Goal: Task Accomplishment & Management: Complete application form

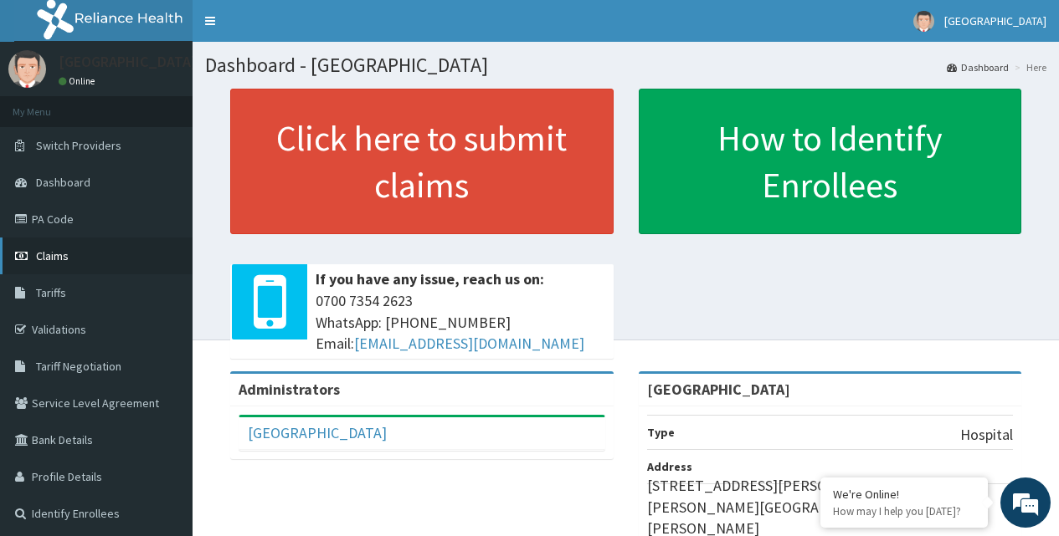
click at [43, 254] on span "Claims" at bounding box center [52, 256] width 33 height 15
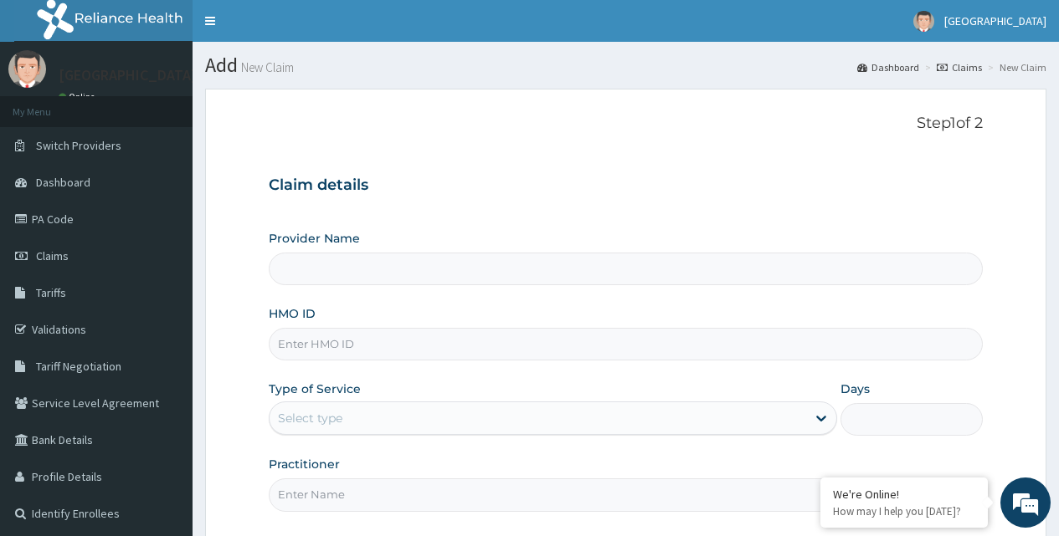
click at [347, 346] on input "HMO ID" at bounding box center [626, 344] width 714 height 33
type input "[GEOGRAPHIC_DATA]"
paste input "HLP/10041/E"
click at [367, 382] on div "Type of Service Select type" at bounding box center [553, 408] width 568 height 55
click at [361, 345] on input "HLP/10041/E" at bounding box center [626, 344] width 714 height 33
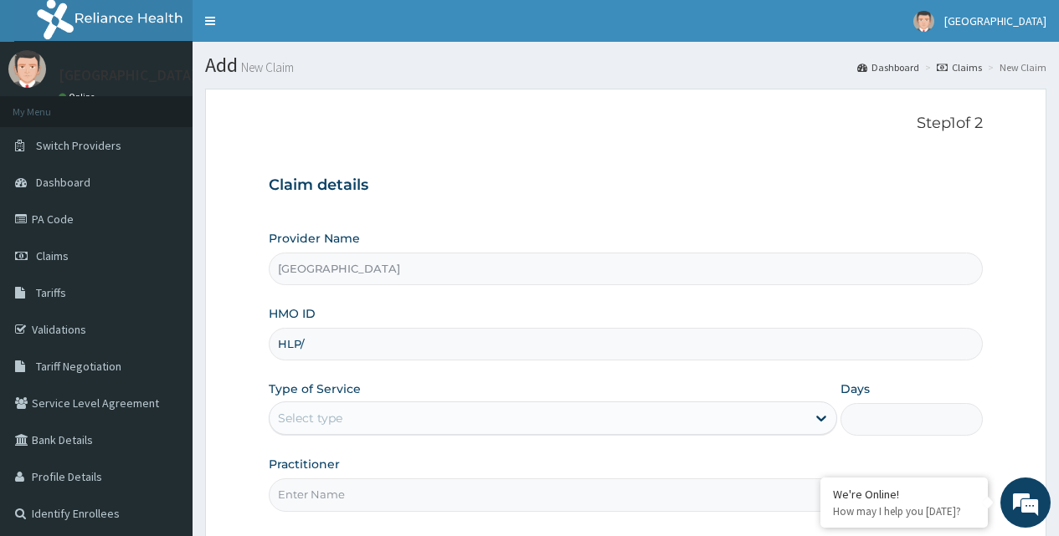
type input "HLP/"
click at [57, 329] on link "Validations" at bounding box center [96, 329] width 192 height 37
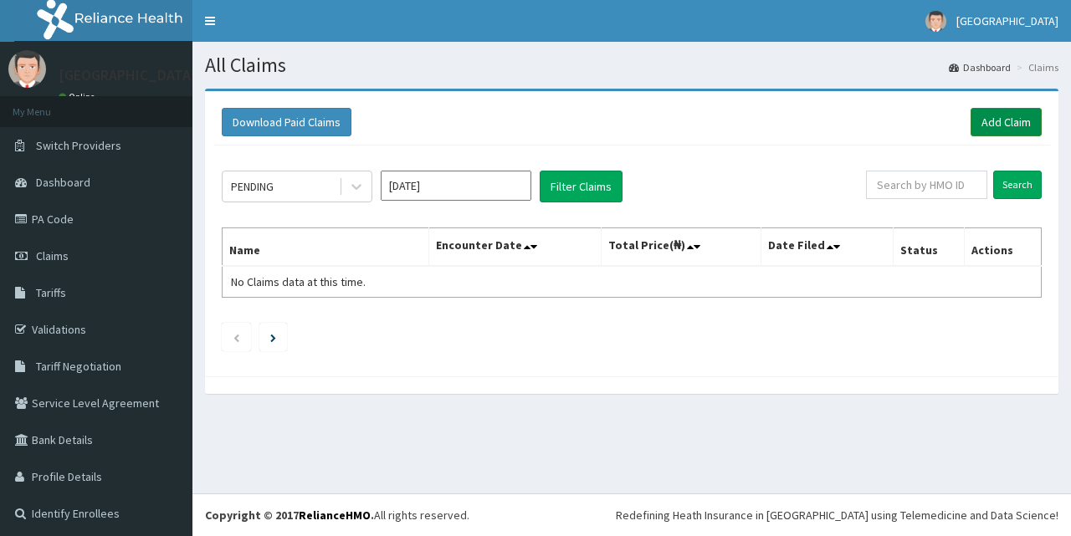
click at [999, 120] on link "Add Claim" at bounding box center [1006, 122] width 71 height 28
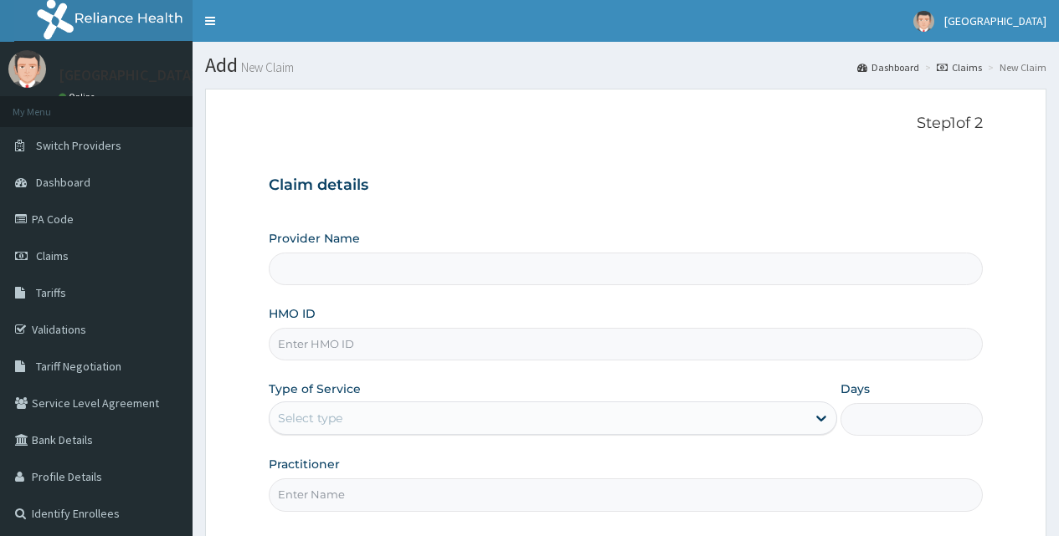
drag, startPoint x: 0, startPoint y: 0, endPoint x: 354, endPoint y: 344, distance: 493.5
click at [354, 344] on input "HMO ID" at bounding box center [626, 344] width 714 height 33
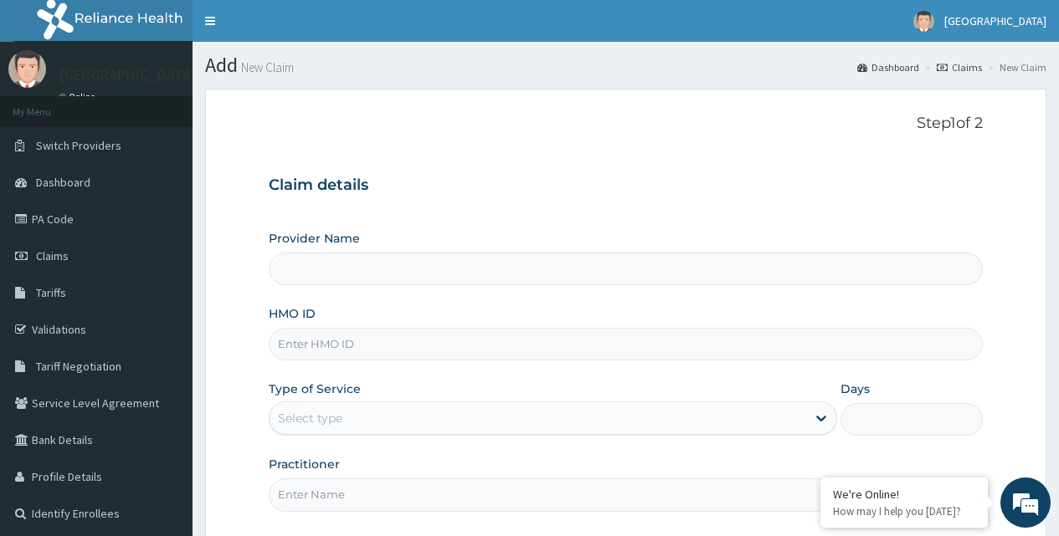
type input "[GEOGRAPHIC_DATA]"
paste input "HLP/10041/E"
type input "HLP/10041/E"
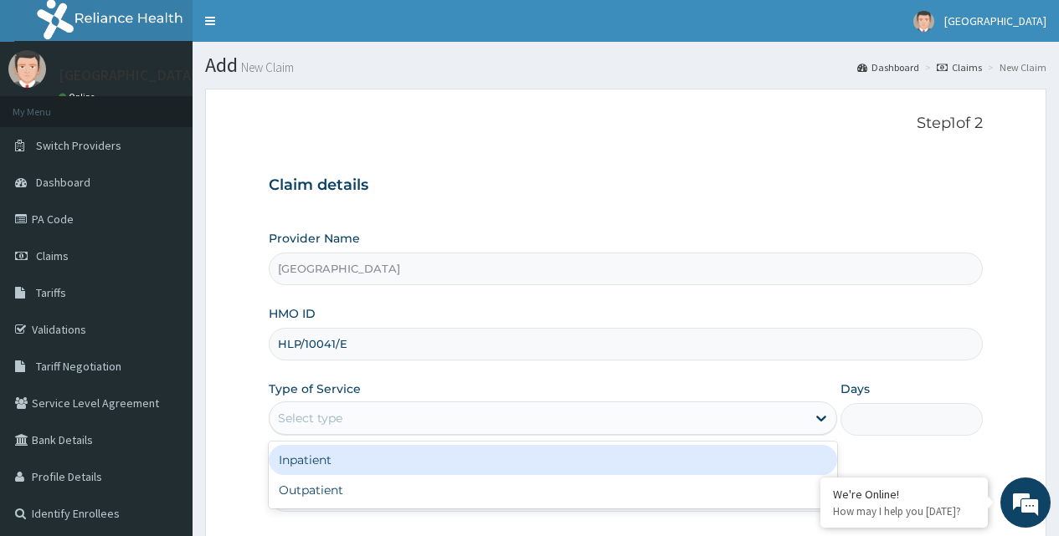
click at [427, 414] on div "Select type" at bounding box center [537, 418] width 536 height 27
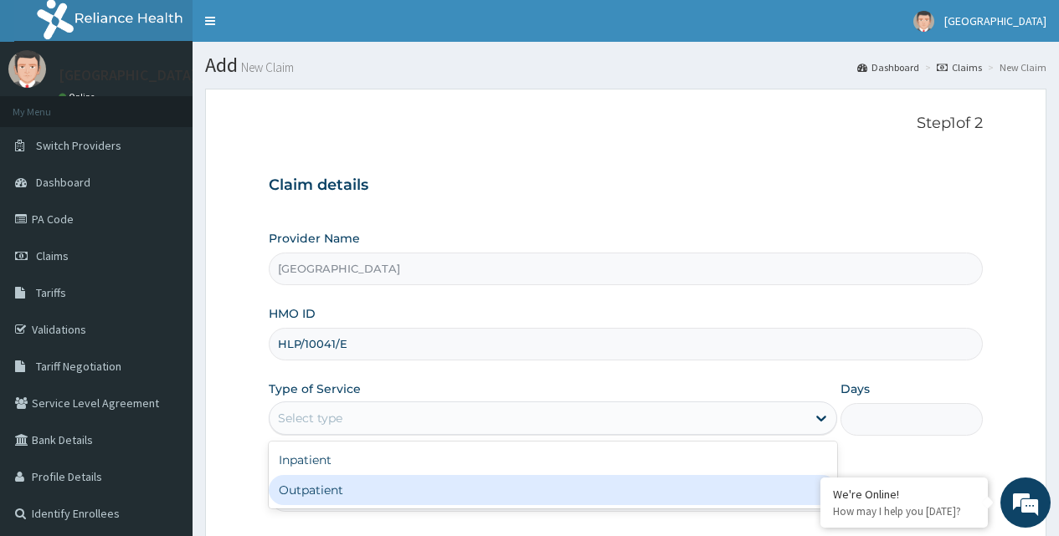
click at [298, 492] on div "Outpatient" at bounding box center [553, 490] width 568 height 30
type input "1"
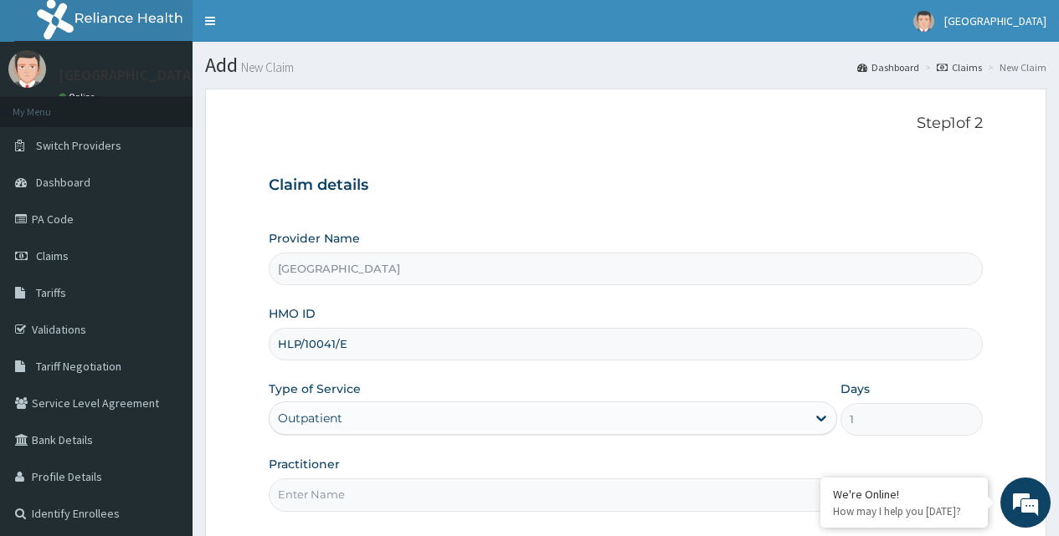
scroll to position [156, 0]
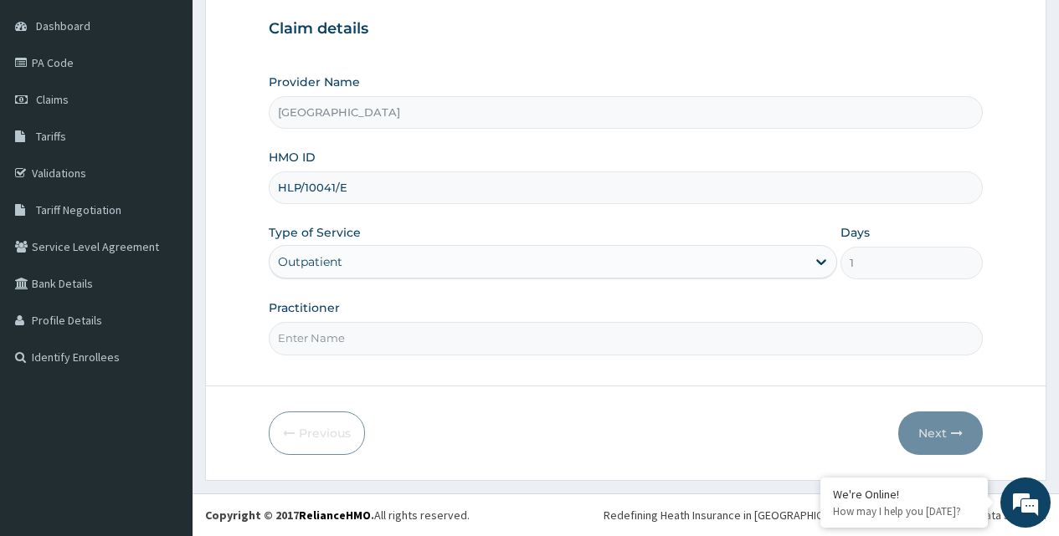
click at [350, 341] on input "Practitioner" at bounding box center [626, 338] width 714 height 33
type input "GP"
click at [642, 438] on div "Previous Next" at bounding box center [626, 434] width 714 height 44
click at [942, 428] on button "Next" at bounding box center [940, 434] width 85 height 44
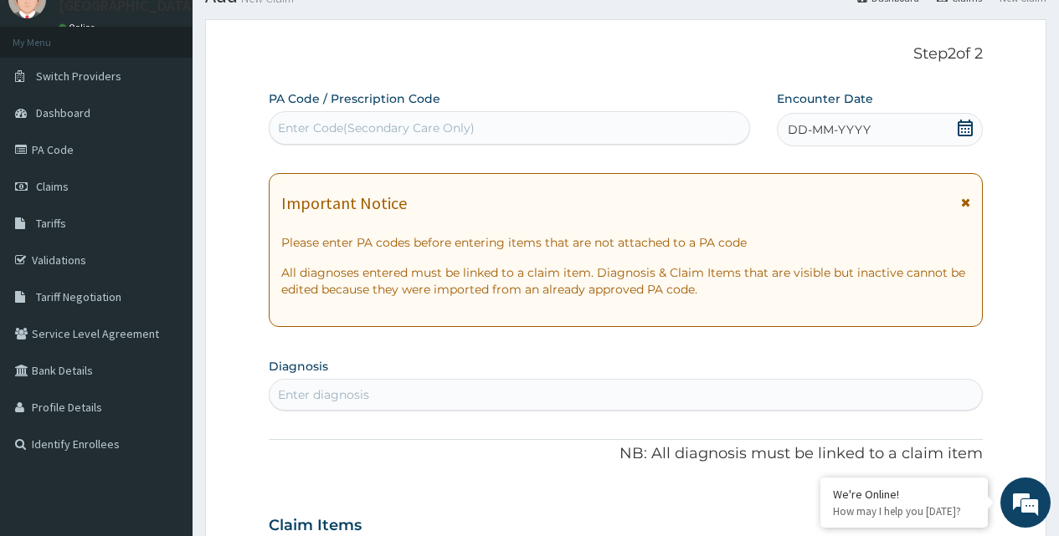
scroll to position [0, 0]
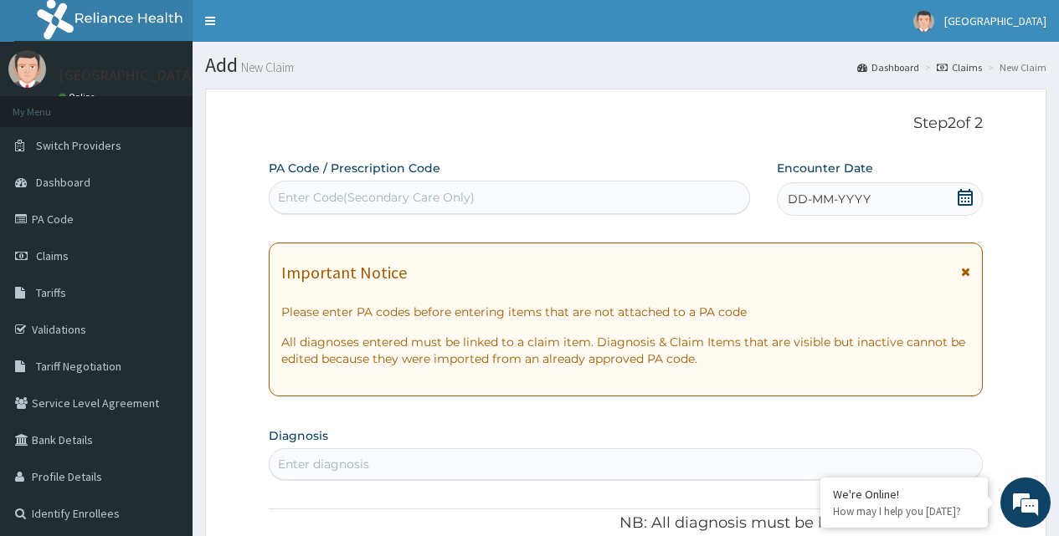
click at [968, 196] on icon at bounding box center [964, 197] width 17 height 17
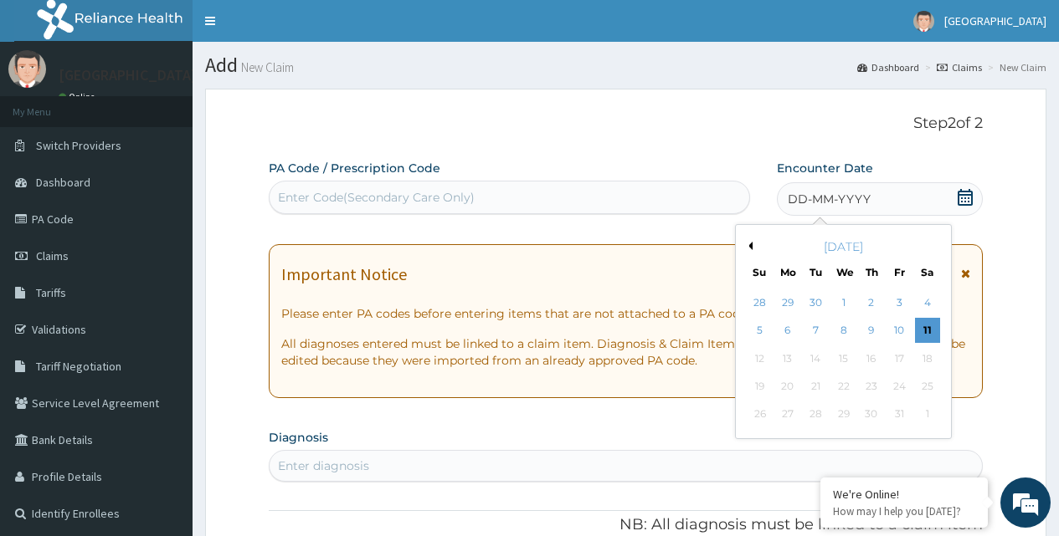
click at [747, 247] on button "Previous Month" at bounding box center [748, 246] width 8 height 8
click at [845, 387] on div "24" at bounding box center [842, 386] width 25 height 25
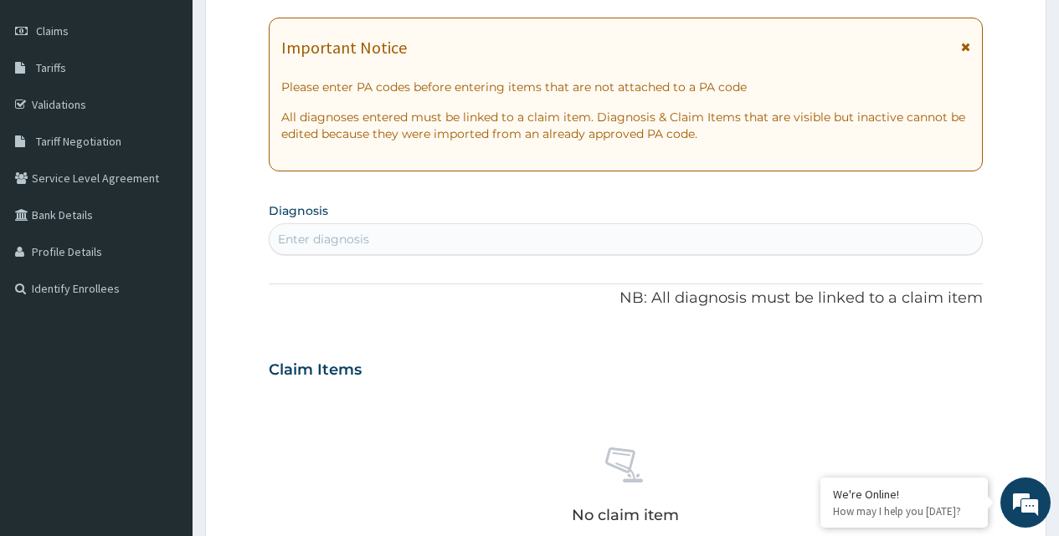
scroll to position [251, 0]
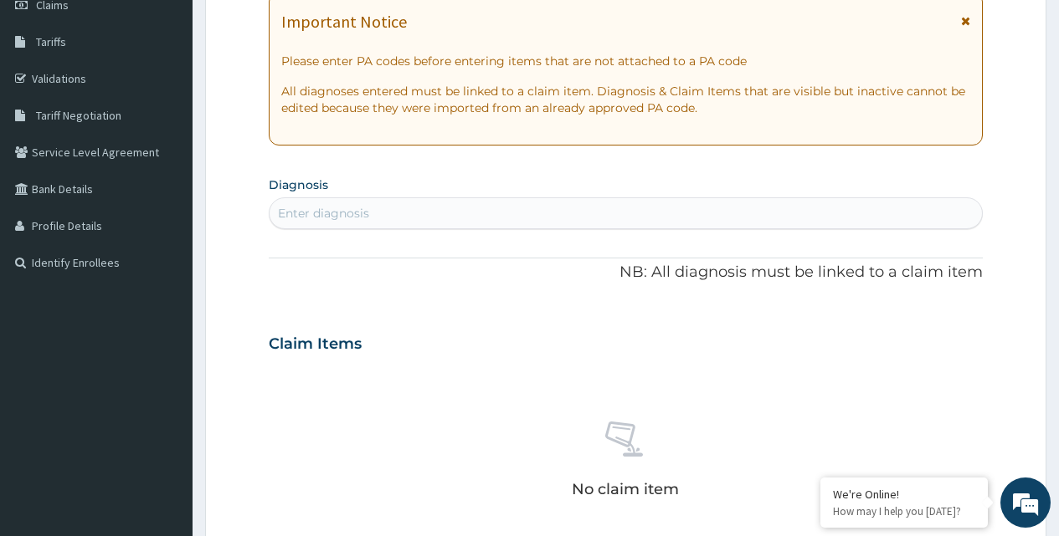
click at [341, 205] on div "Enter diagnosis" at bounding box center [323, 213] width 91 height 17
type input "U"
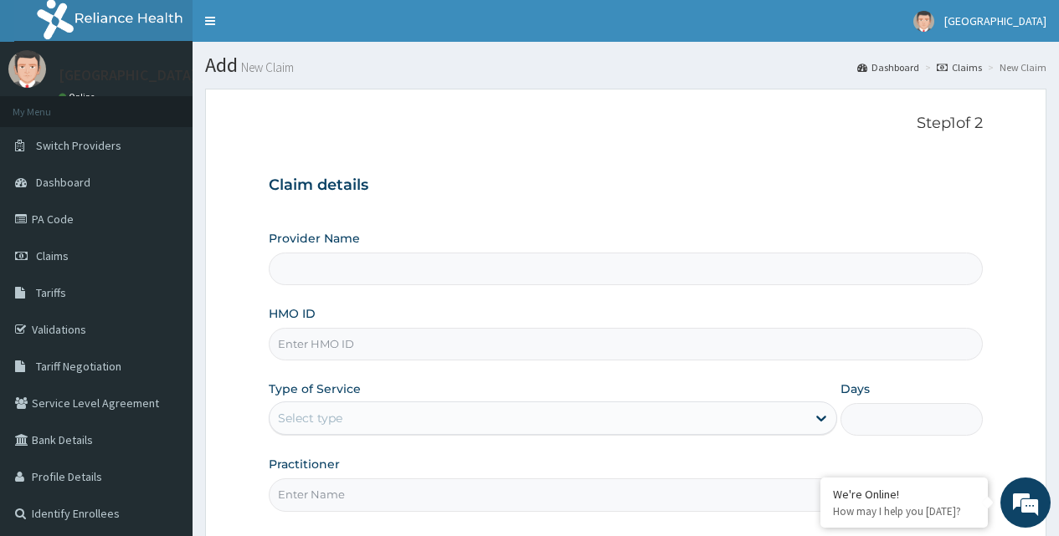
scroll to position [84, 0]
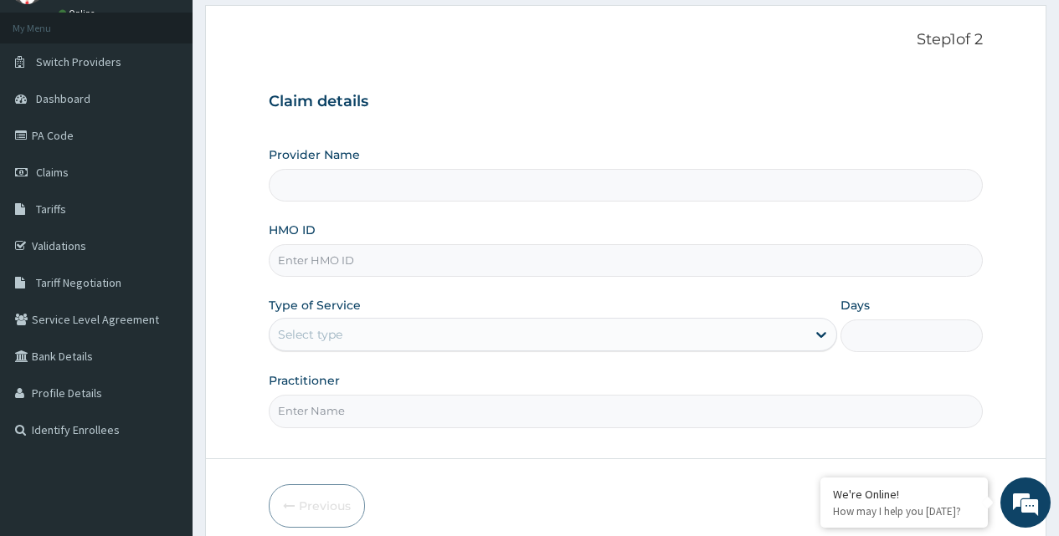
type input "[GEOGRAPHIC_DATA]"
click at [362, 263] on input "HMO ID" at bounding box center [626, 260] width 714 height 33
paste input "HLP/10041/E"
type input "HLP/10041/E"
click at [370, 341] on div "Select type" at bounding box center [537, 334] width 536 height 27
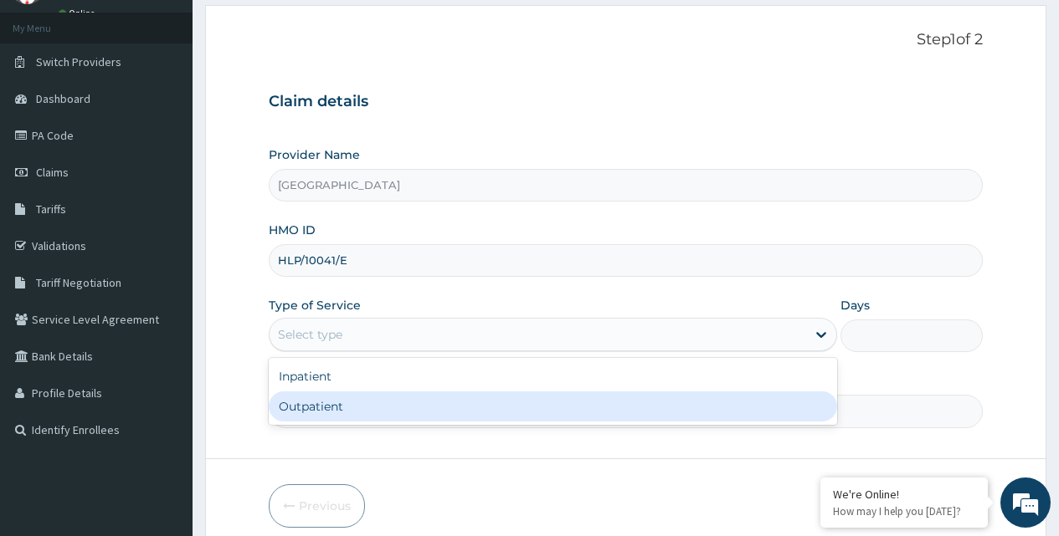
click at [304, 401] on div "Outpatient" at bounding box center [553, 407] width 568 height 30
type input "1"
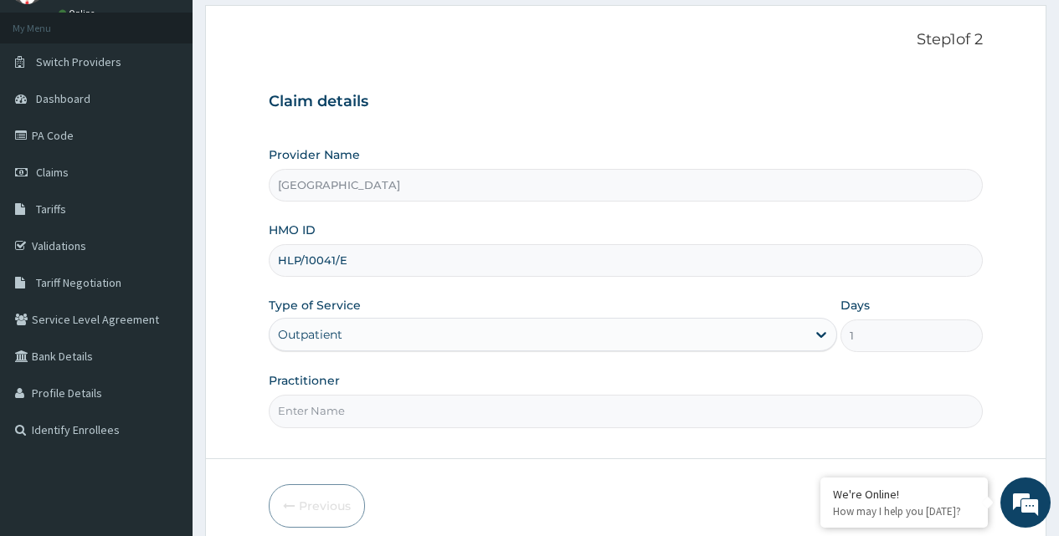
click at [327, 416] on input "Practitioner" at bounding box center [626, 411] width 714 height 33
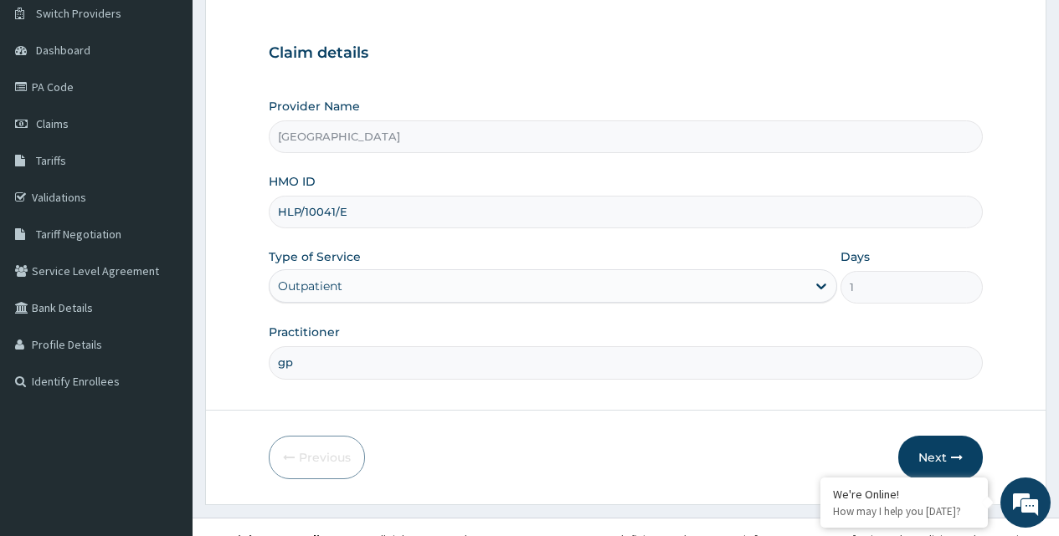
scroll to position [156, 0]
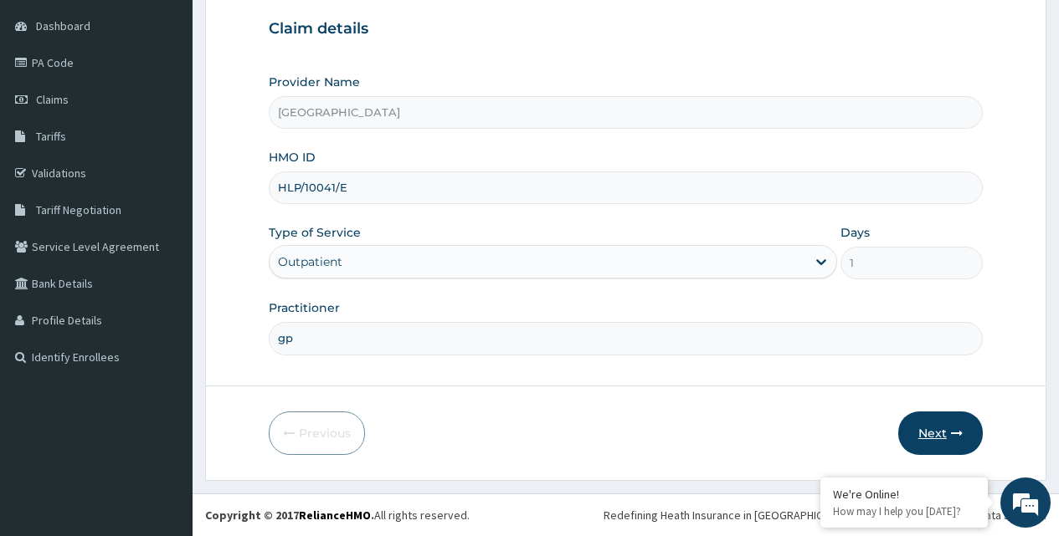
type input "gp"
click at [926, 431] on button "Next" at bounding box center [940, 434] width 85 height 44
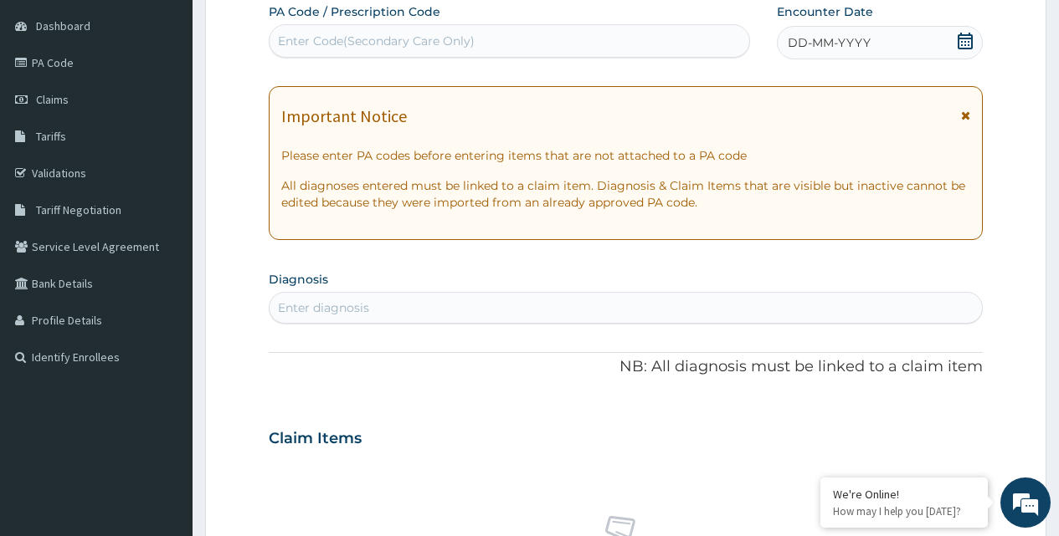
click at [965, 39] on icon at bounding box center [964, 41] width 17 height 17
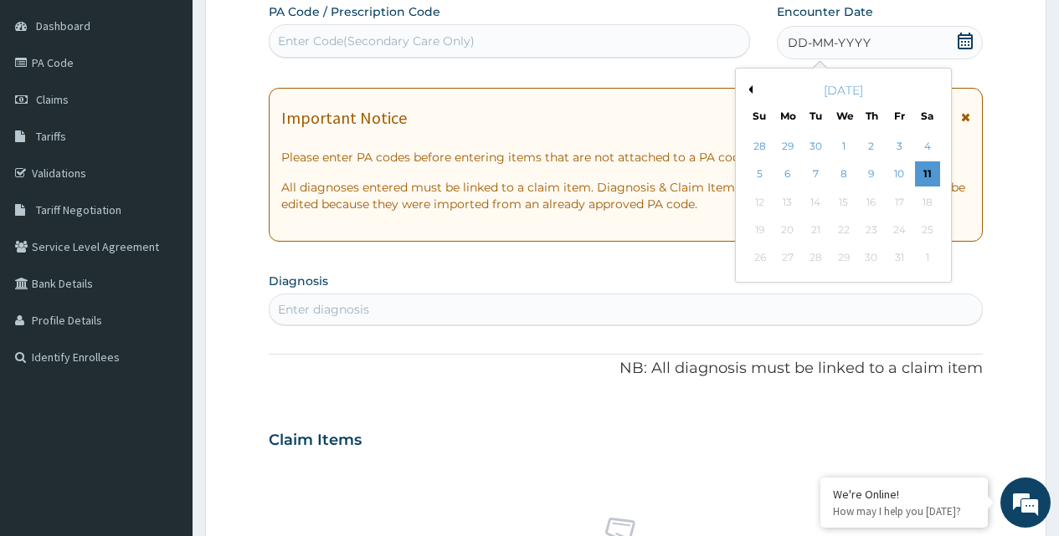
click at [753, 94] on div "October 2025" at bounding box center [843, 90] width 202 height 17
click at [750, 89] on button "Previous Month" at bounding box center [748, 89] width 8 height 8
click at [843, 228] on div "24" at bounding box center [842, 230] width 25 height 25
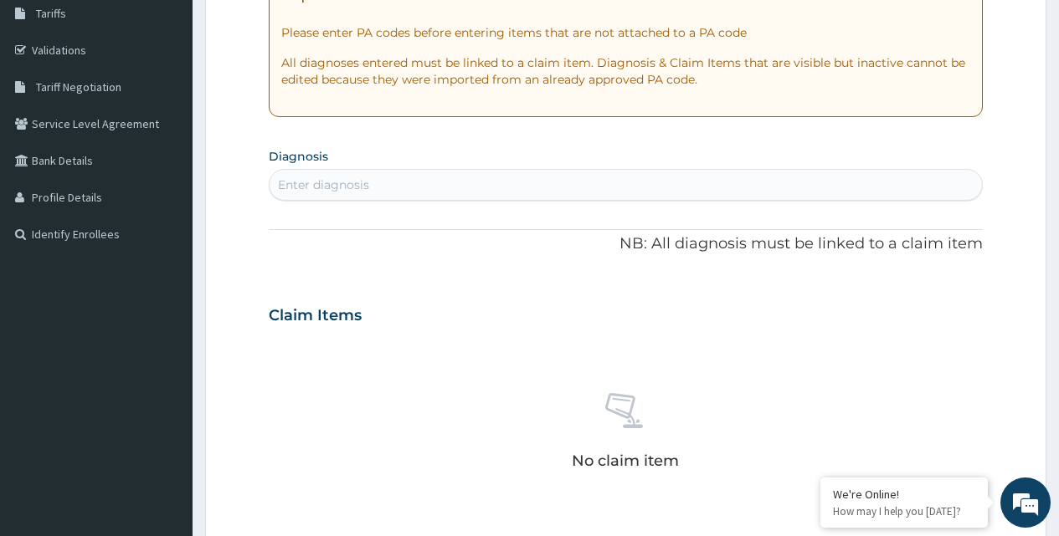
scroll to position [324, 0]
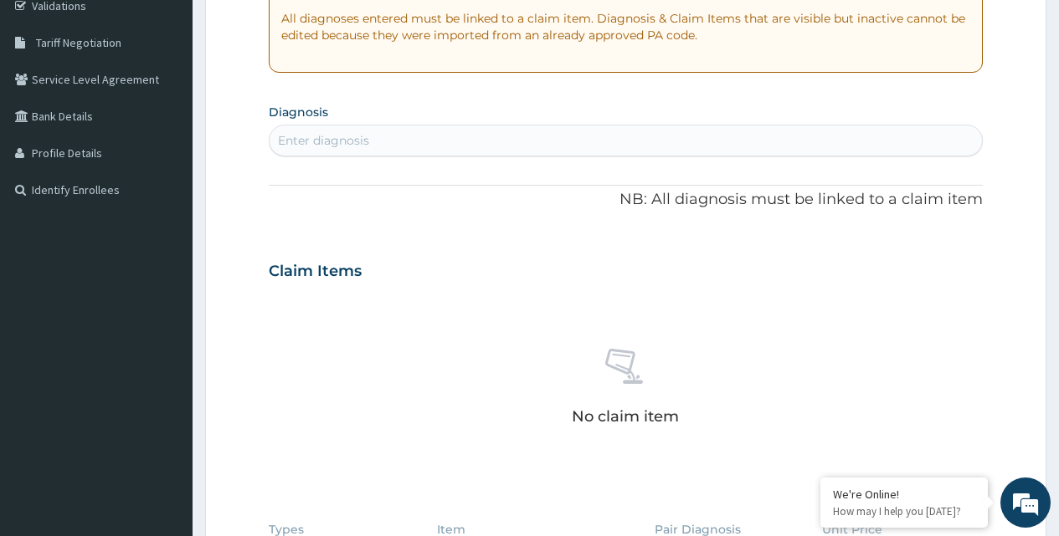
click at [316, 138] on div "Enter diagnosis" at bounding box center [323, 140] width 91 height 17
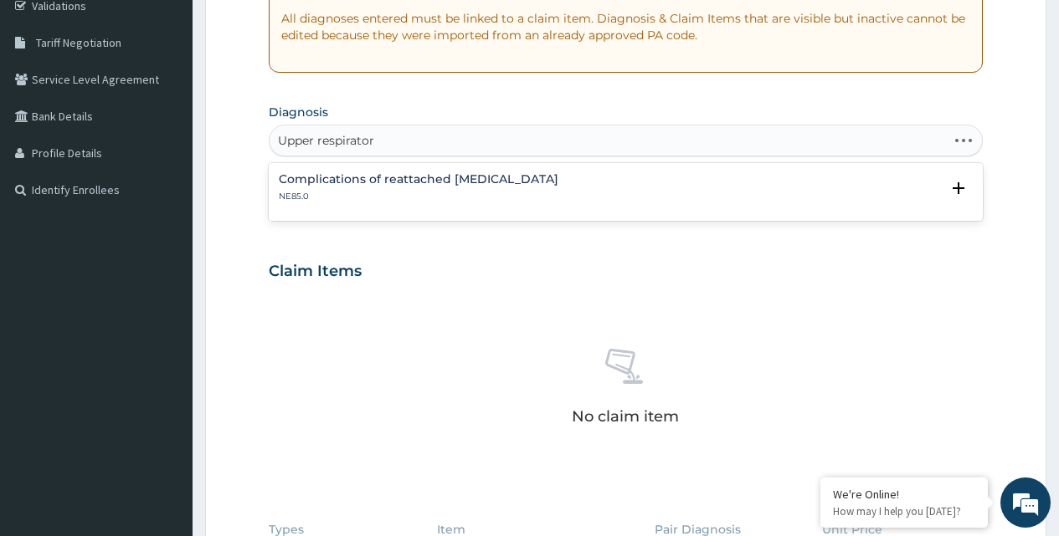
type input "Upper respiratory"
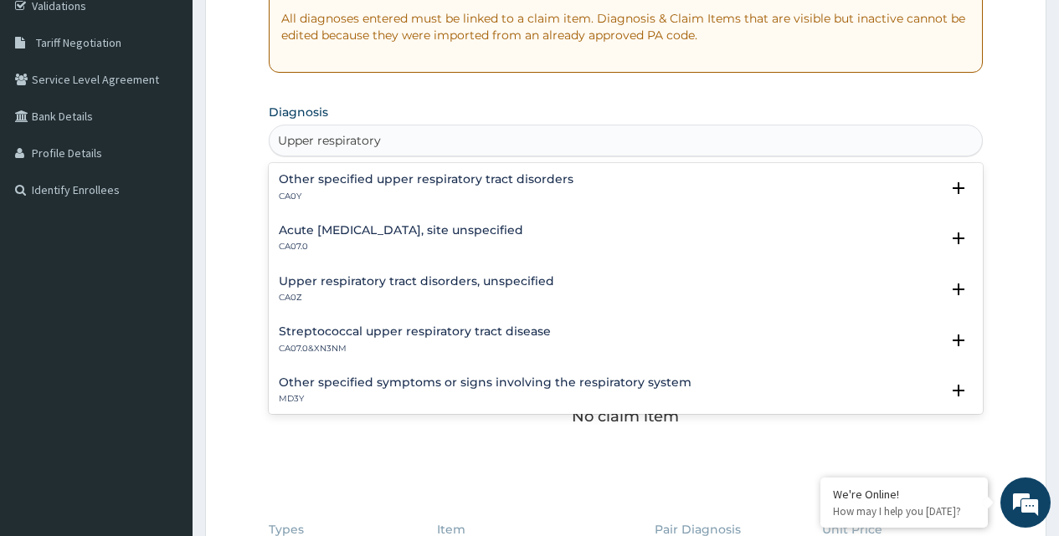
click at [322, 232] on h4 "Acute upper respiratory infection, site unspecified" at bounding box center [401, 230] width 244 height 13
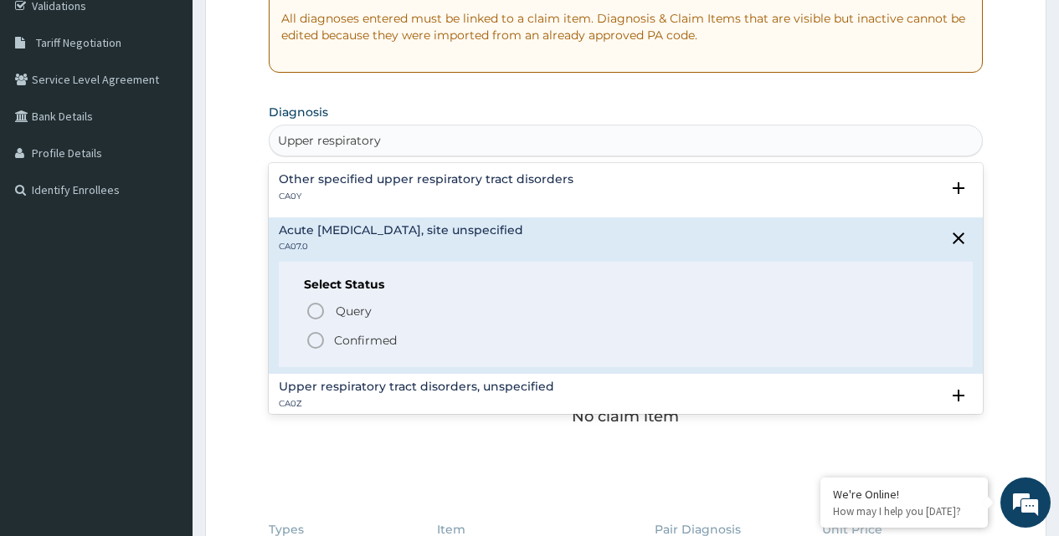
click at [316, 341] on icon "status option filled" at bounding box center [315, 341] width 20 height 20
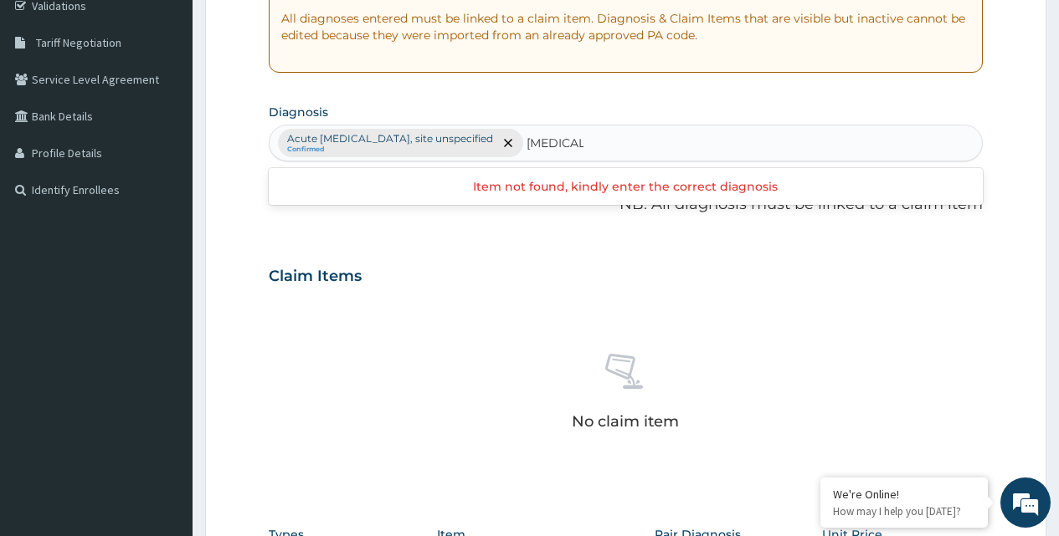
drag, startPoint x: 625, startPoint y: 143, endPoint x: 572, endPoint y: 151, distance: 53.4
click at [572, 151] on input "MALARIA" at bounding box center [554, 143] width 57 height 17
type input "m"
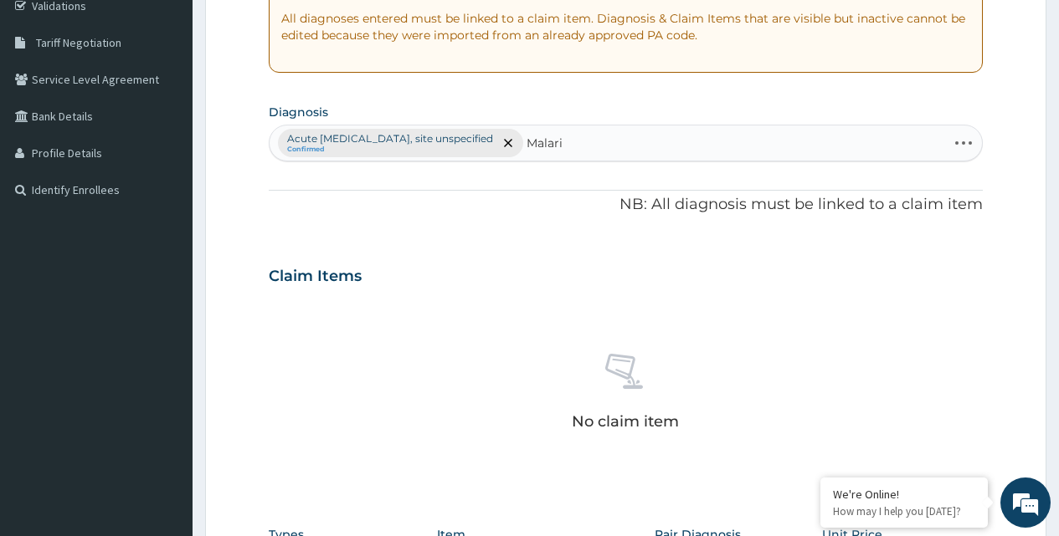
type input "Malaria"
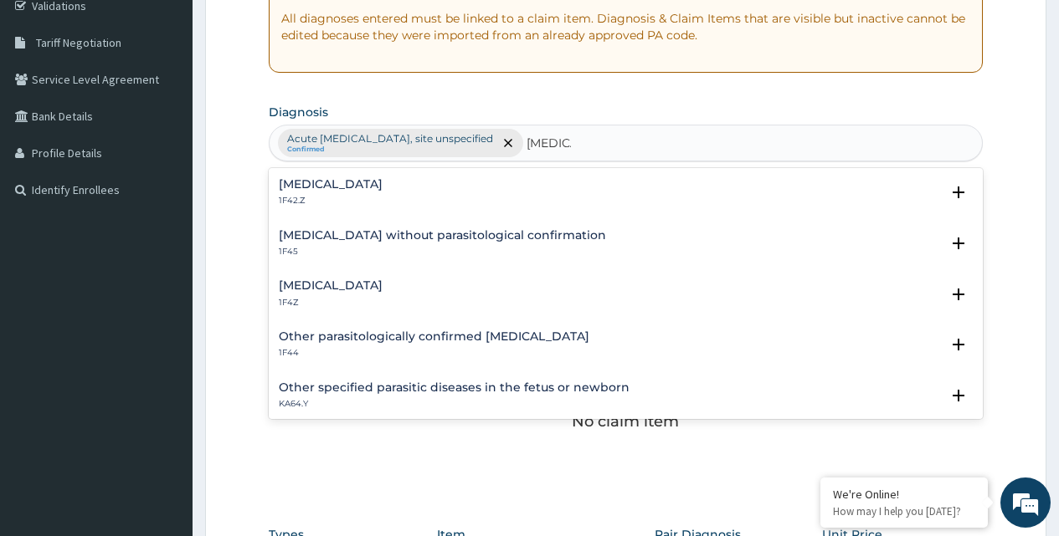
click at [331, 286] on h4 "Malaria, unspecified" at bounding box center [331, 285] width 104 height 13
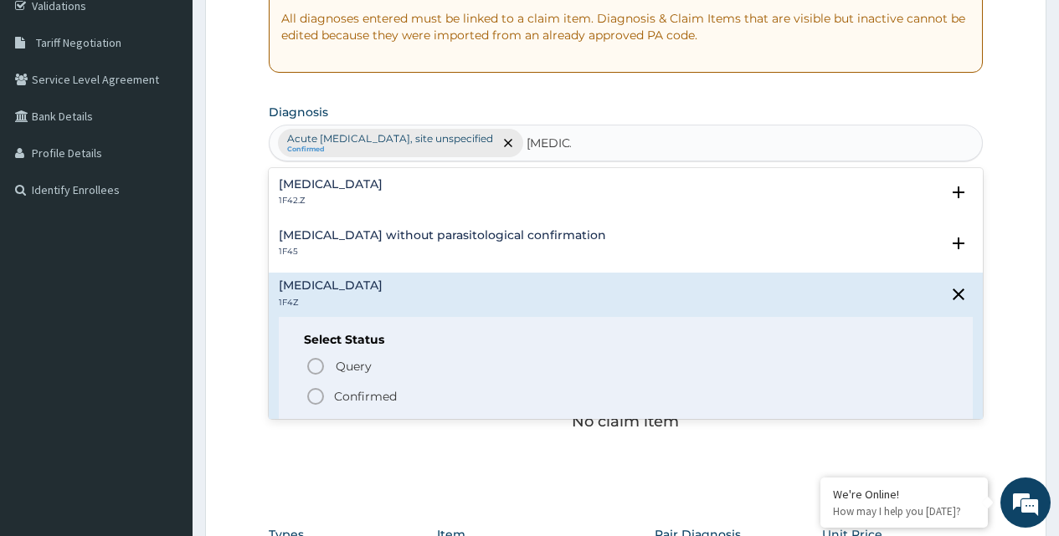
click at [314, 399] on icon "status option filled" at bounding box center [315, 397] width 20 height 20
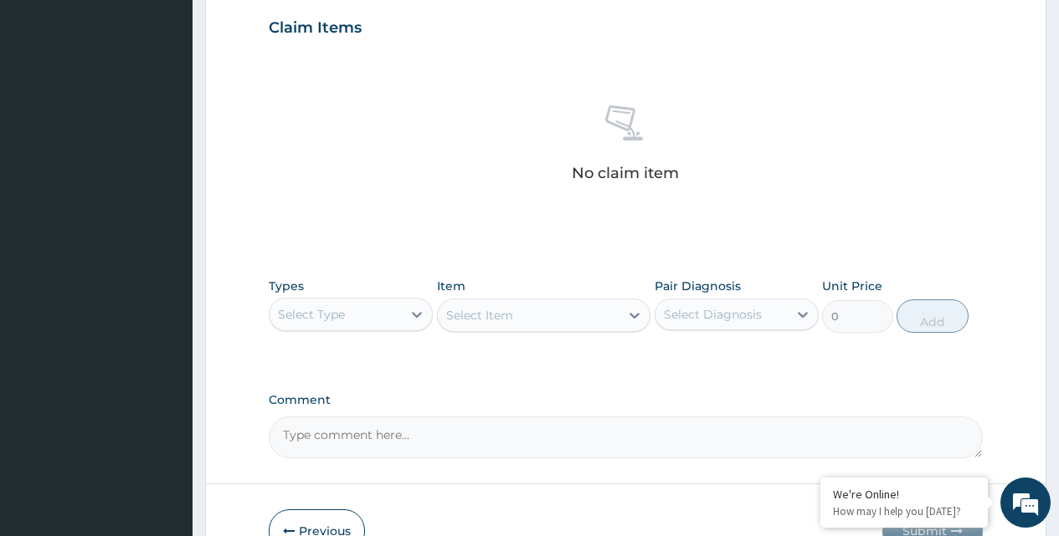
scroll to position [659, 0]
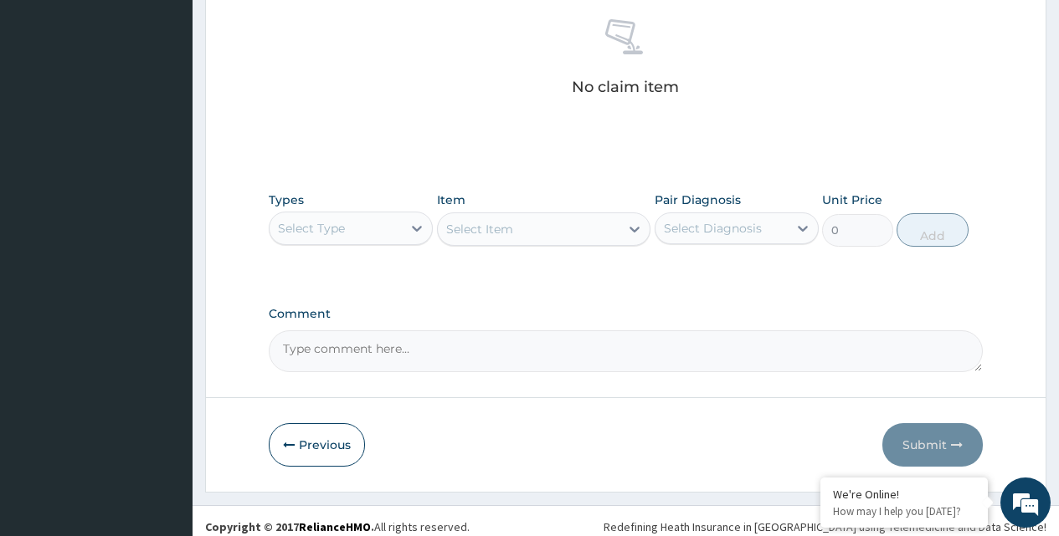
click at [359, 222] on div "Select Type" at bounding box center [335, 228] width 132 height 27
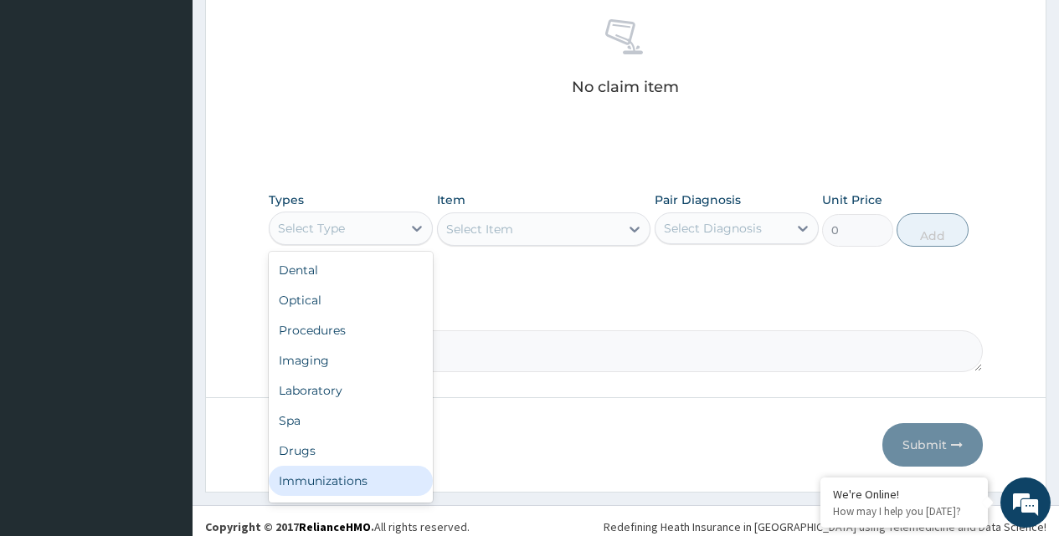
scroll to position [57, 0]
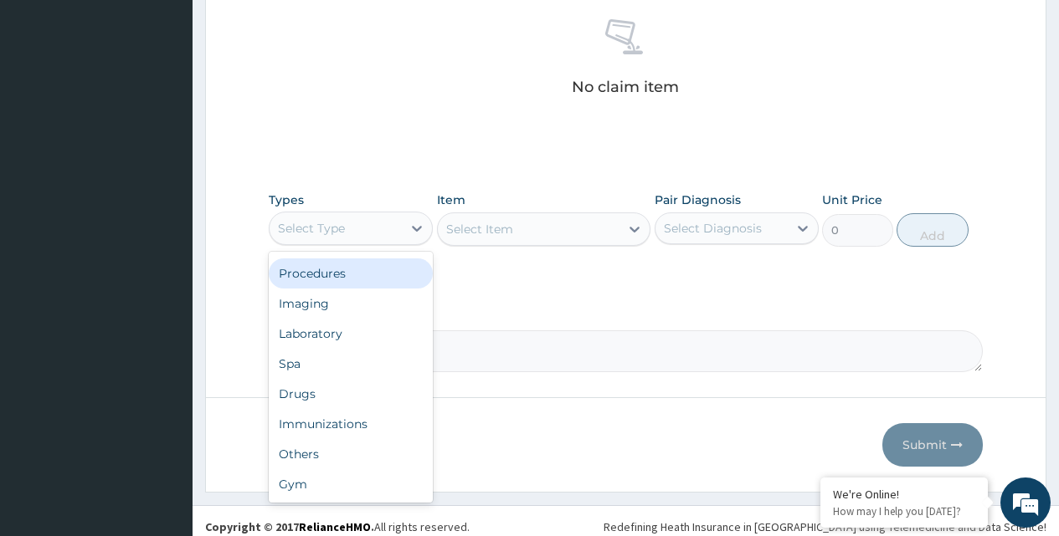
click at [323, 274] on div "Procedures" at bounding box center [351, 274] width 164 height 30
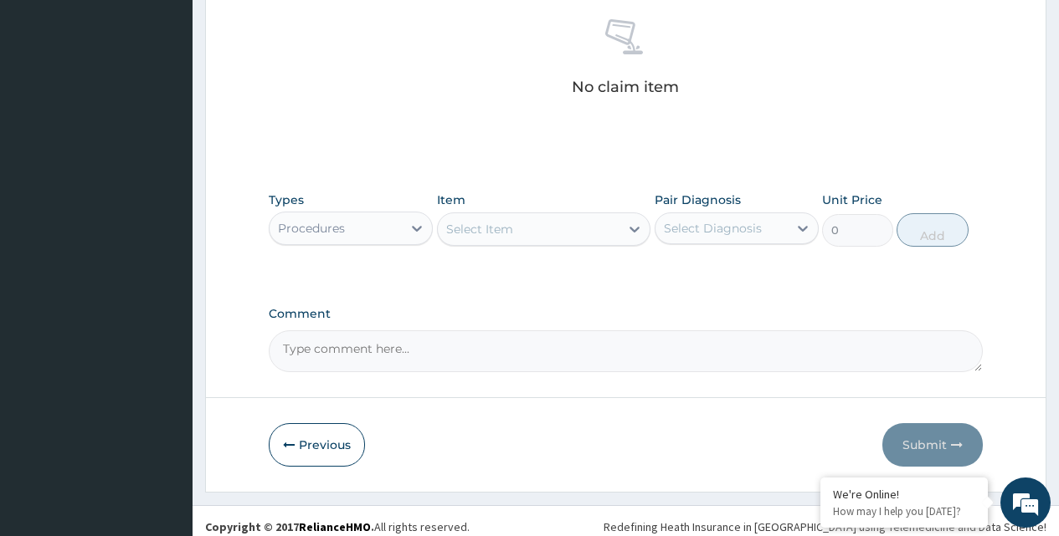
click at [500, 228] on div "Select Item" at bounding box center [479, 229] width 67 height 17
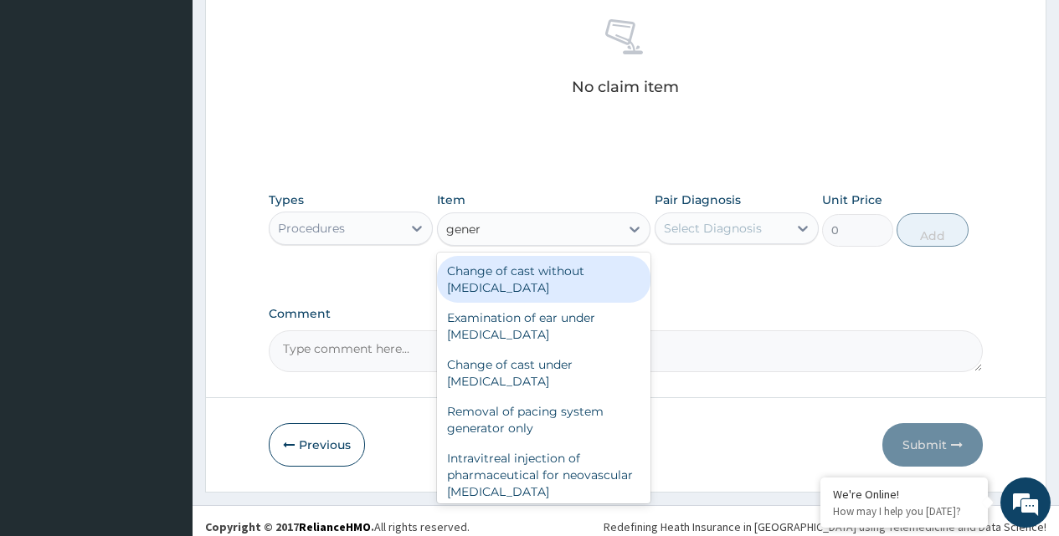
type input "genera"
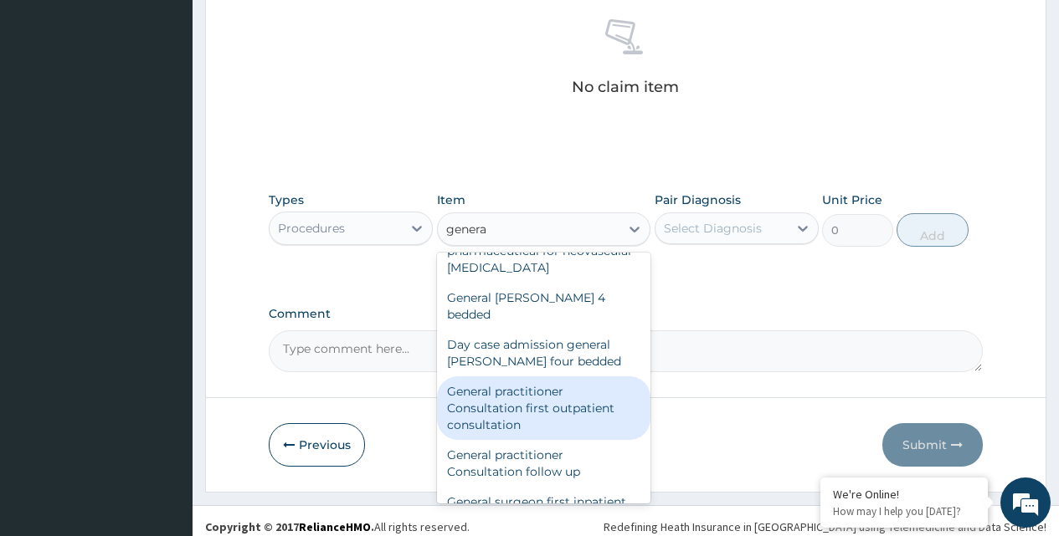
scroll to position [251, 0]
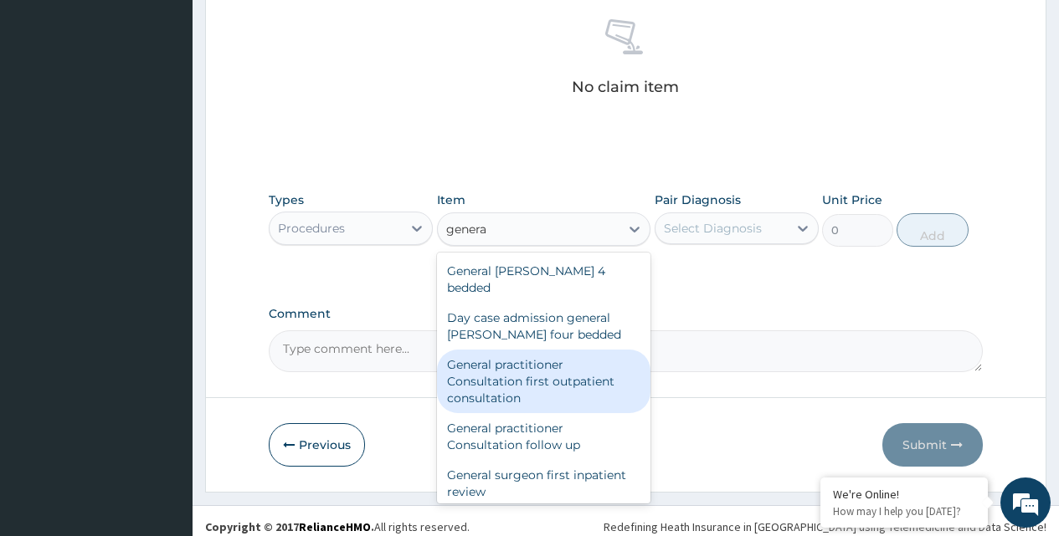
click at [550, 367] on div "General practitioner Consultation first outpatient consultation" at bounding box center [544, 382] width 214 height 64
type input "3300"
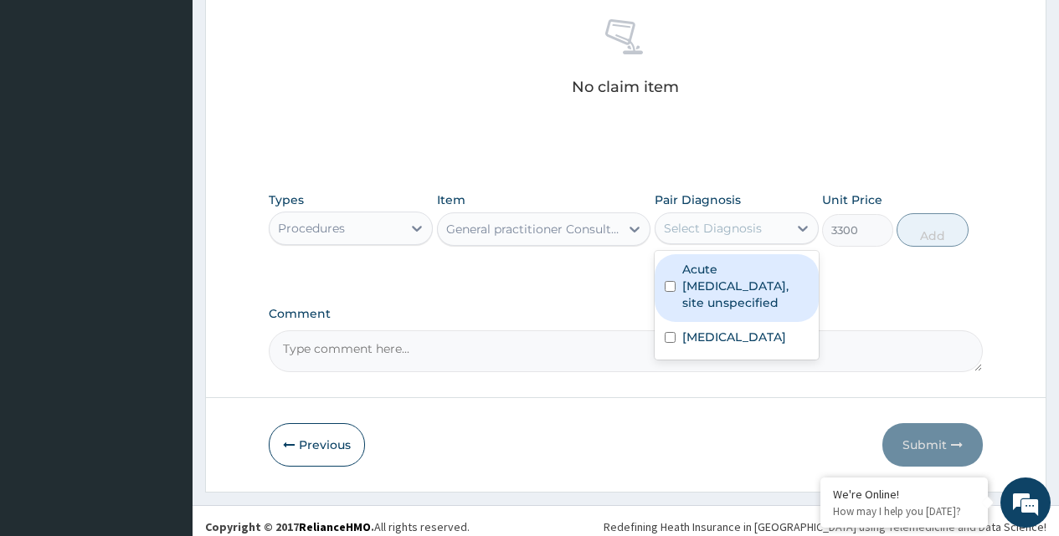
click at [751, 223] on div "Select Diagnosis" at bounding box center [713, 228] width 98 height 17
click at [669, 289] on input "checkbox" at bounding box center [669, 286] width 11 height 11
checkbox input "true"
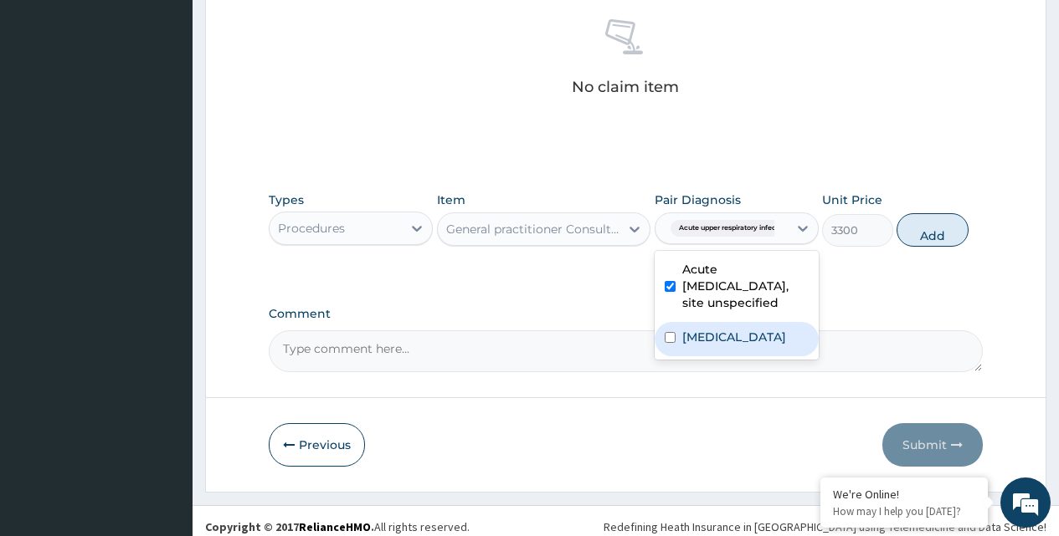
click at [670, 335] on input "checkbox" at bounding box center [669, 337] width 11 height 11
checkbox input "true"
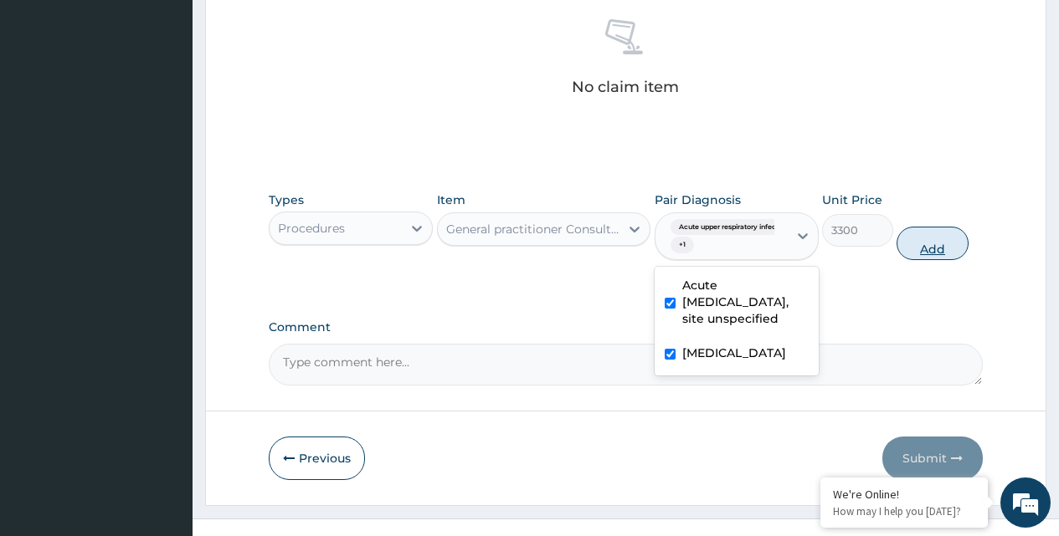
click at [927, 249] on button "Add" at bounding box center [931, 243] width 71 height 33
type input "0"
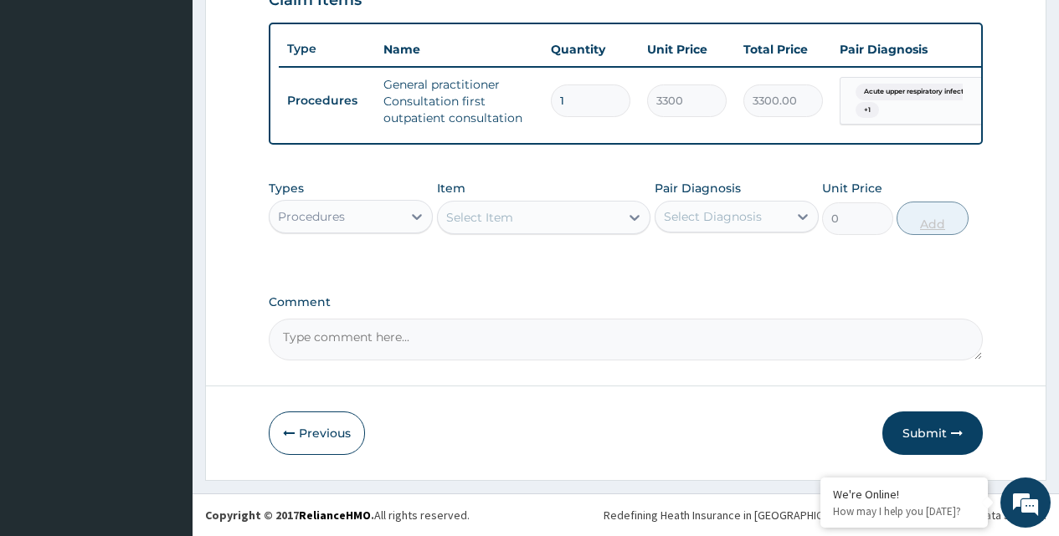
scroll to position [613, 0]
click at [385, 222] on div "Procedures" at bounding box center [335, 216] width 132 height 27
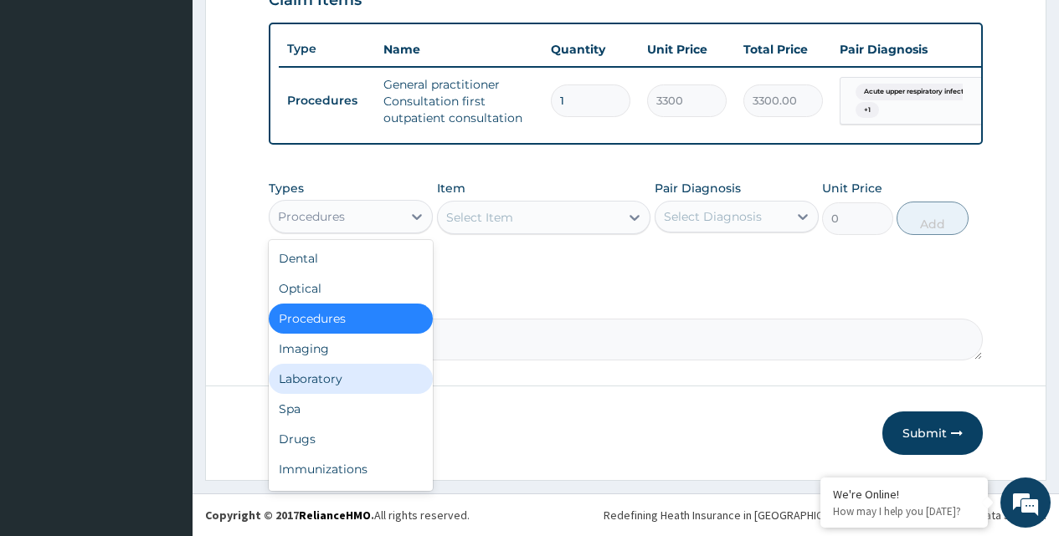
click at [343, 377] on div "Laboratory" at bounding box center [351, 379] width 164 height 30
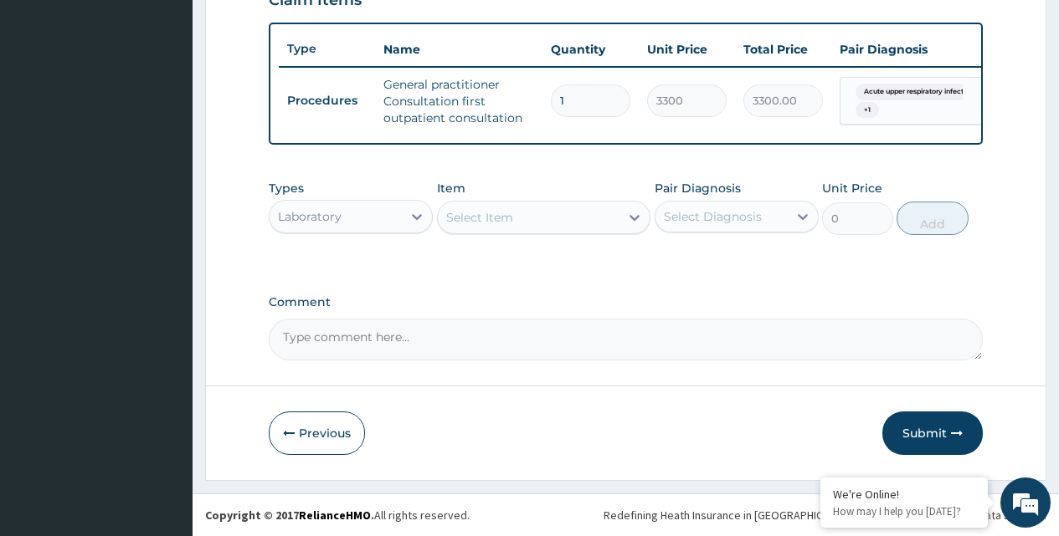
click at [596, 228] on div "Select Item" at bounding box center [529, 217] width 182 height 27
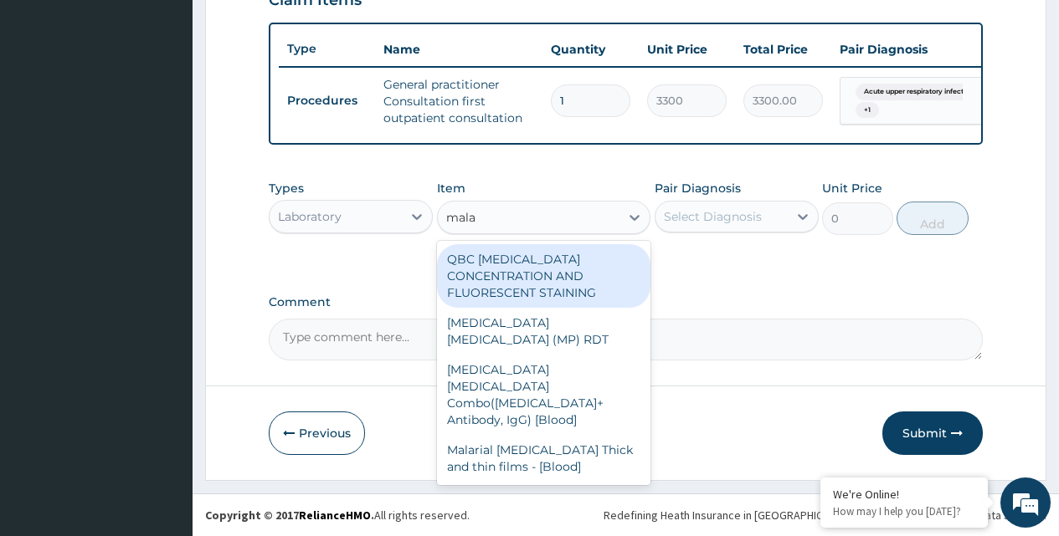
type input "malar"
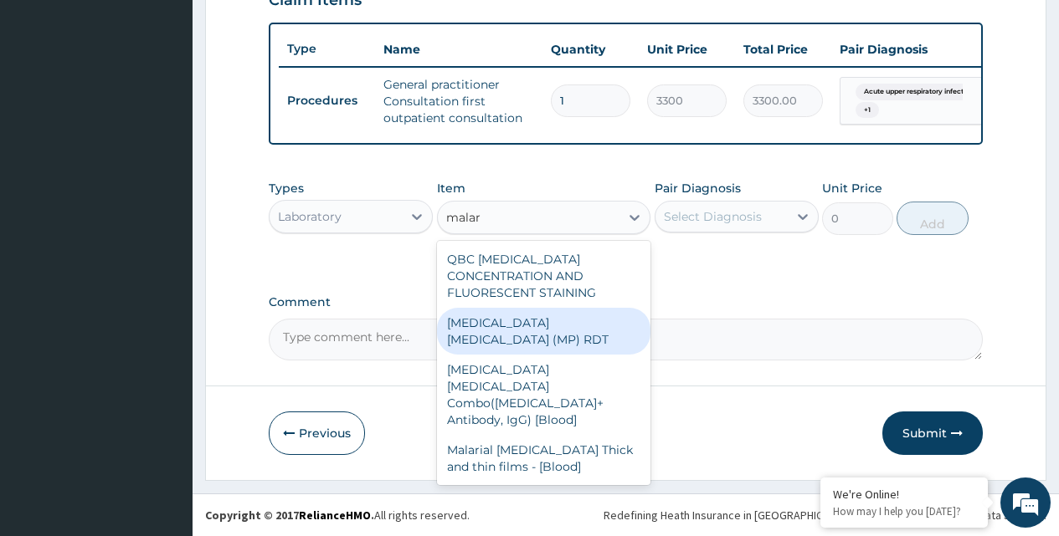
click at [561, 316] on div "MALARIA PARASITE (MP) RDT" at bounding box center [544, 331] width 214 height 47
type input "1875"
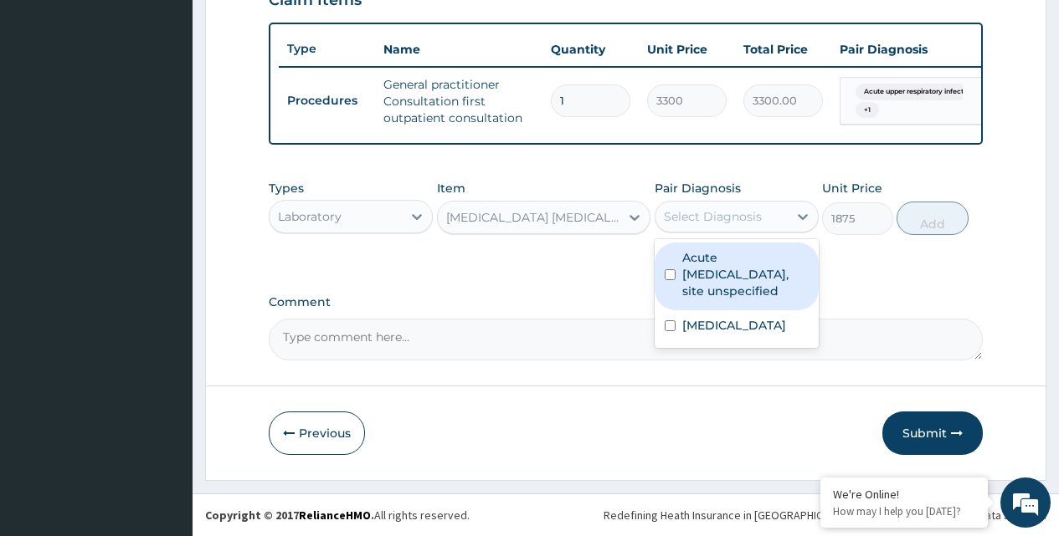
click at [713, 217] on div "Select Diagnosis" at bounding box center [713, 216] width 98 height 17
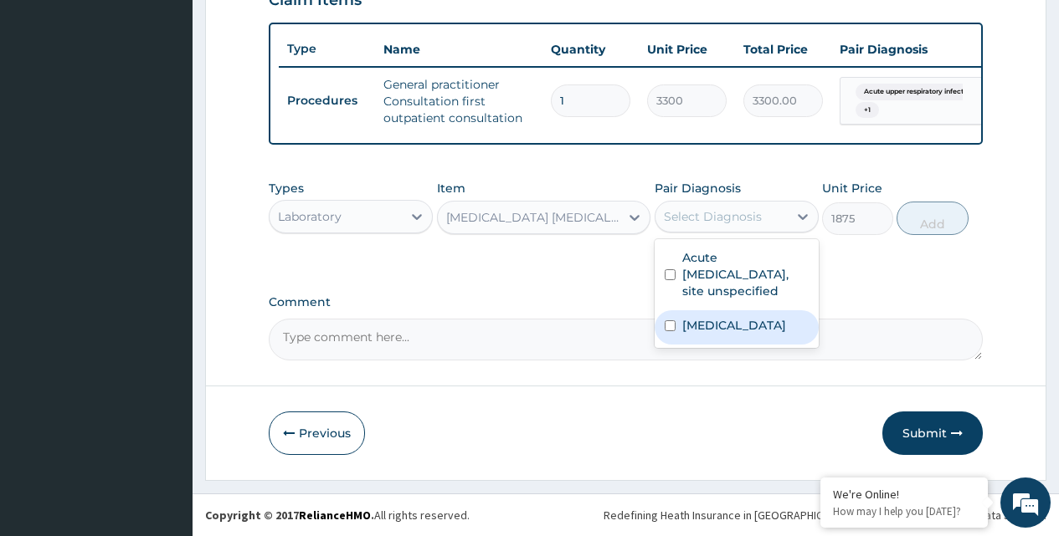
click at [671, 325] on input "checkbox" at bounding box center [669, 325] width 11 height 11
checkbox input "true"
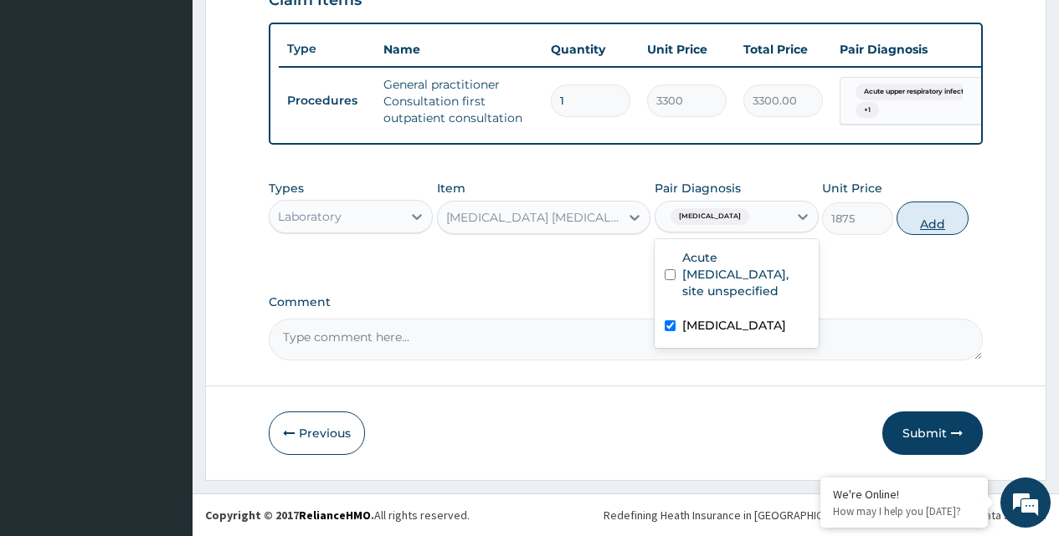
click at [924, 223] on button "Add" at bounding box center [931, 218] width 71 height 33
type input "0"
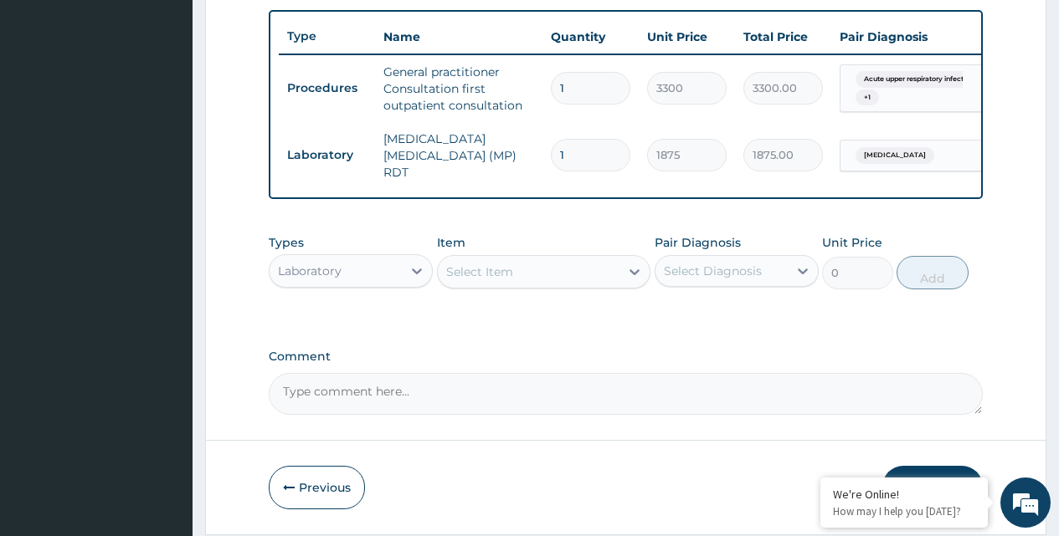
click at [374, 275] on div "Laboratory" at bounding box center [335, 271] width 132 height 27
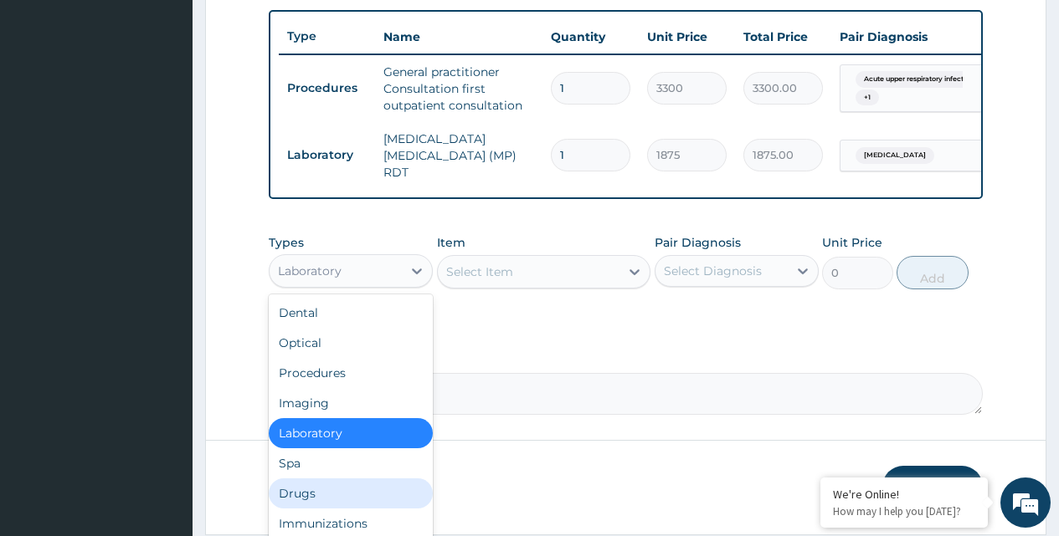
click at [306, 497] on div "Drugs" at bounding box center [351, 494] width 164 height 30
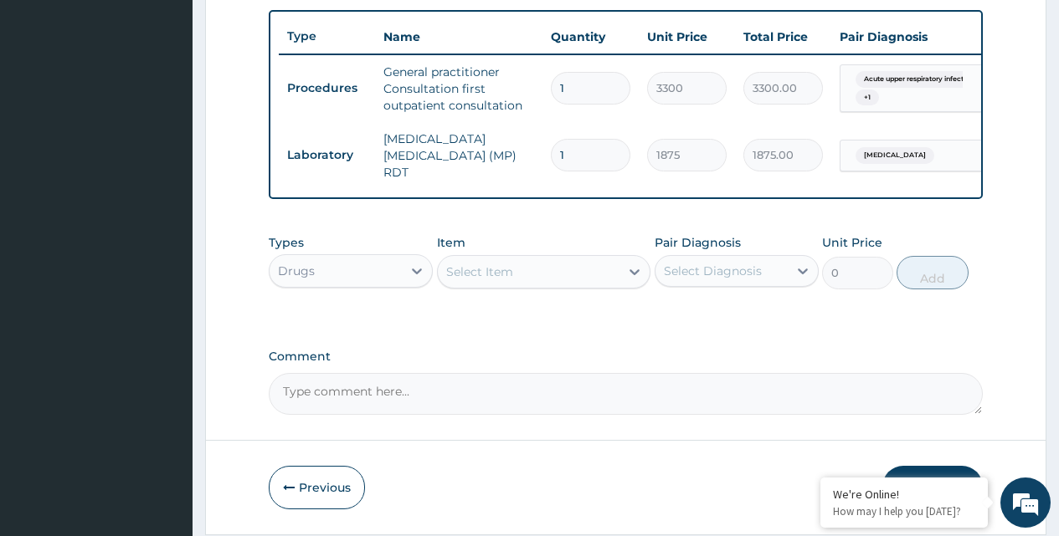
click at [503, 271] on div "Select Item" at bounding box center [479, 272] width 67 height 17
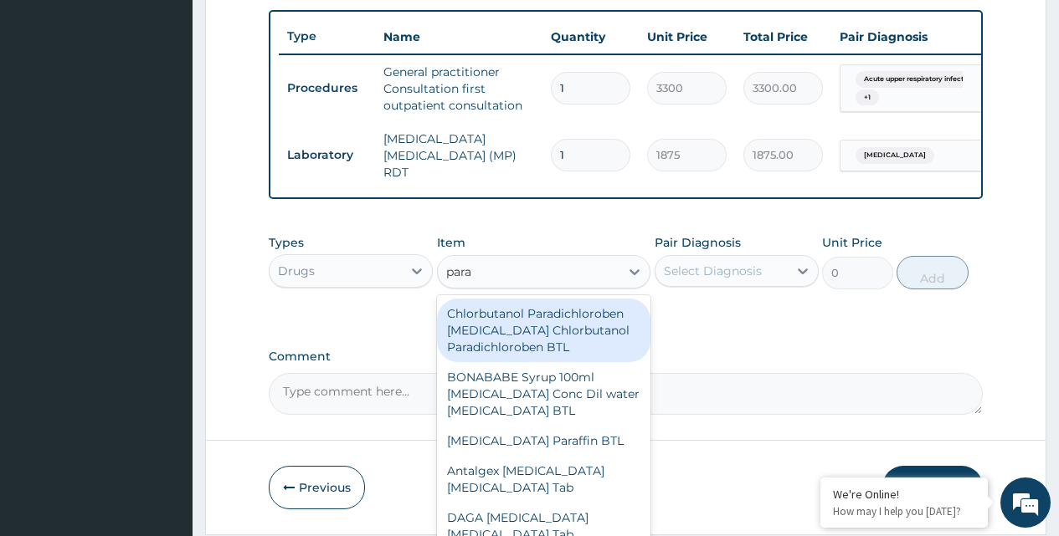
type input "para"
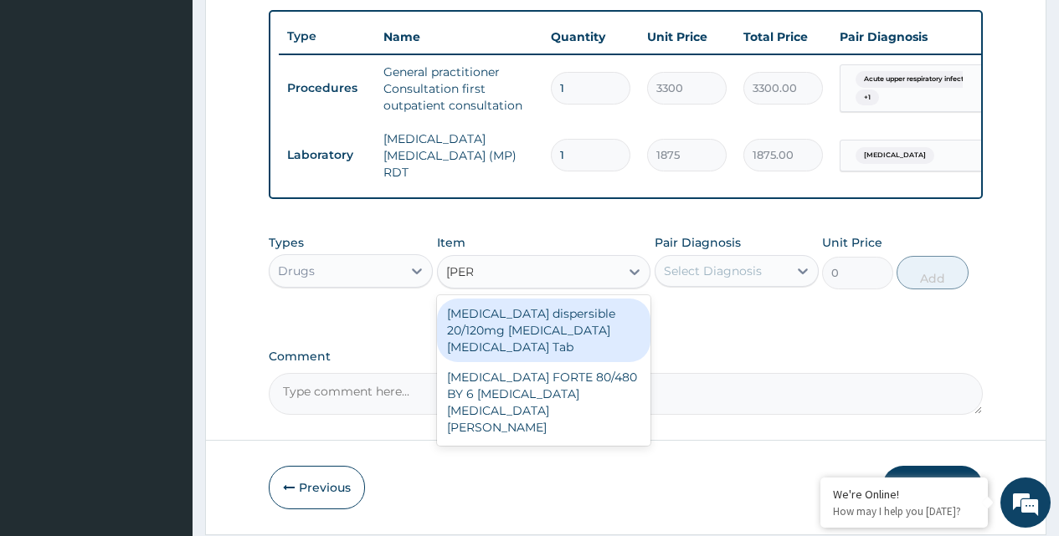
type input "coart"
click at [528, 320] on div "Coartem dispersible 20/120mg Artemether Lumefantrine Tab" at bounding box center [544, 331] width 214 height 64
type input "517.5"
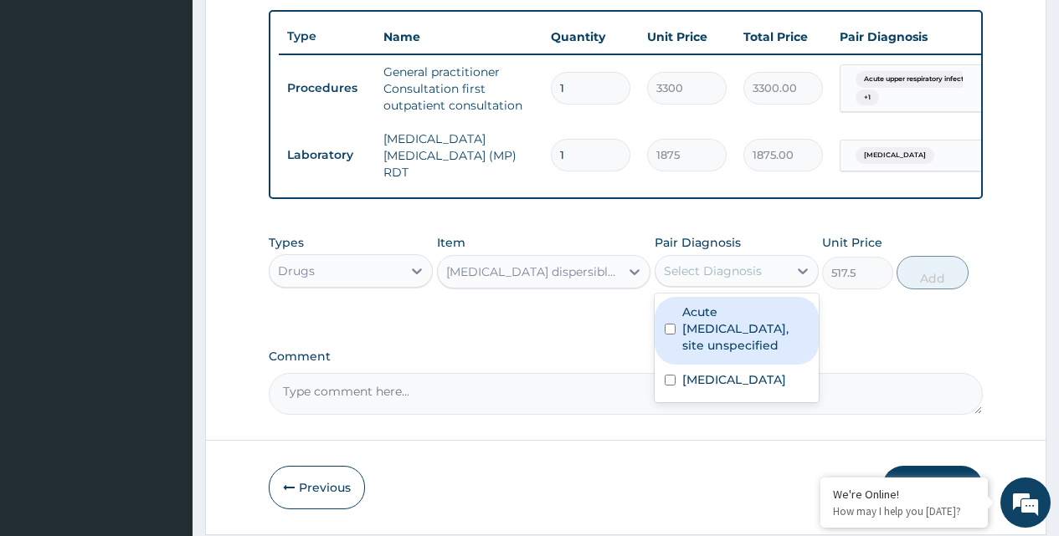
click at [786, 278] on div "Select Diagnosis" at bounding box center [721, 271] width 132 height 27
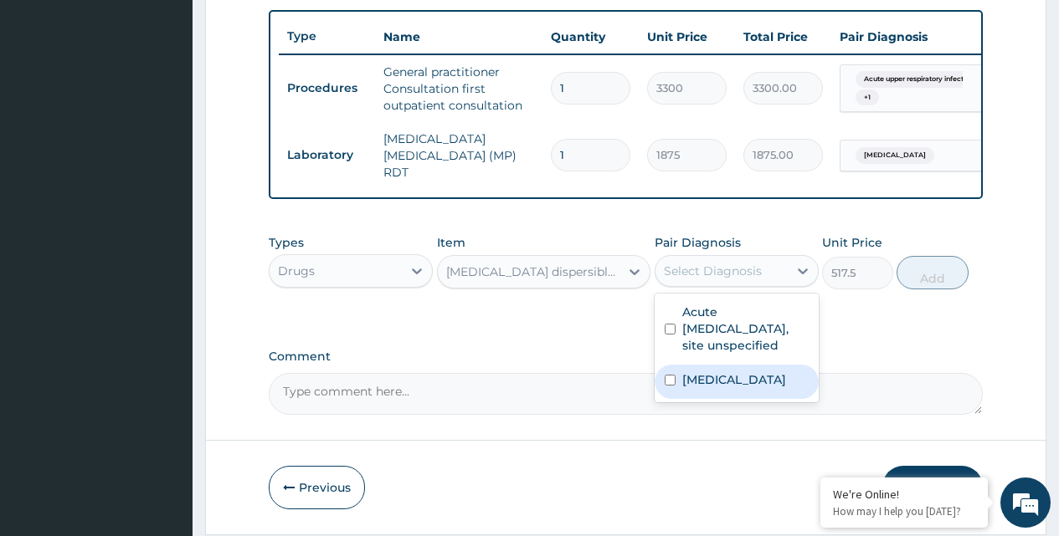
click at [675, 387] on div "Malaria, unspecified" at bounding box center [736, 382] width 164 height 34
checkbox input "true"
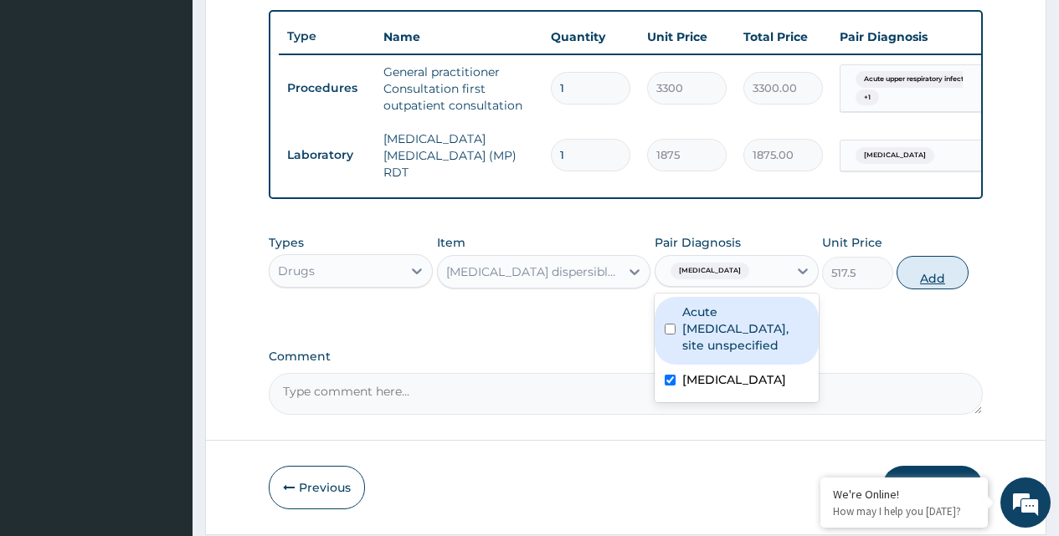
click at [919, 280] on button "Add" at bounding box center [931, 272] width 71 height 33
type input "0"
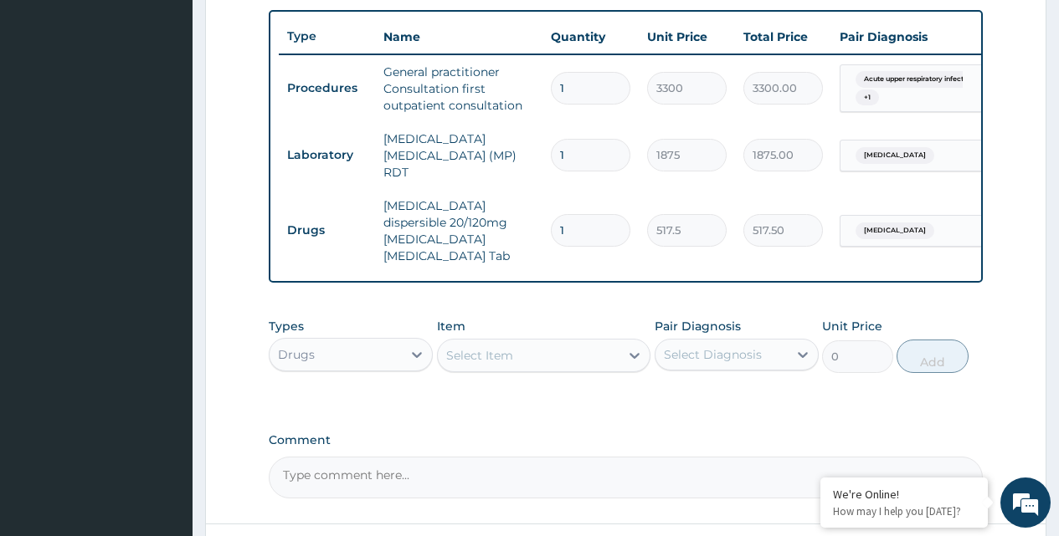
click at [334, 345] on div "Drugs" at bounding box center [335, 354] width 132 height 27
click at [493, 351] on div "Select Item" at bounding box center [529, 355] width 182 height 27
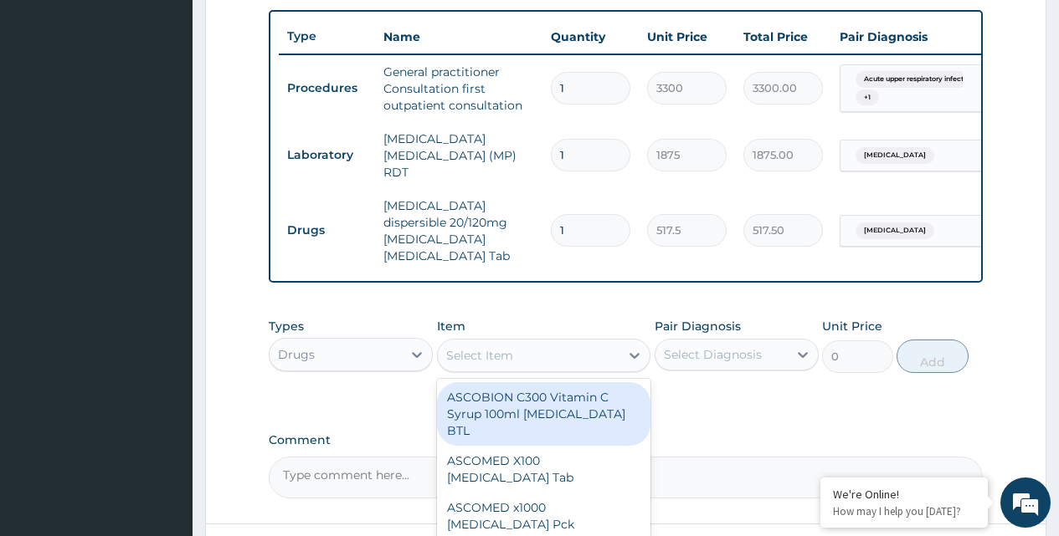
click at [500, 347] on div "Select Item" at bounding box center [479, 355] width 67 height 17
type input "parace"
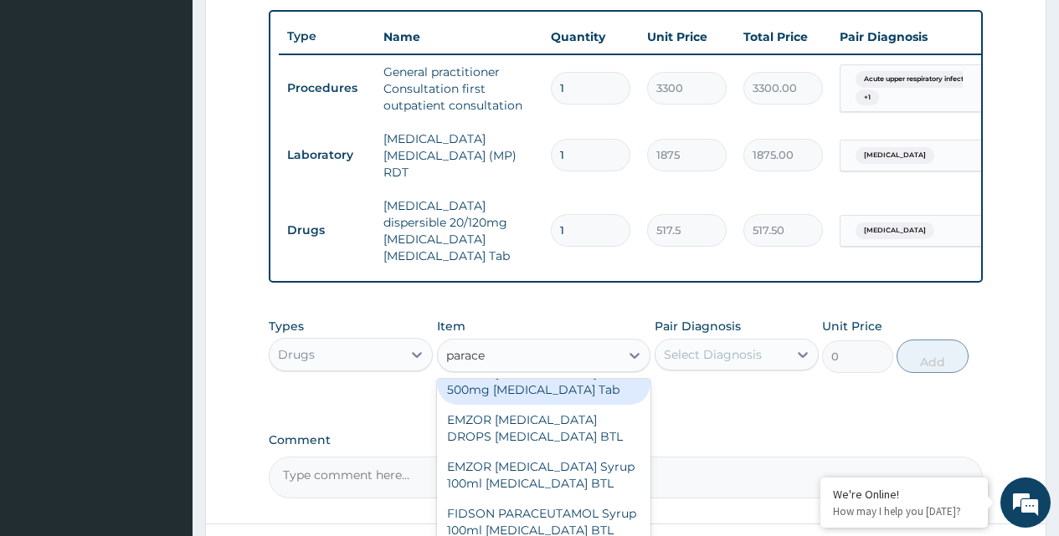
scroll to position [251, 0]
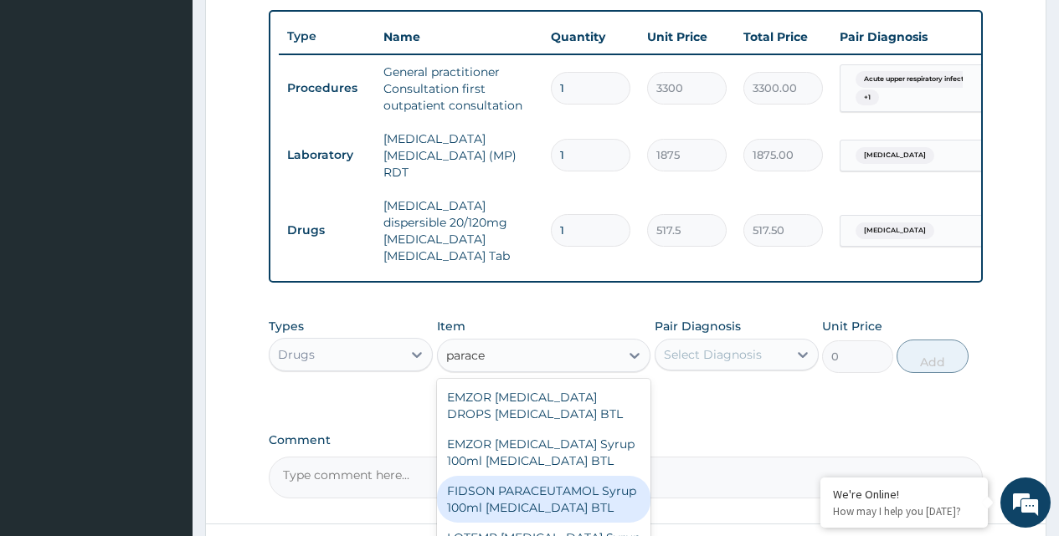
click at [519, 505] on div "FIDSON PARACEUTAMOL Syrup 100ml Acetaminophen BTL" at bounding box center [544, 499] width 214 height 47
type input "460"
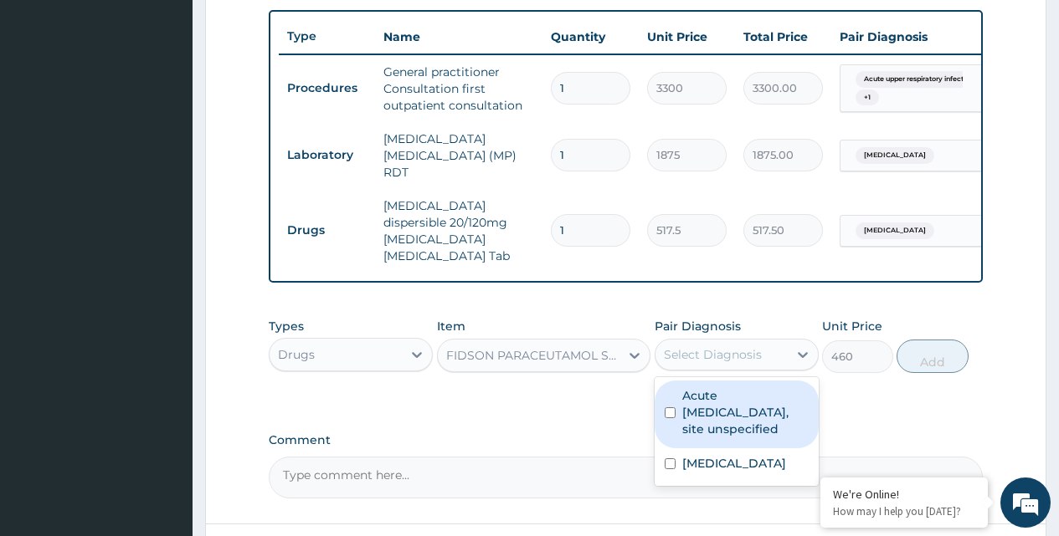
click at [715, 346] on div "Select Diagnosis" at bounding box center [713, 354] width 98 height 17
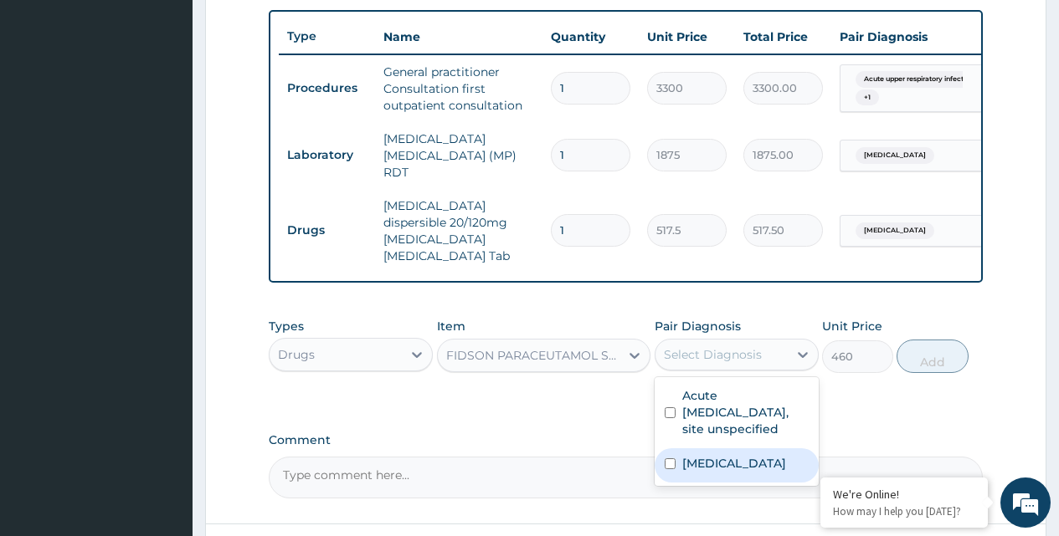
click at [666, 459] on input "checkbox" at bounding box center [669, 464] width 11 height 11
checkbox input "true"
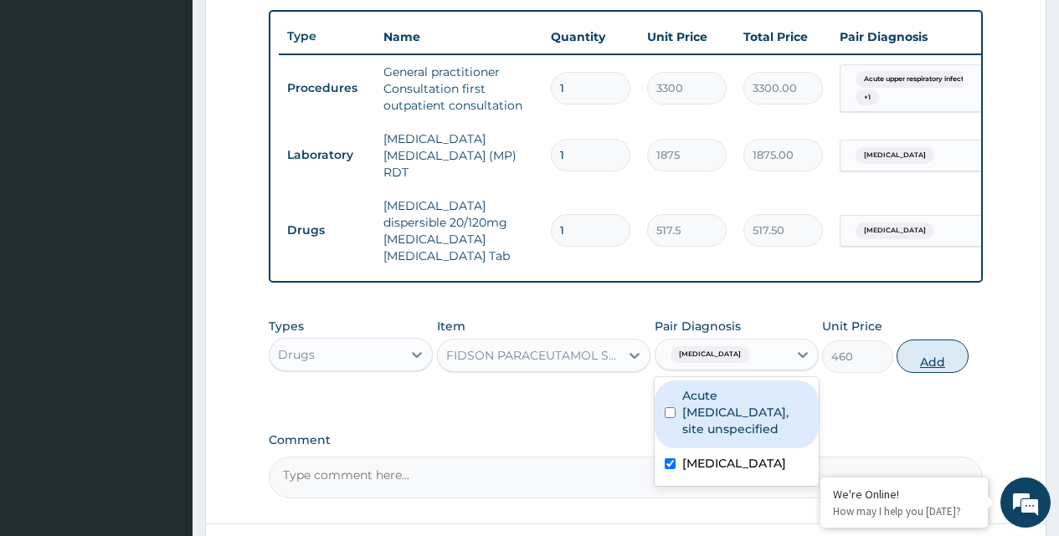
click at [920, 348] on button "Add" at bounding box center [931, 356] width 71 height 33
type input "0"
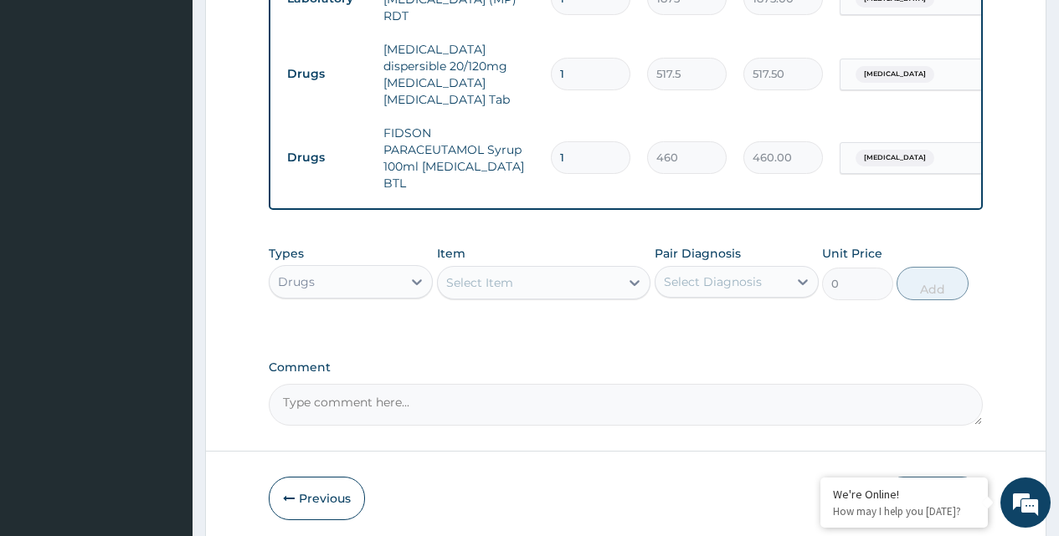
scroll to position [821, 0]
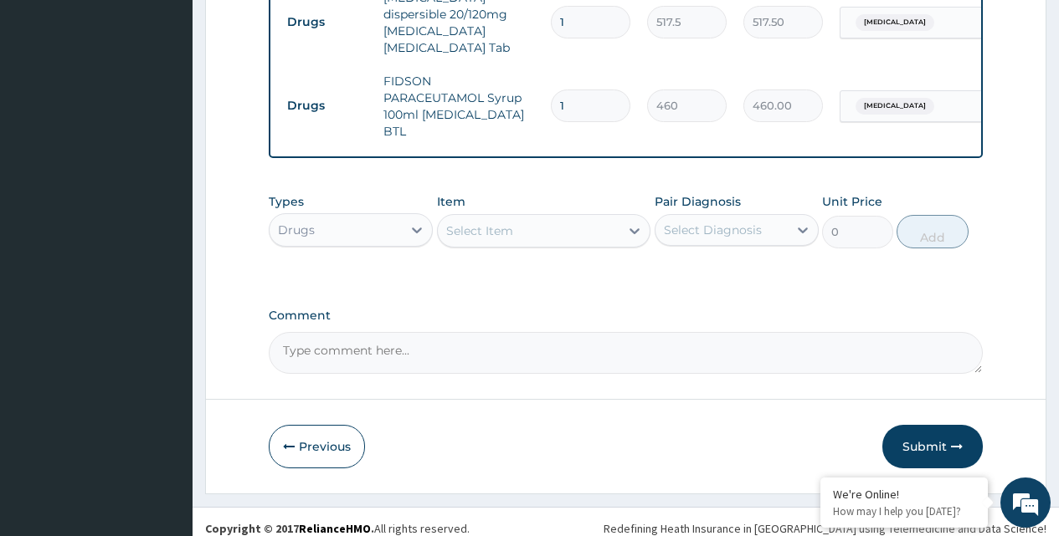
click at [469, 223] on div "Select Item" at bounding box center [479, 231] width 67 height 17
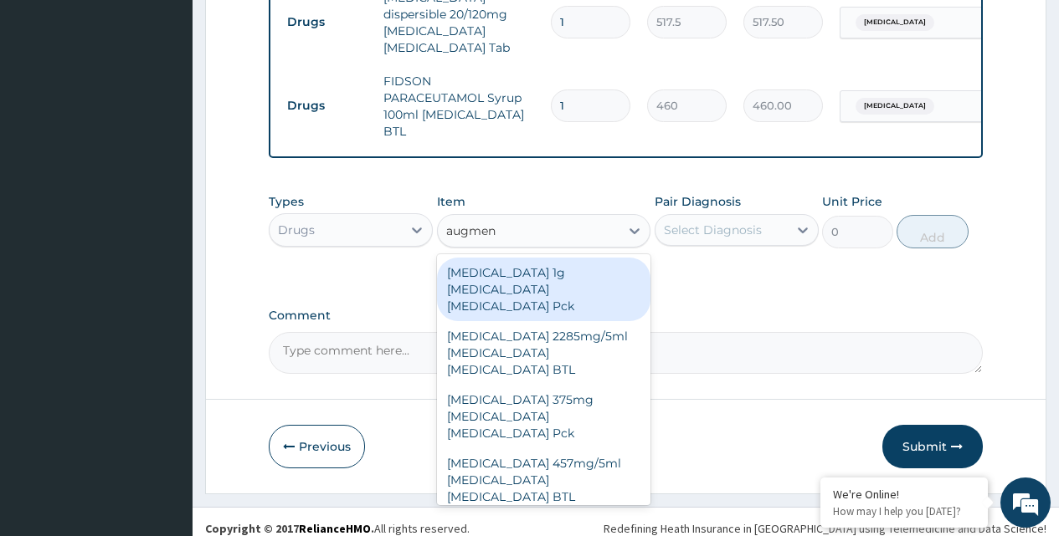
type input "augment"
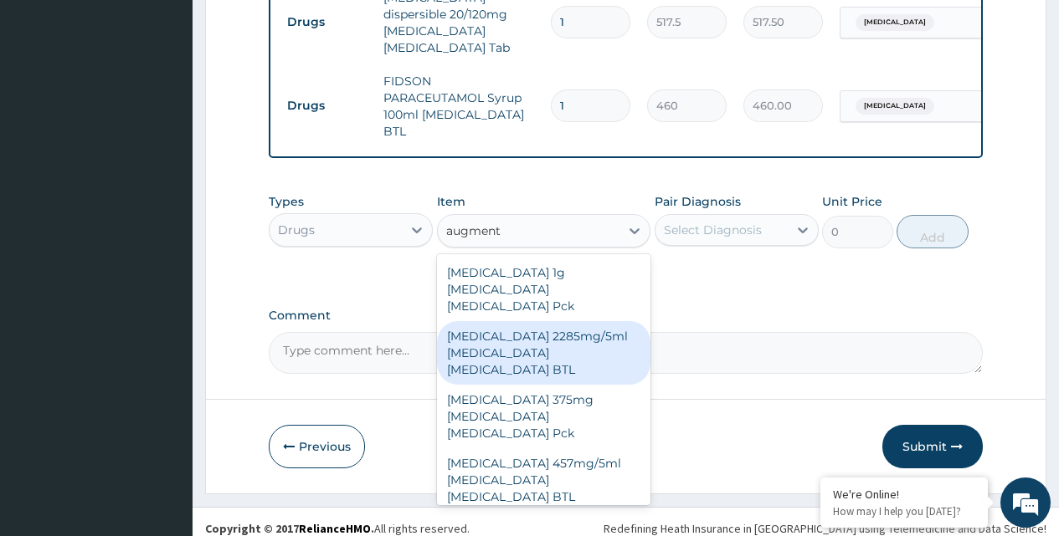
click at [504, 321] on div "AUGMENTIN 2285mg/5ml Amoxicillin Clavulanic acid BTL" at bounding box center [544, 353] width 214 height 64
type input "4945"
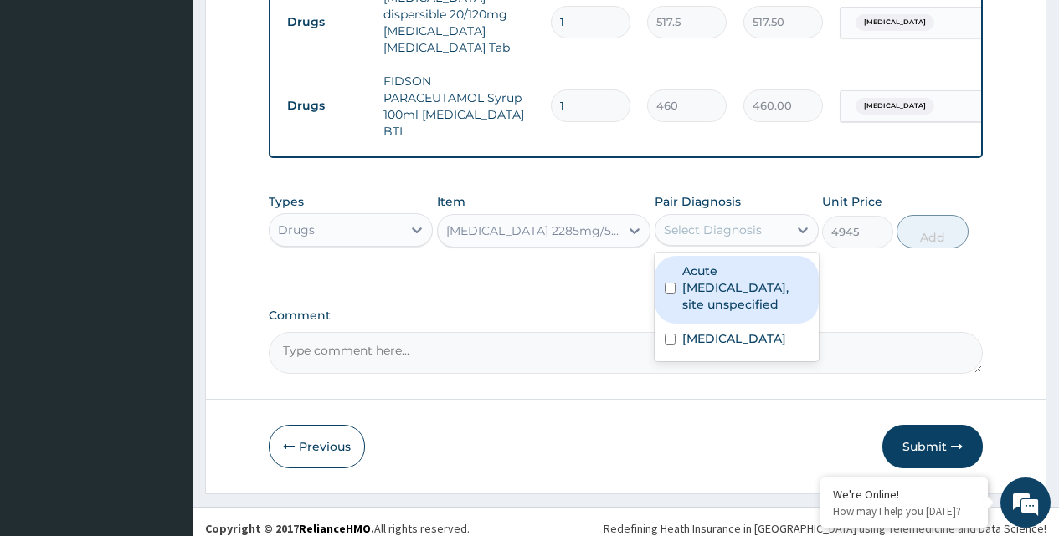
click at [720, 222] on div "Select Diagnosis" at bounding box center [713, 230] width 98 height 17
click at [665, 283] on input "checkbox" at bounding box center [669, 288] width 11 height 11
checkbox input "true"
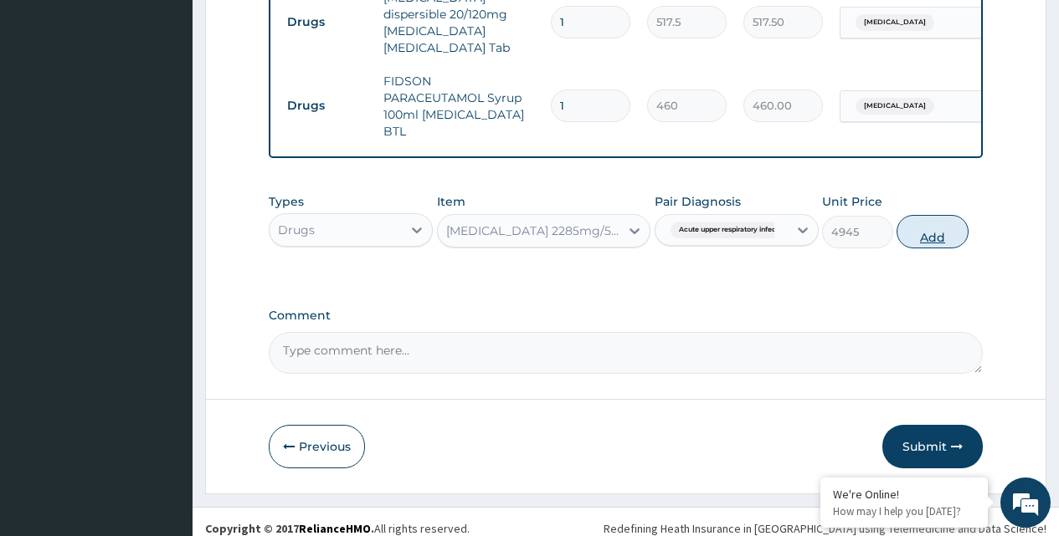
click at [930, 223] on button "Add" at bounding box center [931, 231] width 71 height 33
type input "0"
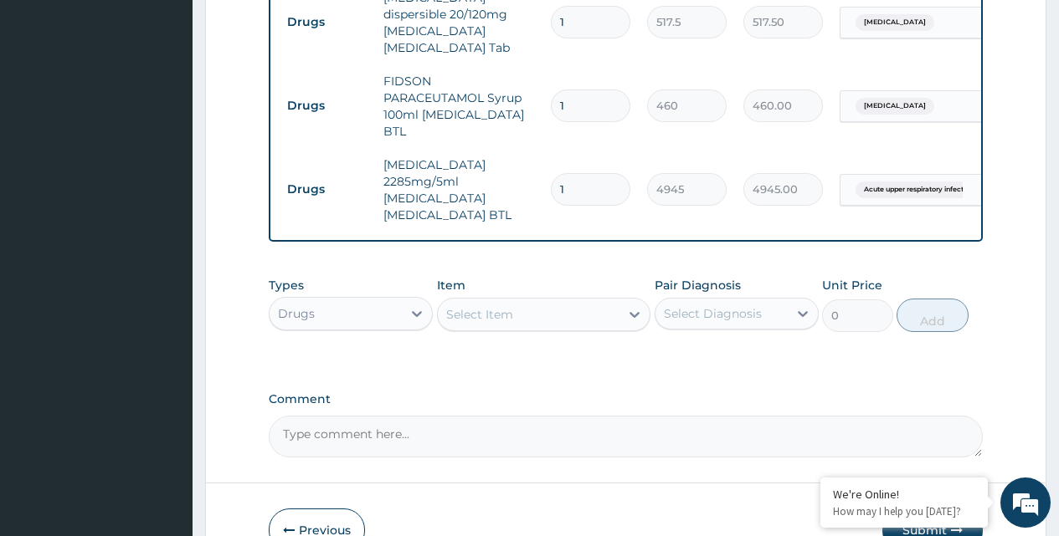
click at [481, 306] on div "Select Item" at bounding box center [479, 314] width 67 height 17
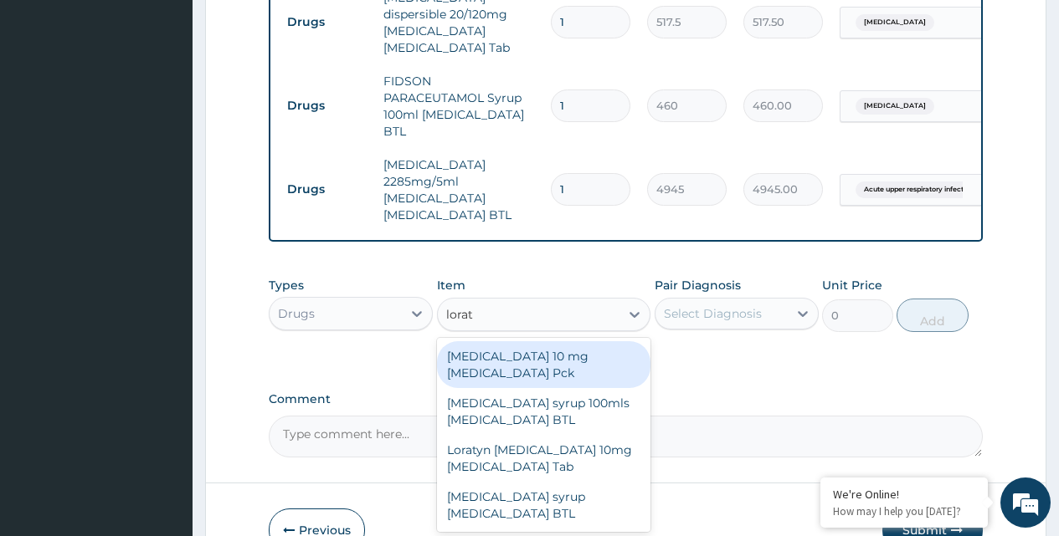
type input "lorata"
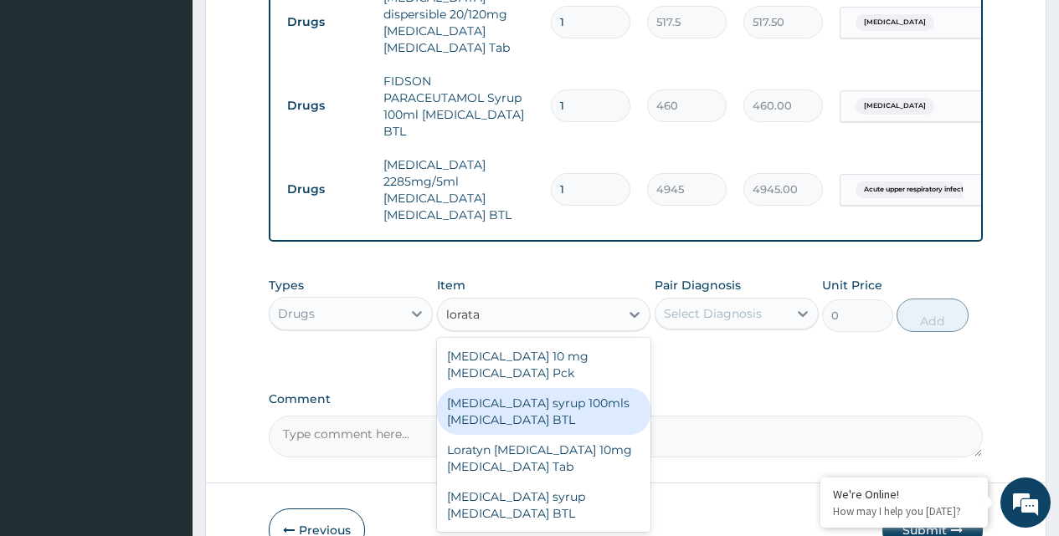
click at [512, 388] on div "Loratadine syrup 100mls Loratadine BTL" at bounding box center [544, 411] width 214 height 47
type input "920"
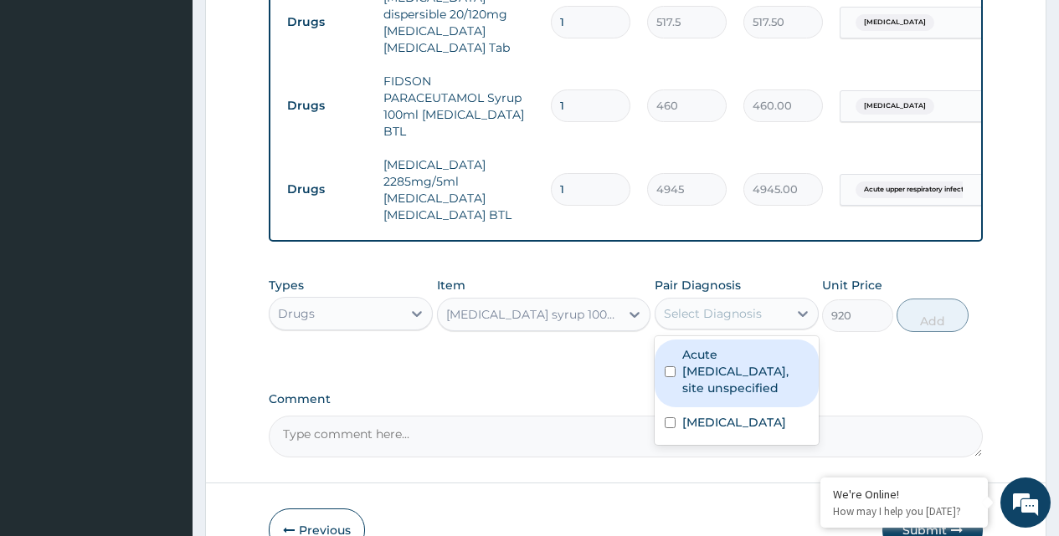
click at [731, 305] on div "Select Diagnosis" at bounding box center [713, 313] width 98 height 17
click at [669, 367] on input "checkbox" at bounding box center [669, 372] width 11 height 11
checkbox input "true"
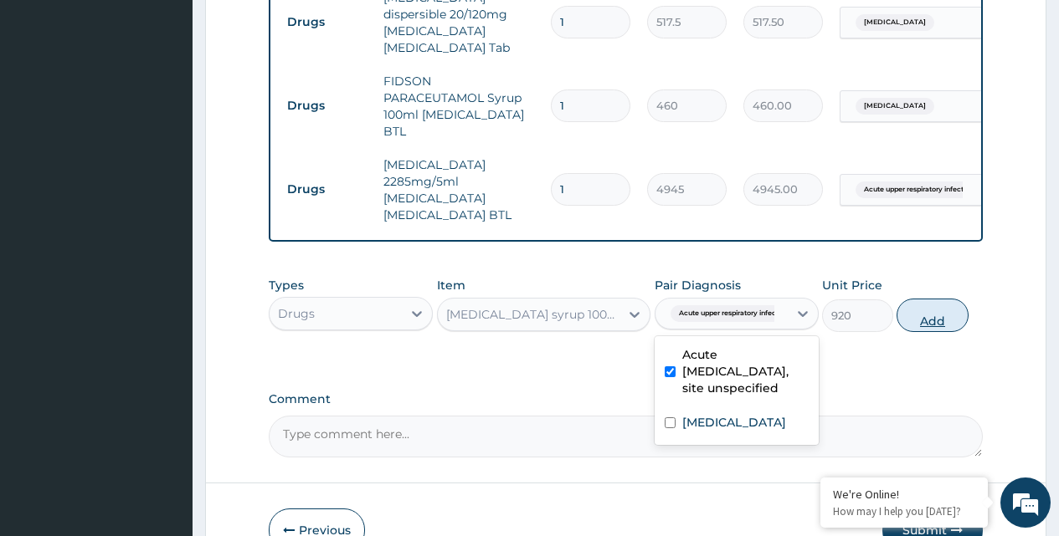
click at [936, 299] on button "Add" at bounding box center [931, 315] width 71 height 33
type input "0"
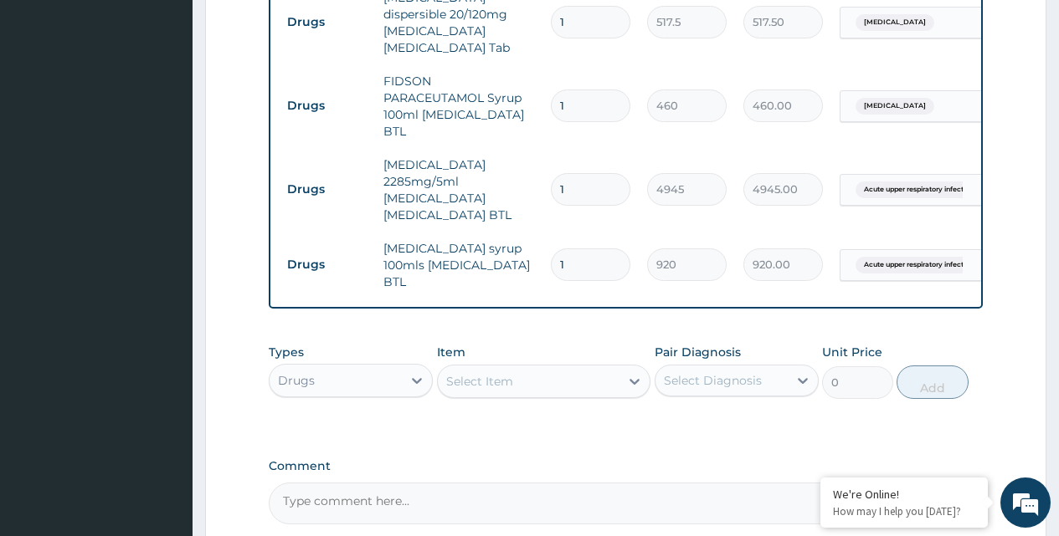
click at [478, 373] on div "Select Item" at bounding box center [479, 381] width 67 height 17
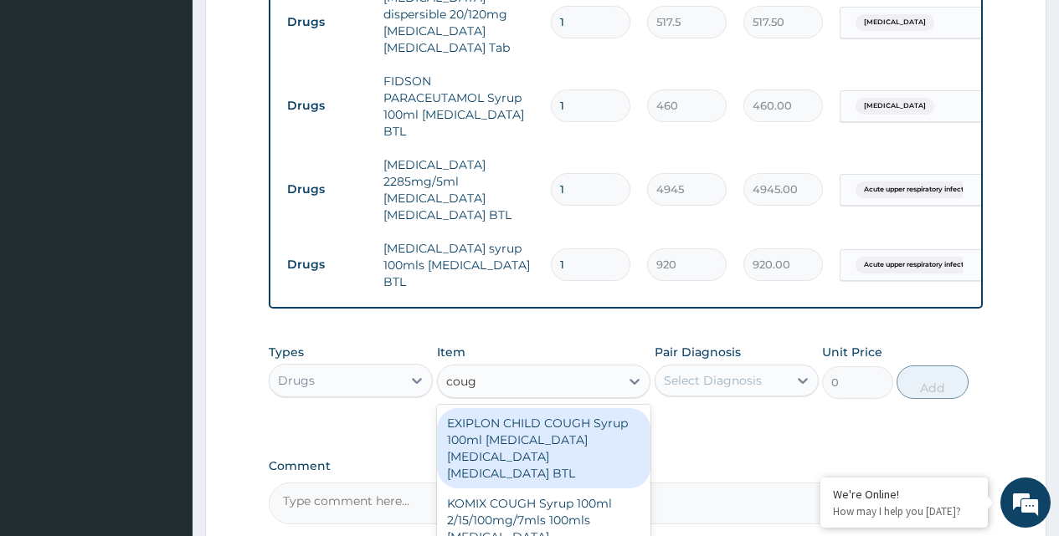
type input "cough"
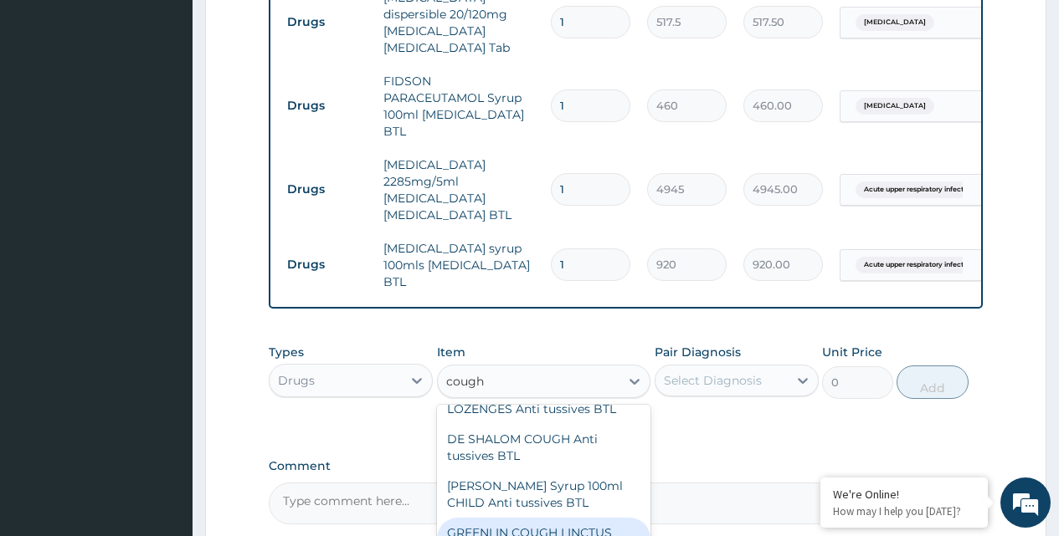
scroll to position [920, 0]
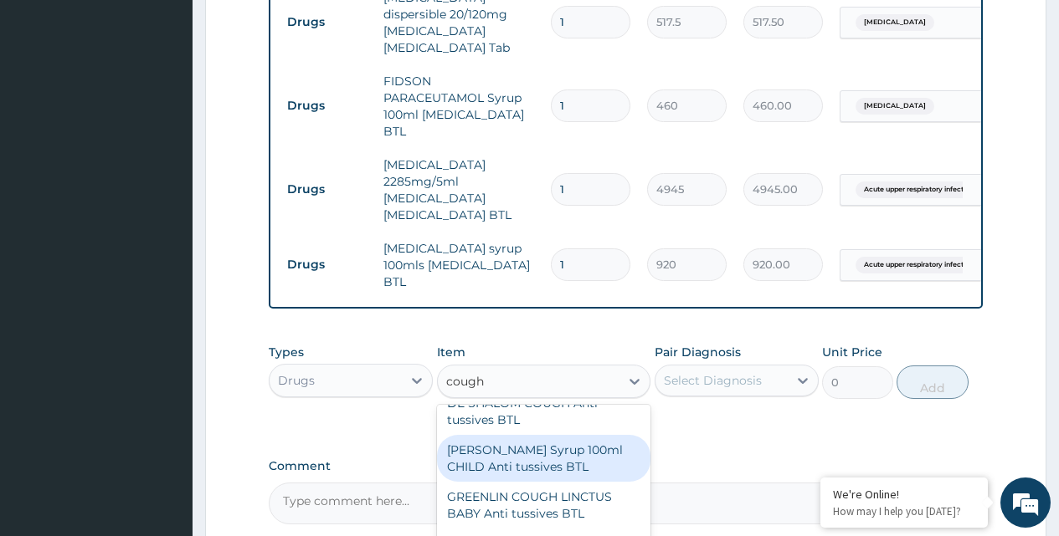
click at [510, 435] on div "EMZOLYN COUGH Syrup 100ml CHILD Anti tussives BTL" at bounding box center [544, 458] width 214 height 47
type input "345"
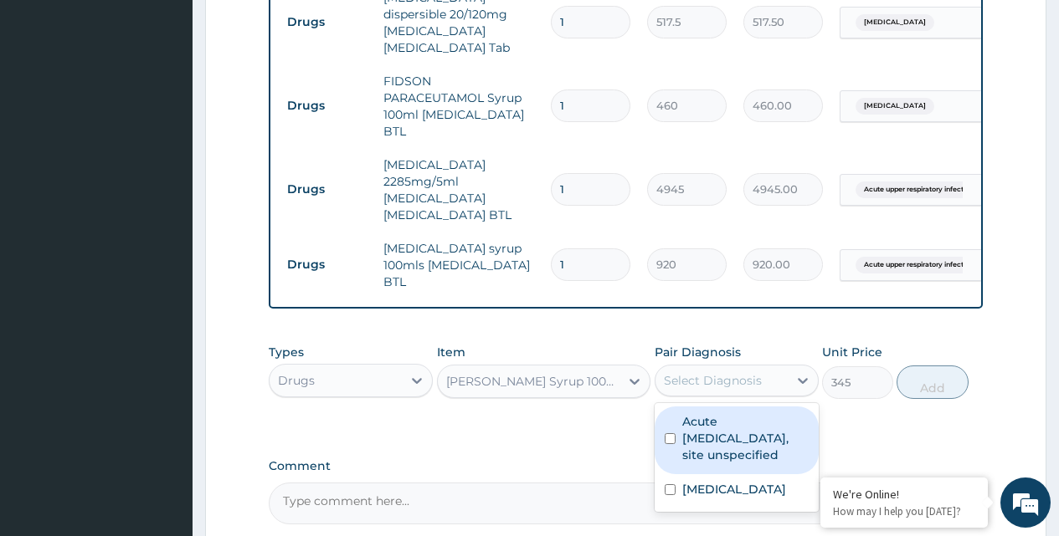
click at [708, 372] on div "Select Diagnosis" at bounding box center [713, 380] width 98 height 17
click at [671, 433] on input "checkbox" at bounding box center [669, 438] width 11 height 11
checkbox input "true"
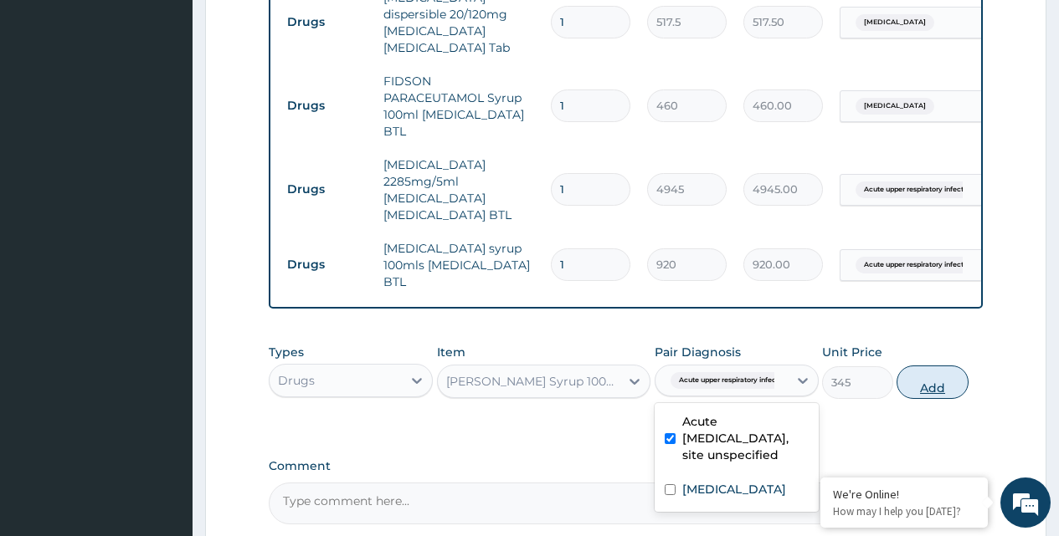
click at [929, 366] on button "Add" at bounding box center [931, 382] width 71 height 33
type input "0"
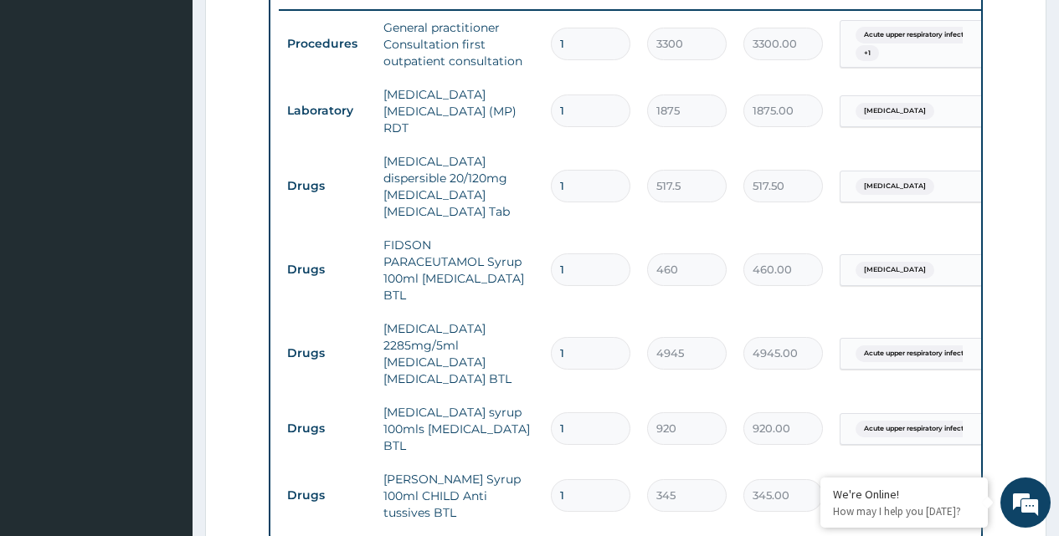
scroll to position [654, 0]
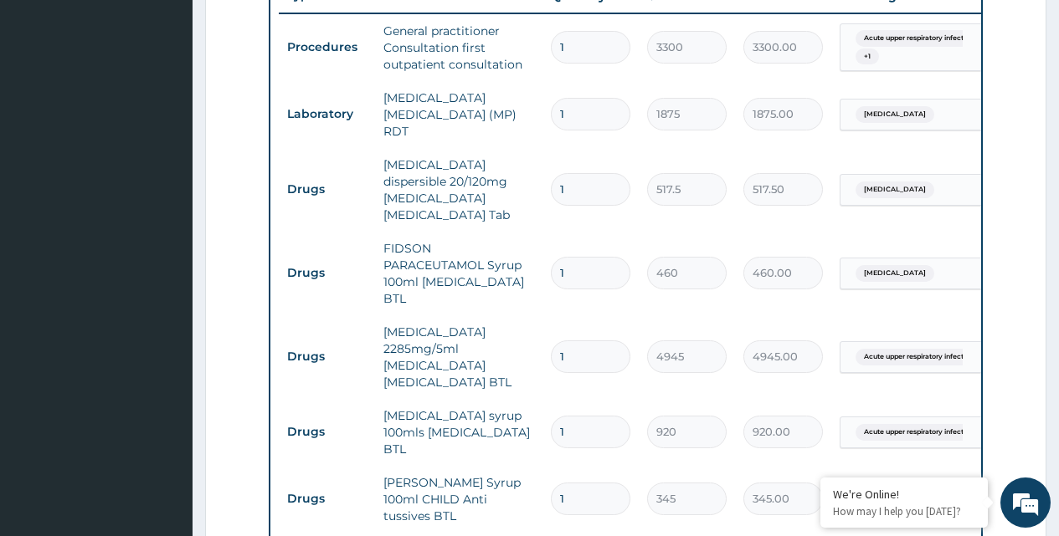
click at [572, 173] on input "1" at bounding box center [590, 189] width 79 height 33
type input "0.00"
type input "6"
type input "3105.00"
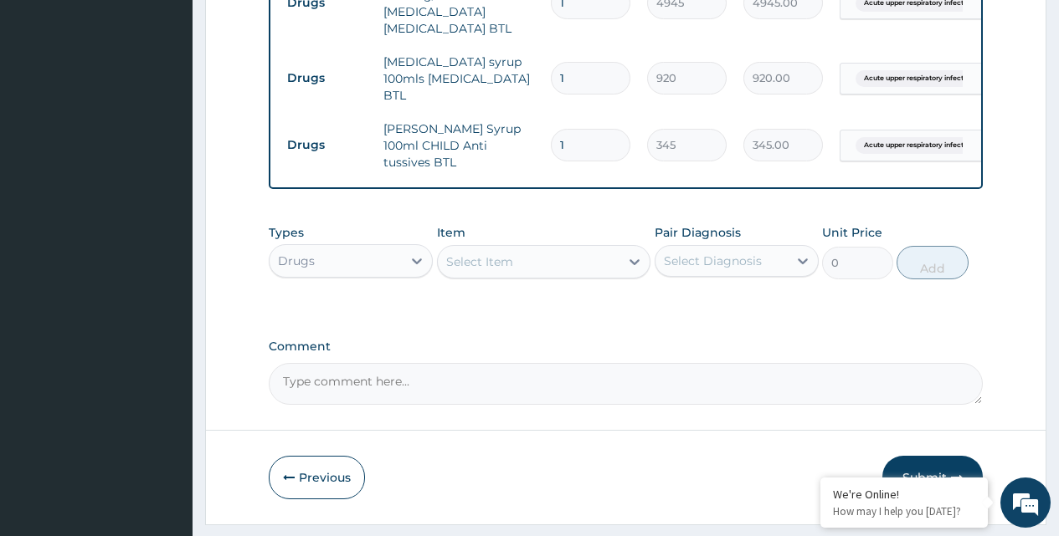
scroll to position [1013, 0]
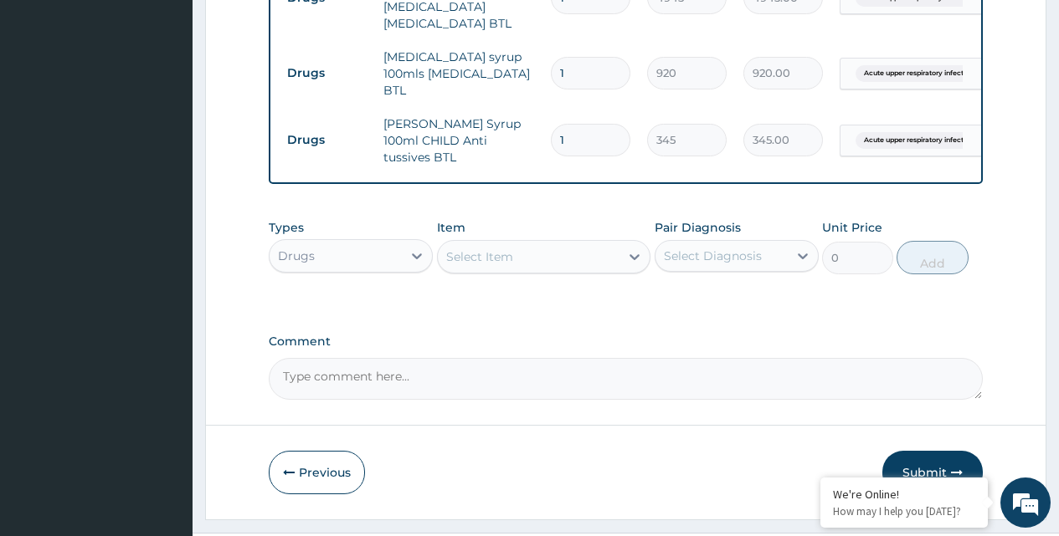
type input "6"
click at [482, 358] on textarea "Comment" at bounding box center [626, 379] width 714 height 42
paste textarea "THERE IS COUGH ASSOCIATED WITH NASAL DISCHARGE - THERE IS FEVER , WHICH IS HIGH…"
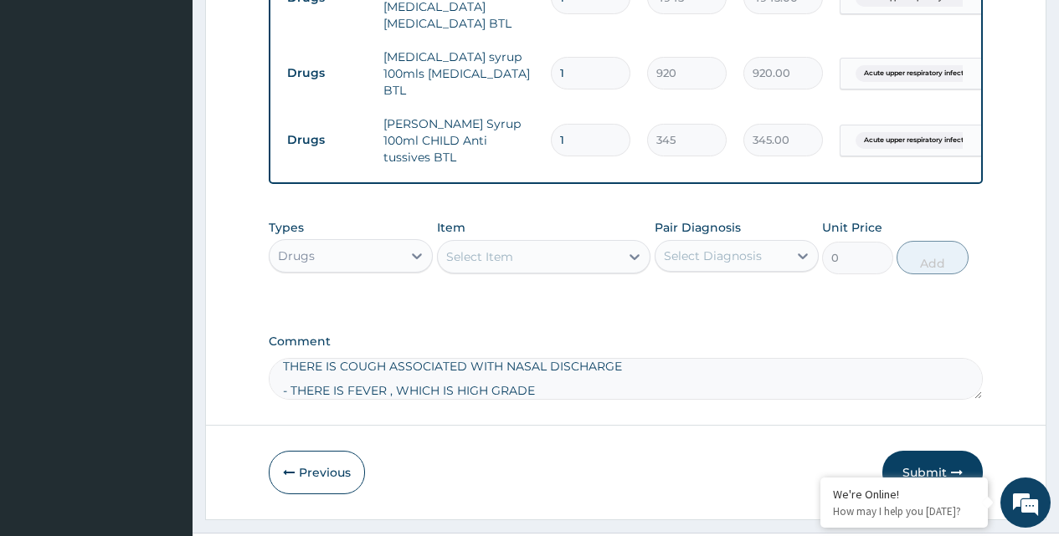
type textarea "THERE IS COUGH ASSOCIATED WITH NASAL DISCHARGE - THERE IS FEVER , WHICH IS HIGH…"
click at [908, 451] on button "Submit" at bounding box center [932, 473] width 100 height 44
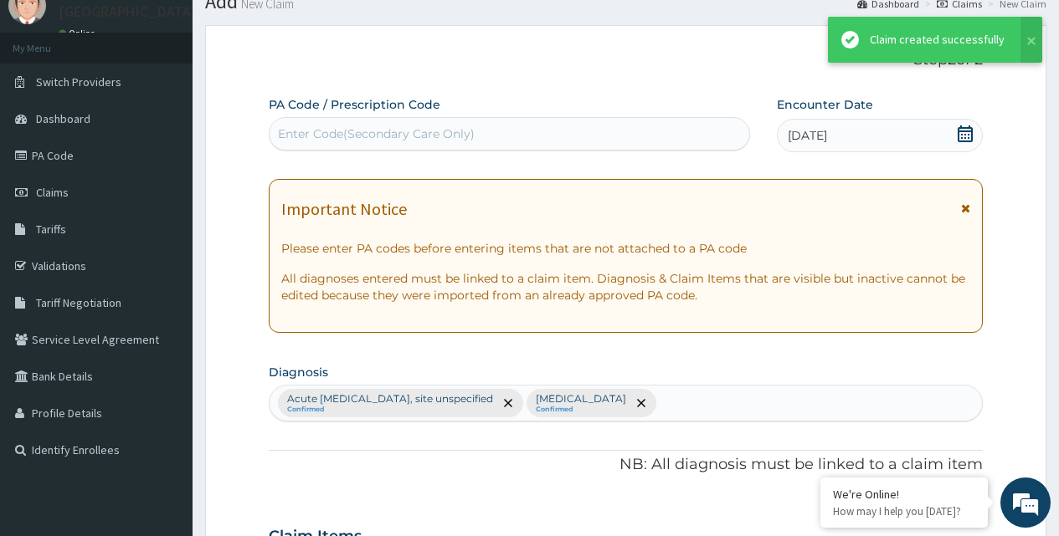
scroll to position [1013, 0]
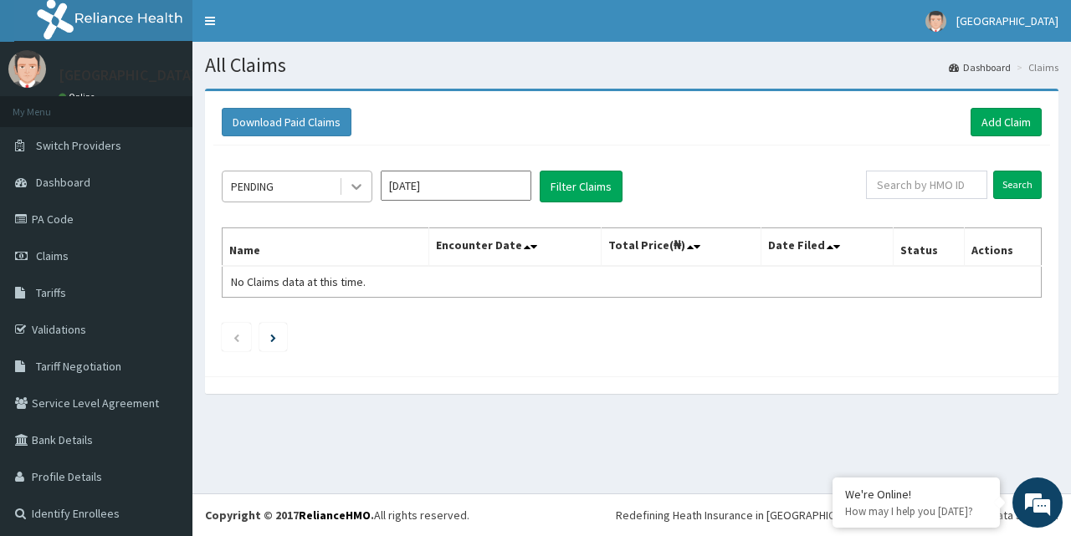
click at [357, 186] on icon at bounding box center [356, 186] width 17 height 17
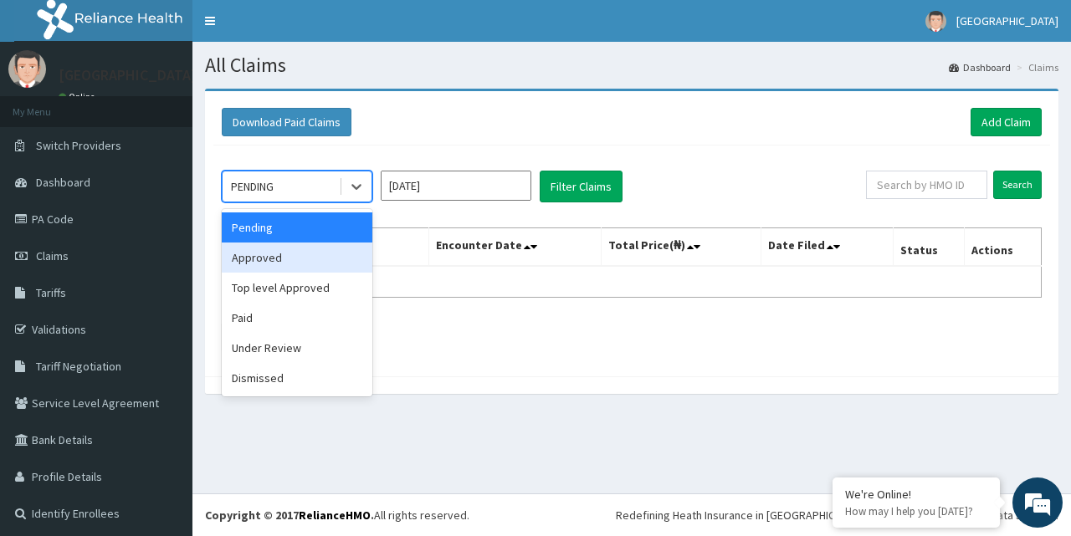
click at [252, 256] on div "Approved" at bounding box center [297, 258] width 151 height 30
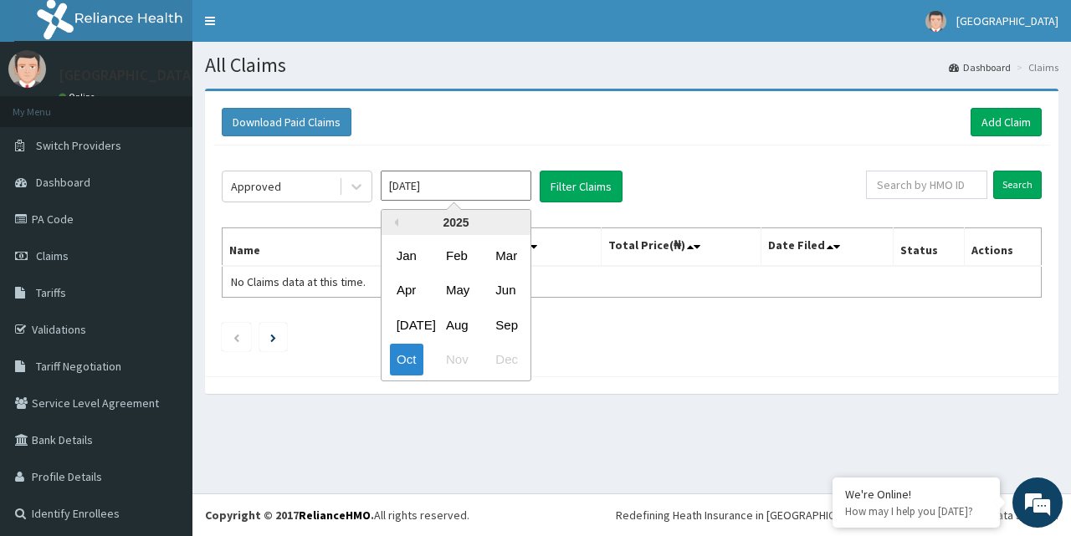
click at [456, 194] on input "Oct 2025" at bounding box center [456, 186] width 151 height 30
click at [513, 325] on div "Sep" at bounding box center [505, 325] width 33 height 31
type input "Sep 2025"
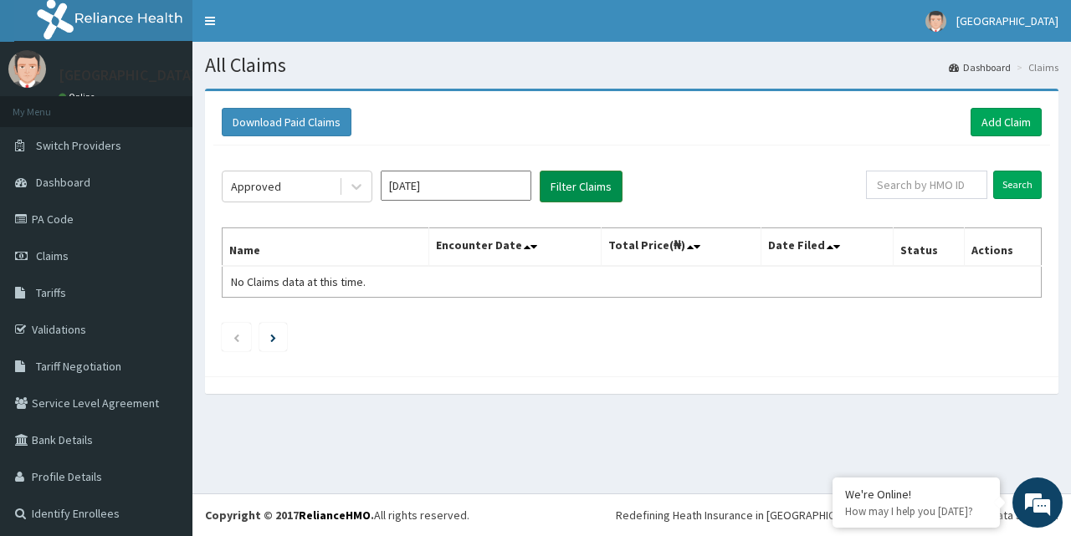
click at [558, 194] on button "Filter Claims" at bounding box center [581, 187] width 83 height 32
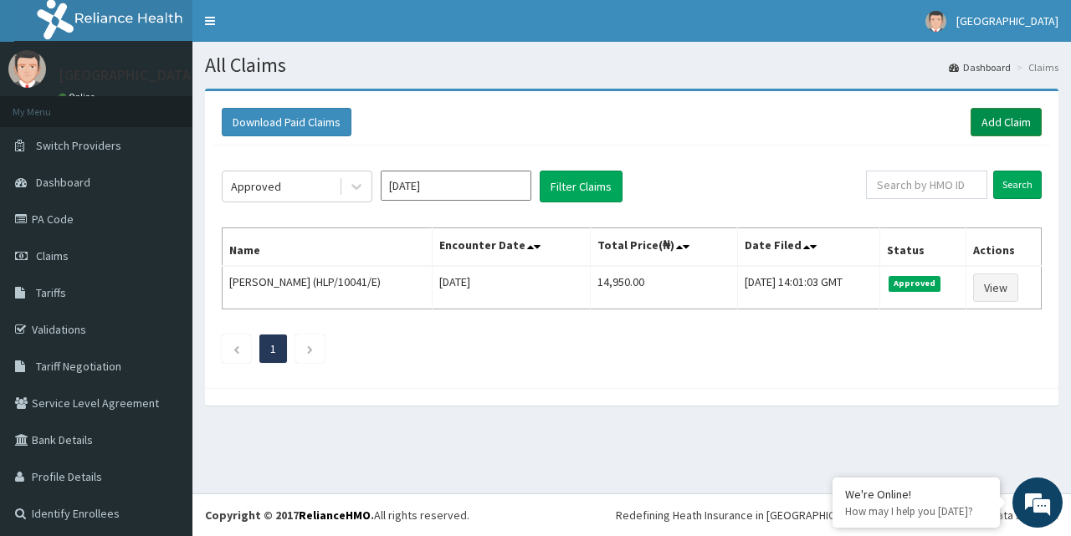
click at [972, 123] on link "Add Claim" at bounding box center [1006, 122] width 71 height 28
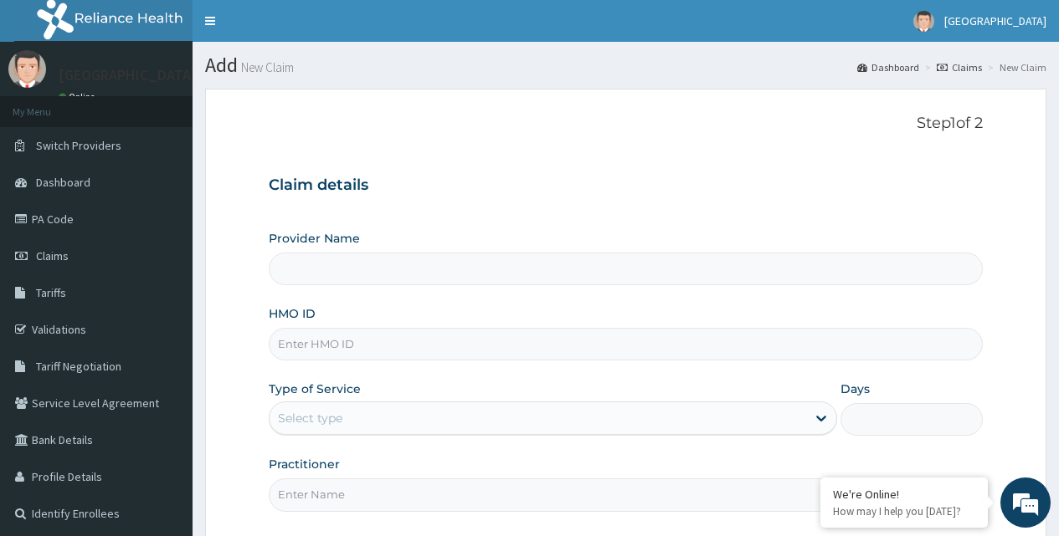
type input "[GEOGRAPHIC_DATA]"
click at [354, 339] on input "HMO ID" at bounding box center [626, 344] width 714 height 33
paste input "THERE IS COUGH ASSOCIATED WITH NASAL DISCHARGE - THERE IS FEVER , WHICH IS HIGH…"
type input "THERE IS COUGH ASSOCIATED WITH NASAL DISCHARGE - THERE IS FEVER , WHICH IS HIGH…"
paste input "HLP/10041/E"
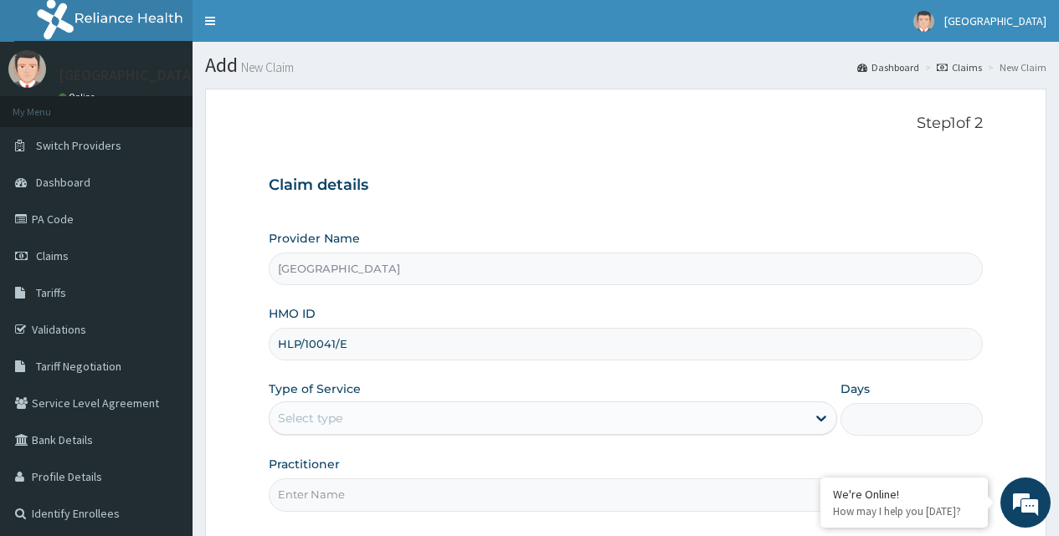
type input "HLP/10041/E"
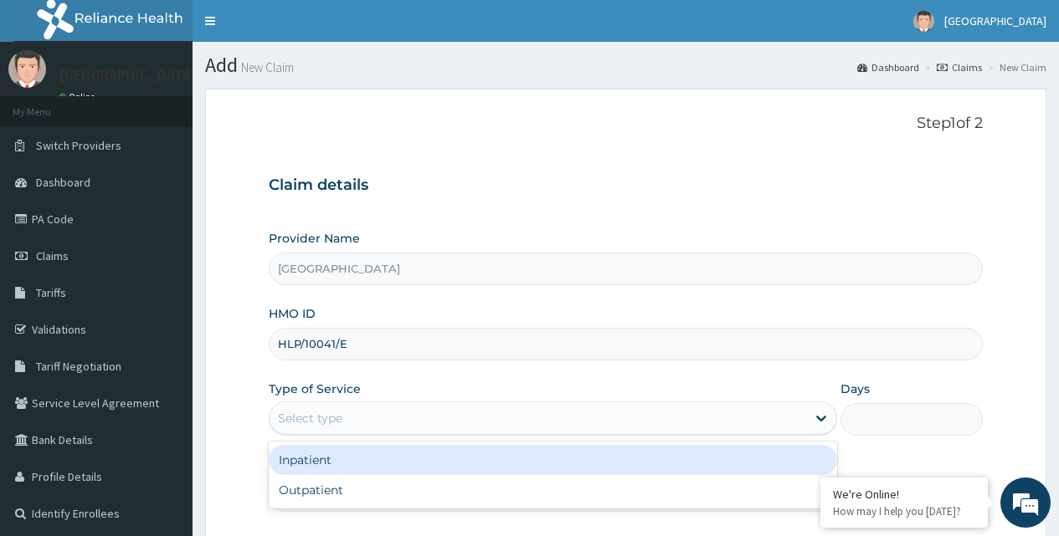
click at [408, 422] on div "Select type" at bounding box center [537, 418] width 536 height 27
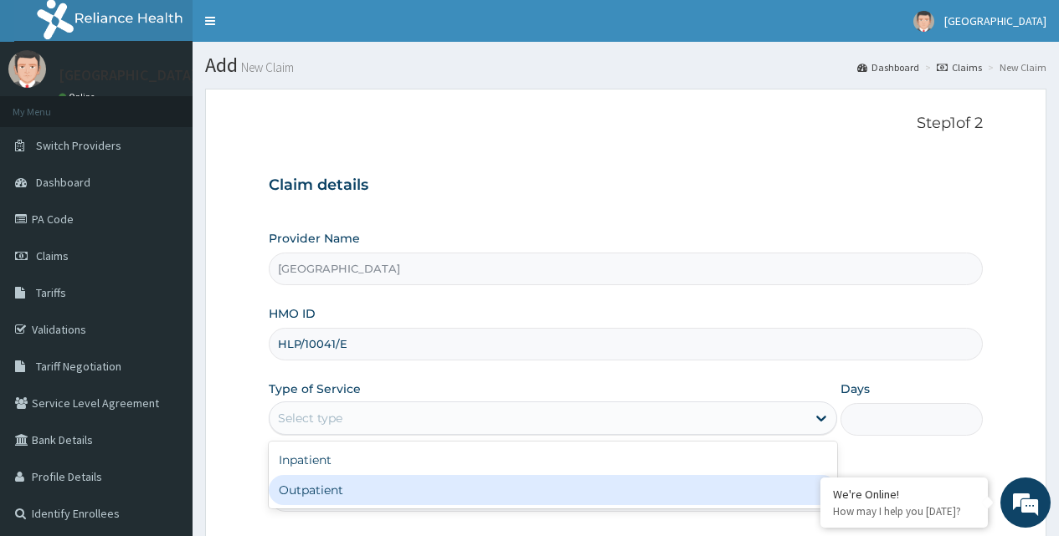
click at [361, 486] on div "Outpatient" at bounding box center [553, 490] width 568 height 30
type input "1"
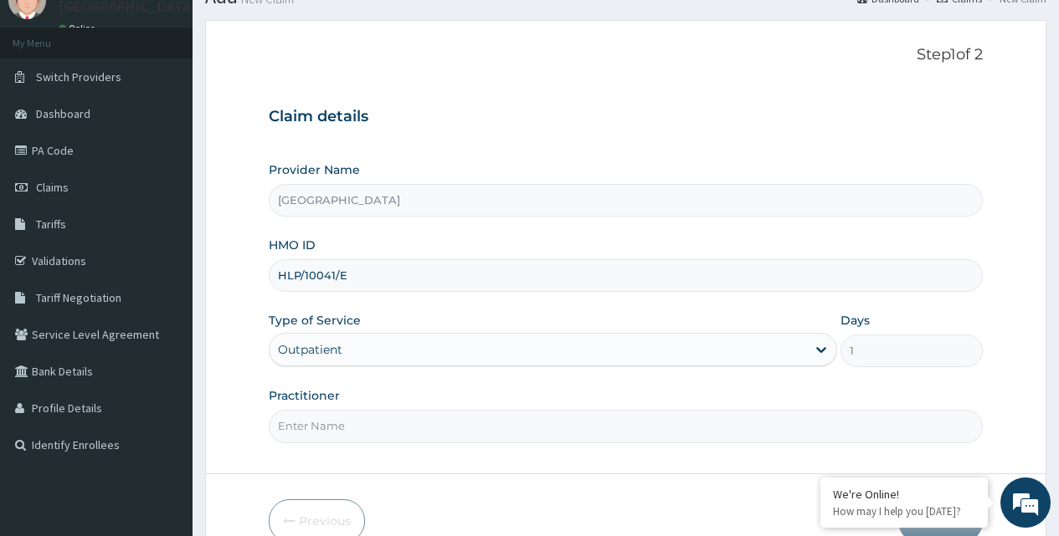
scroll to position [156, 0]
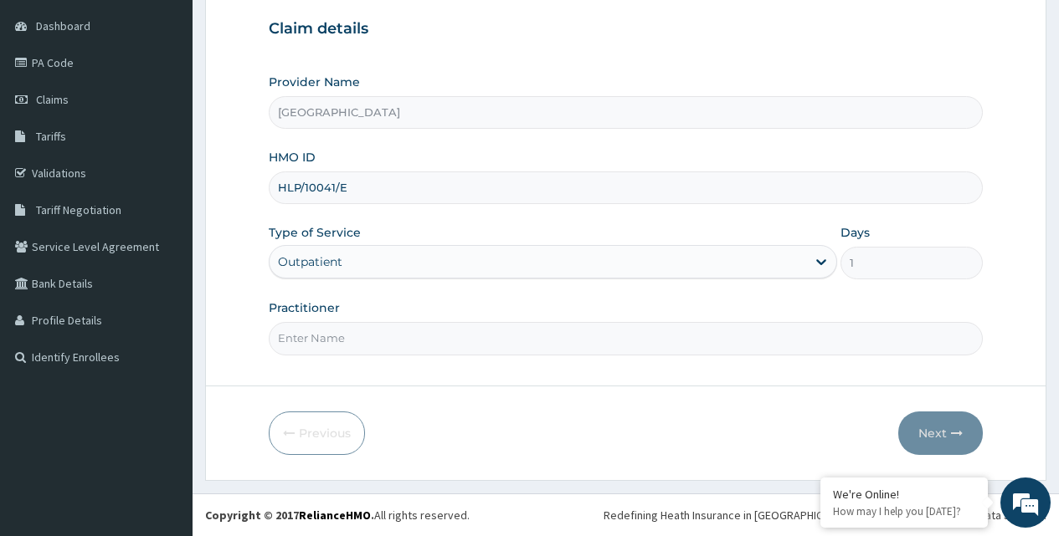
click at [319, 335] on input "Practitioner" at bounding box center [626, 338] width 714 height 33
type input "gp"
click at [931, 432] on button "Next" at bounding box center [940, 434] width 85 height 44
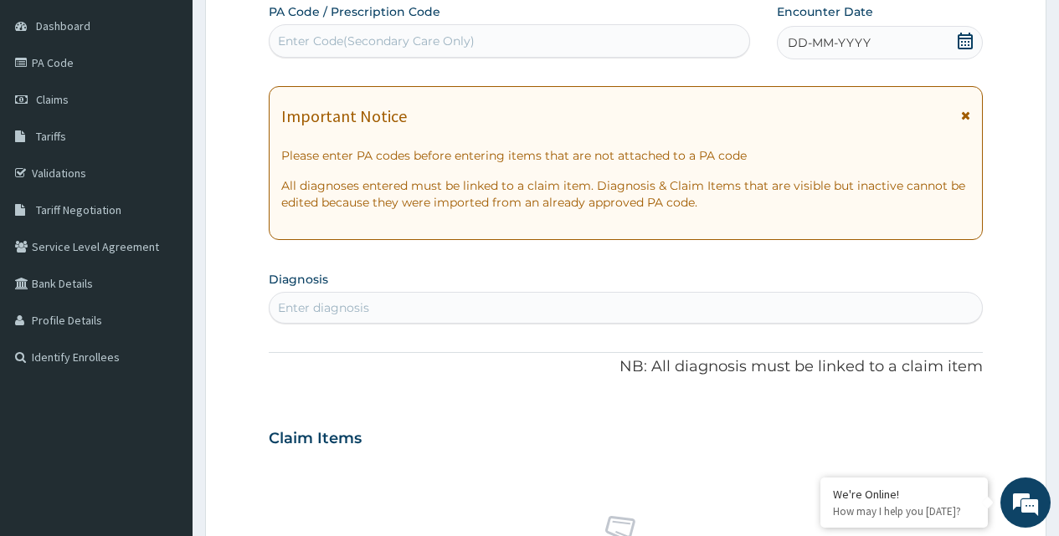
click at [965, 38] on icon at bounding box center [964, 41] width 15 height 17
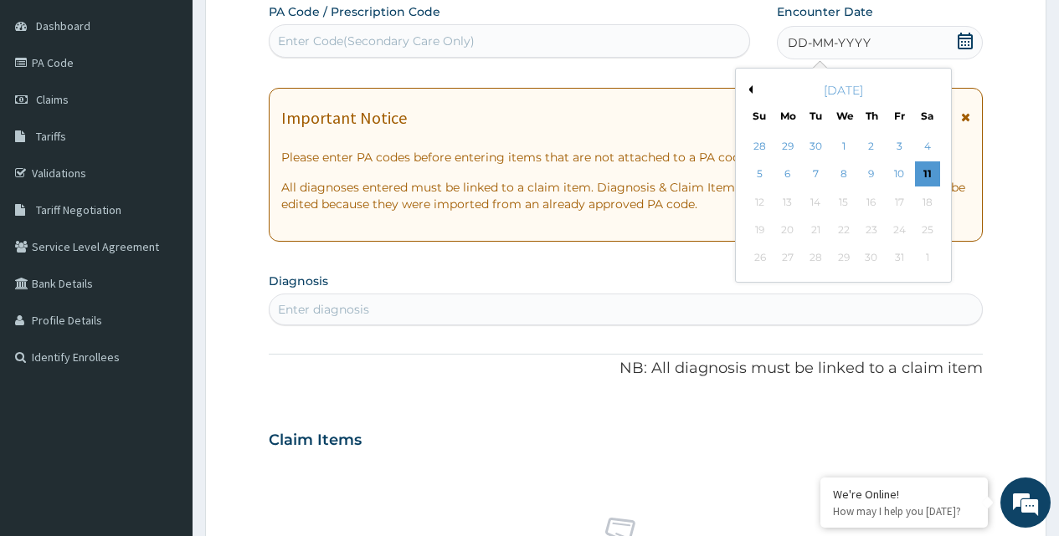
click at [751, 87] on button "Previous Month" at bounding box center [748, 89] width 8 height 8
click at [786, 259] on div "29" at bounding box center [787, 258] width 25 height 25
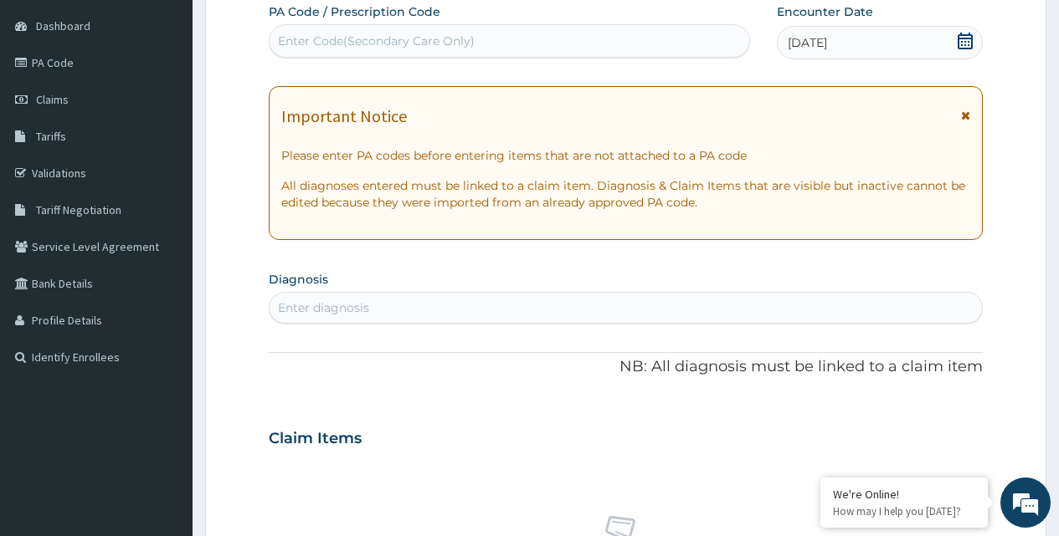
click at [323, 302] on div "Enter diagnosis" at bounding box center [323, 308] width 91 height 17
type input "a"
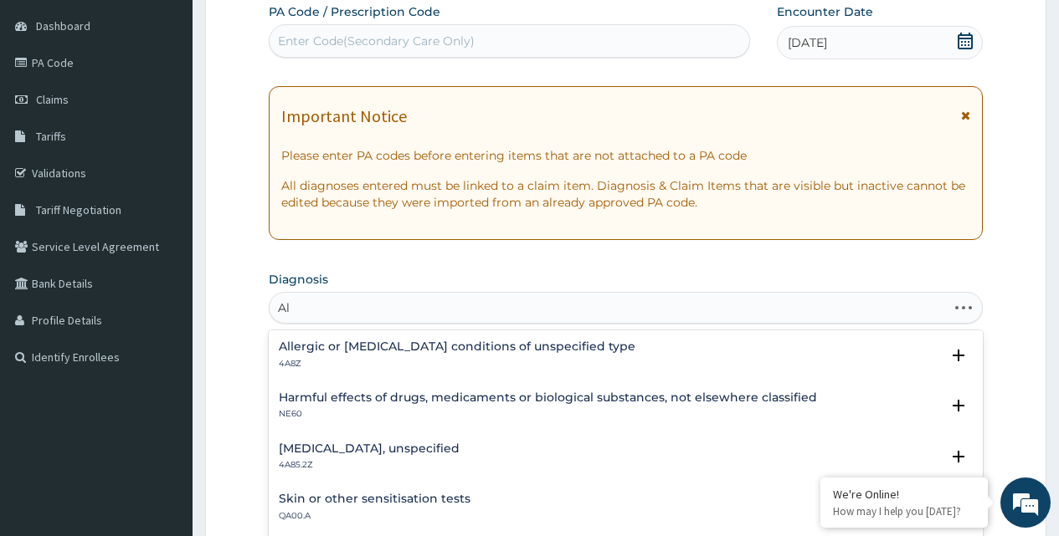
type input "A"
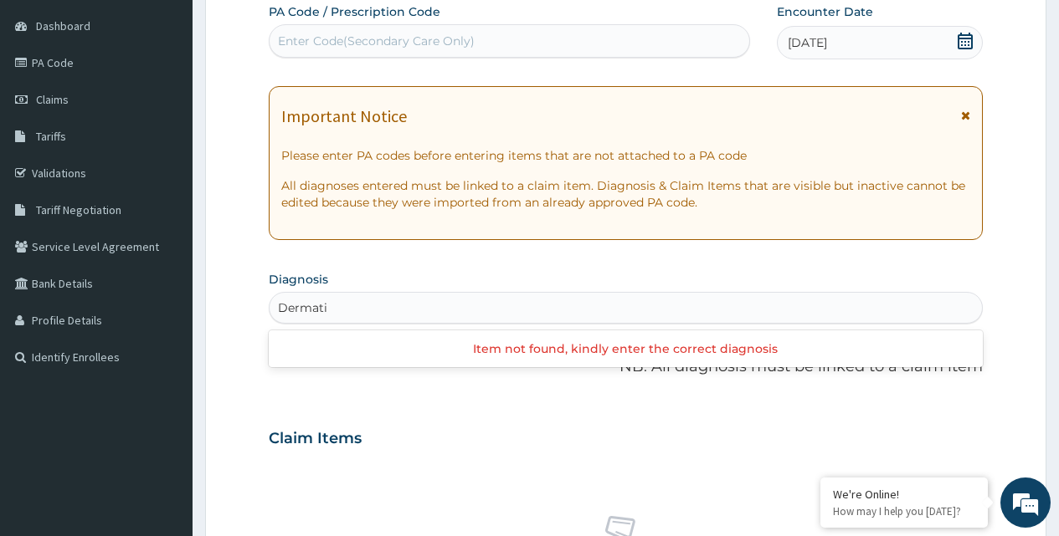
type input "Dermat"
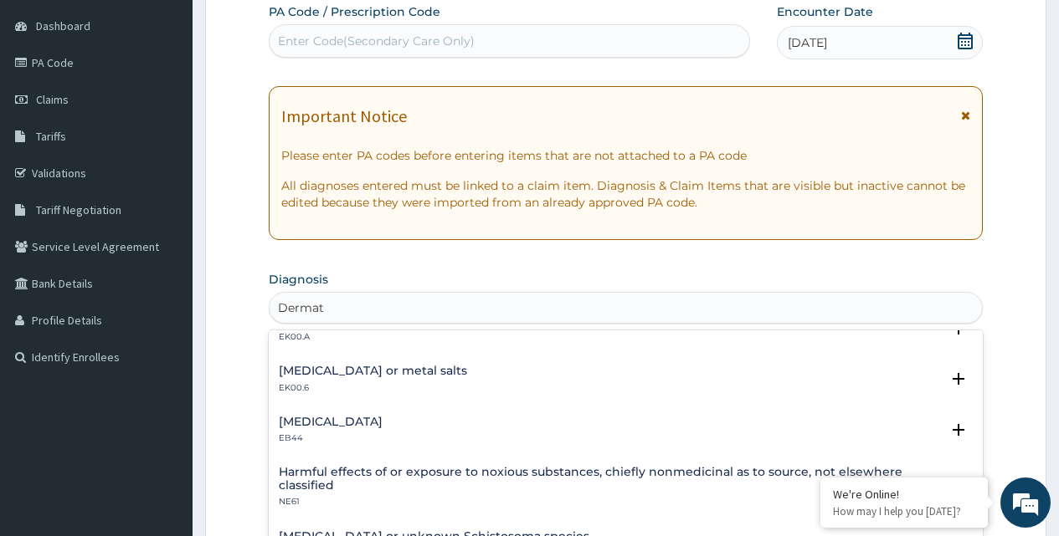
scroll to position [1052, 0]
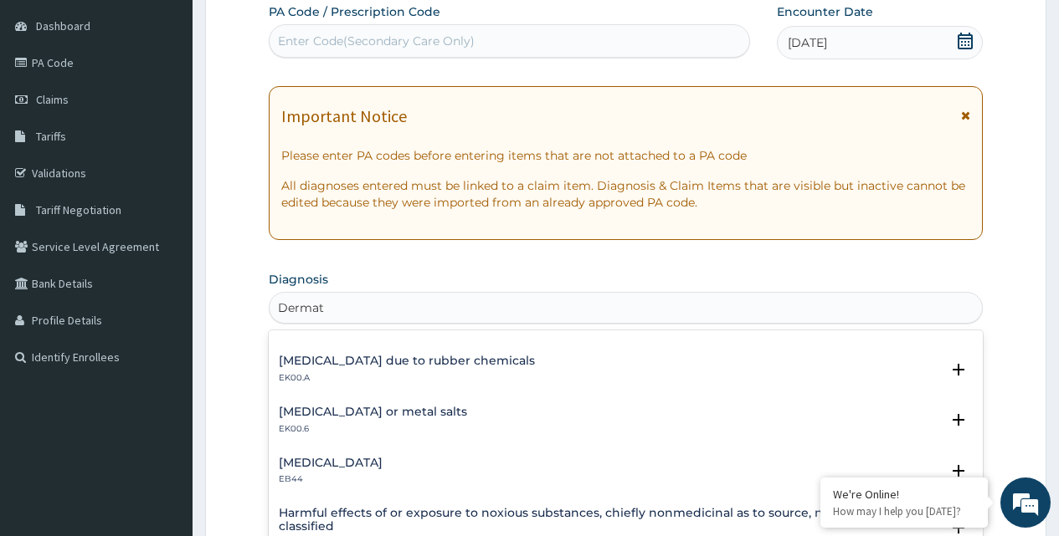
click at [460, 362] on h4 "Allergic contact dermatitis due to rubber chemicals" at bounding box center [407, 361] width 256 height 13
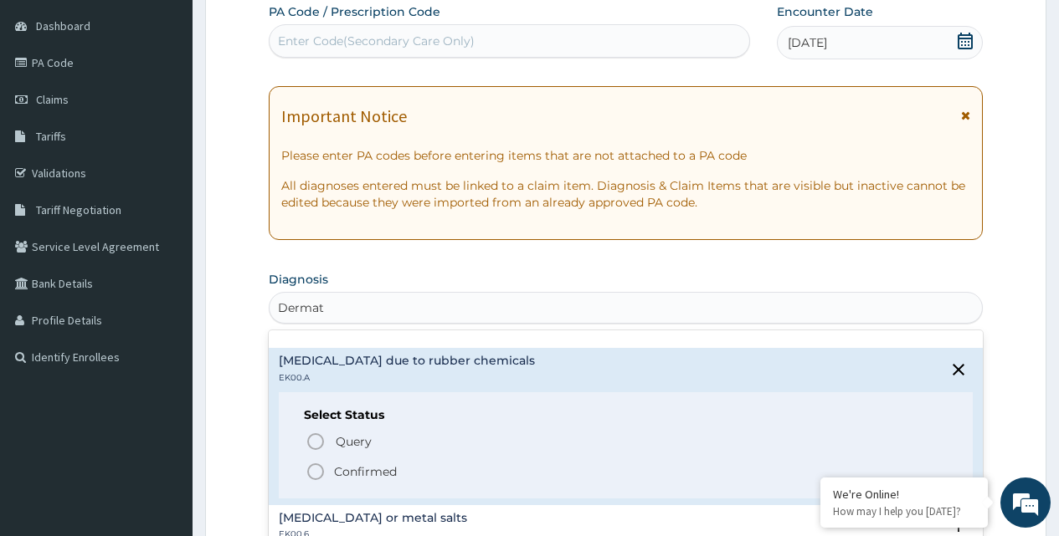
click at [311, 469] on icon "status option filled" at bounding box center [315, 472] width 20 height 20
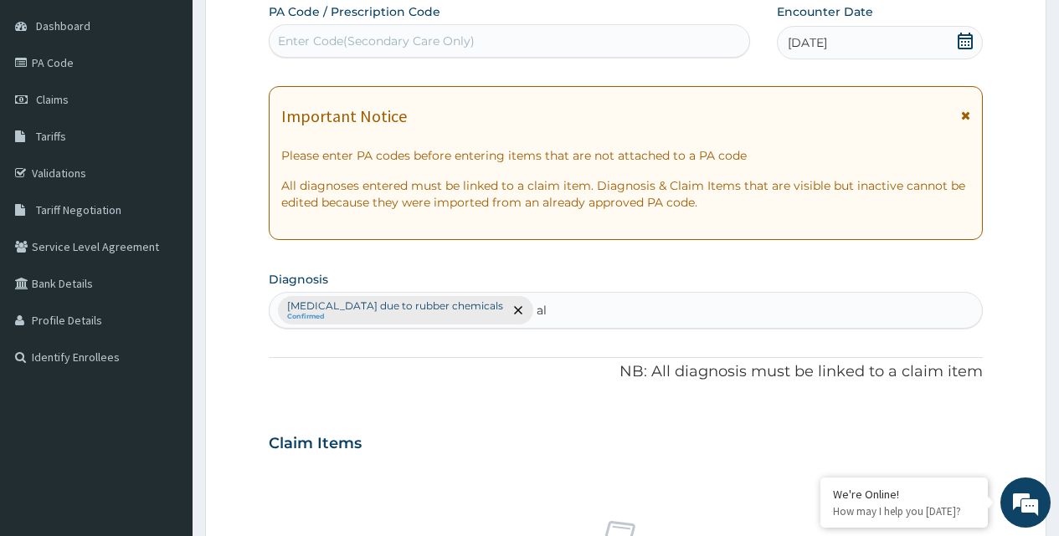
type input "a"
type input "Allergic"
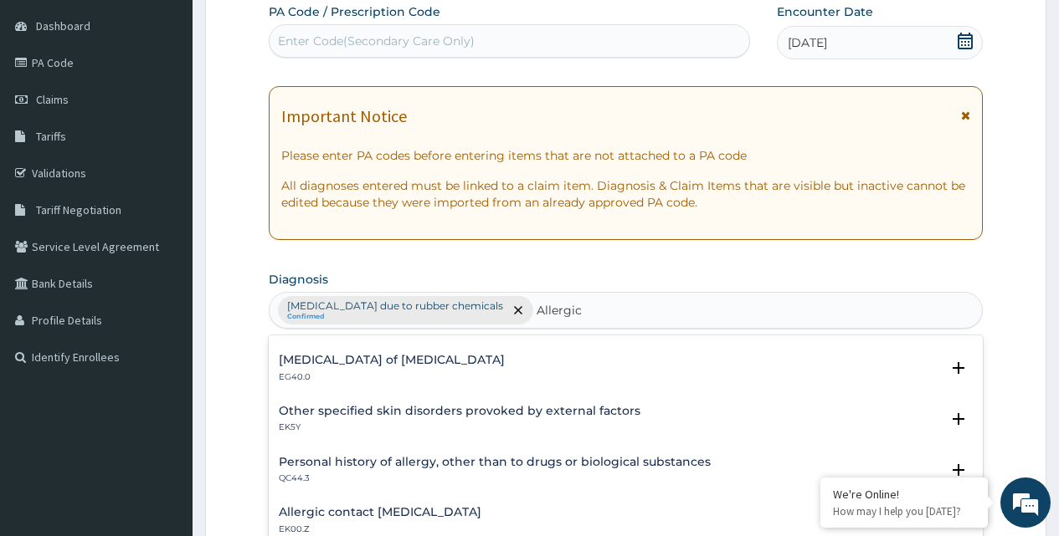
scroll to position [837, 0]
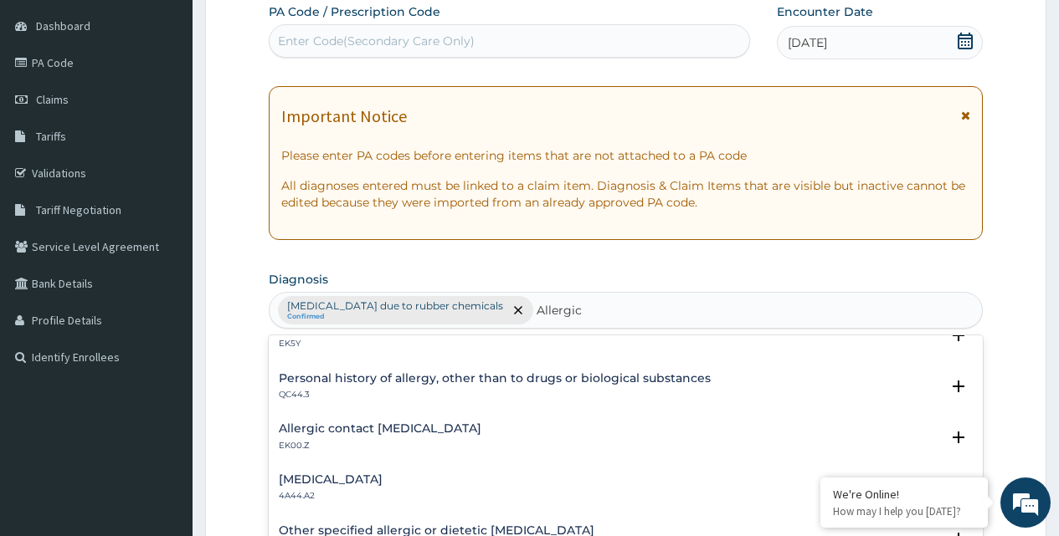
click at [454, 428] on h4 "Allergic contact dermatitis, unspecified" at bounding box center [380, 429] width 203 height 13
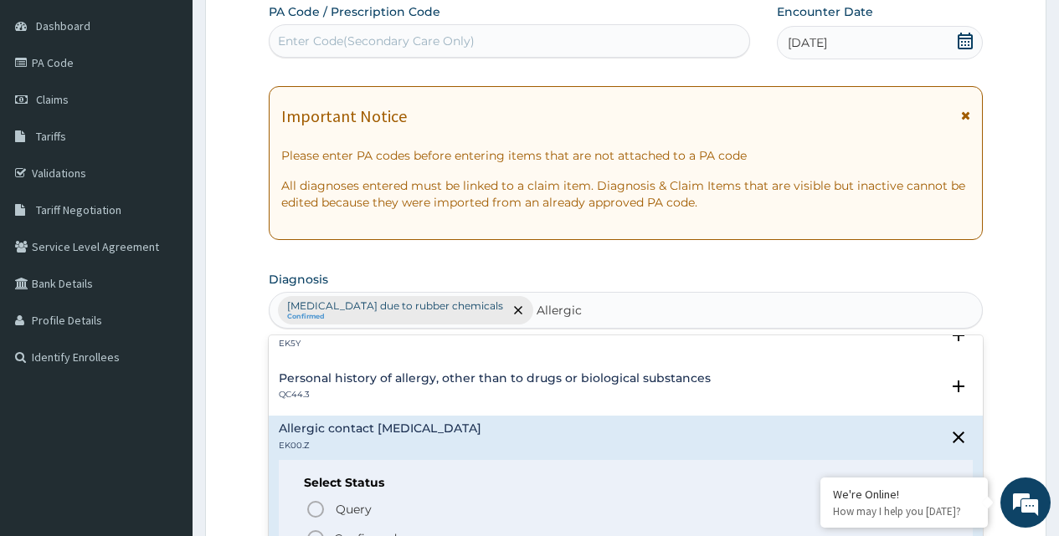
scroll to position [920, 0]
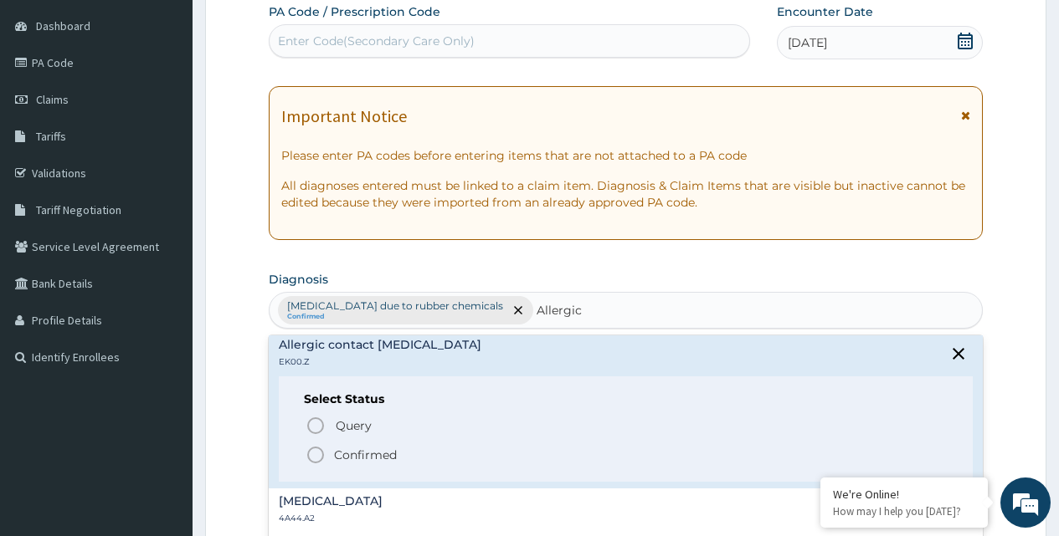
click at [317, 457] on icon "status option filled" at bounding box center [315, 455] width 20 height 20
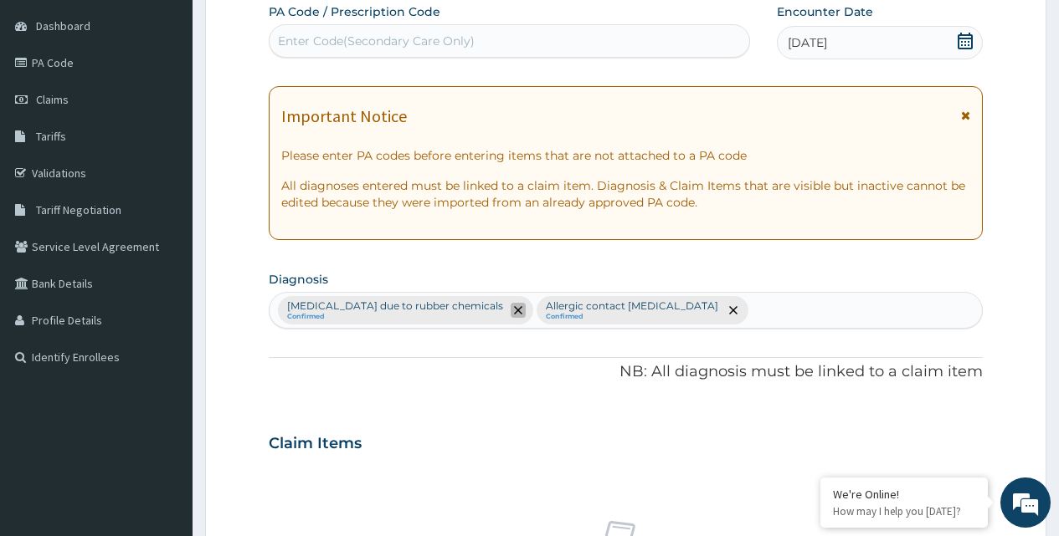
click at [522, 312] on icon "remove selection option" at bounding box center [518, 310] width 8 height 8
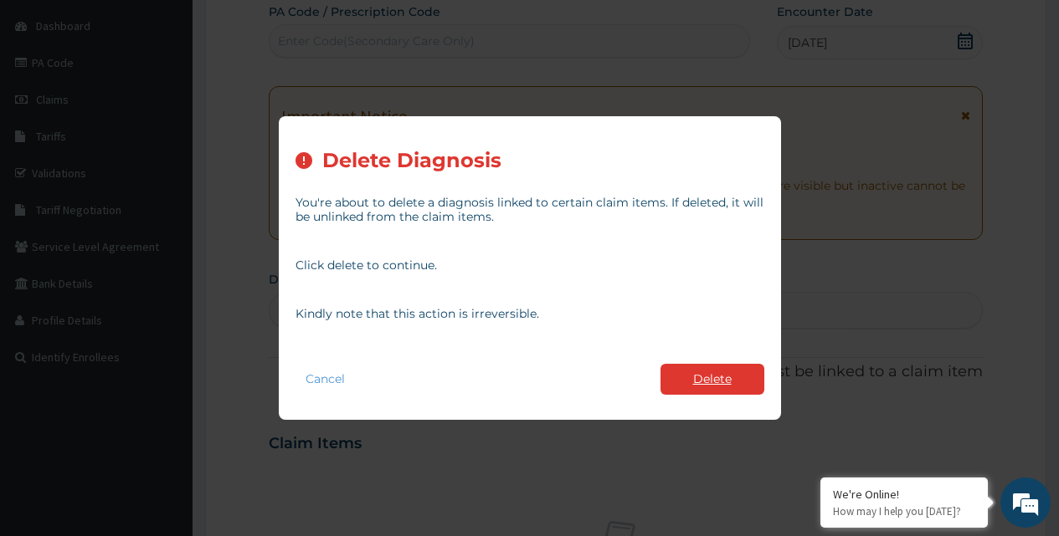
click at [678, 382] on button "Delete" at bounding box center [712, 379] width 104 height 31
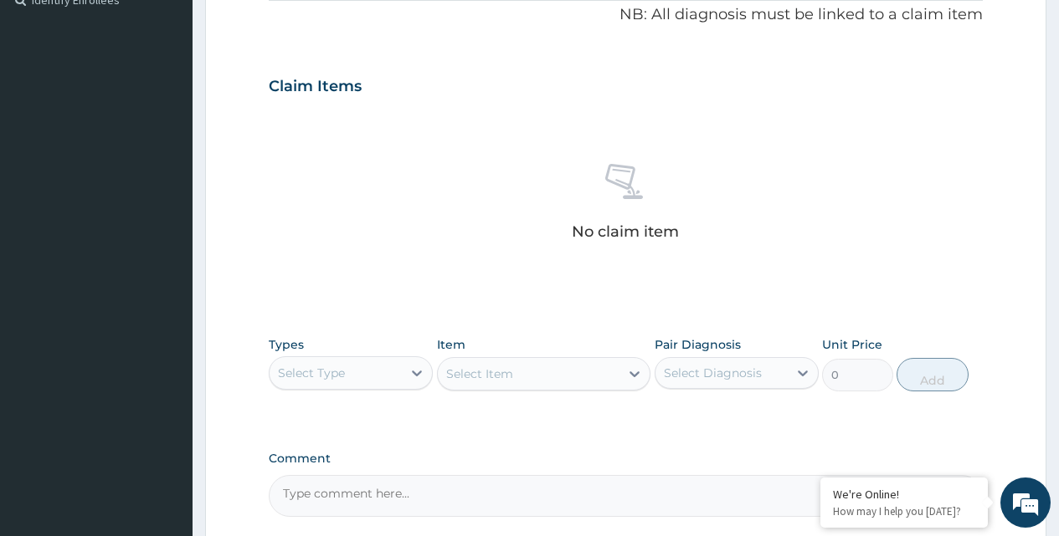
scroll to position [659, 0]
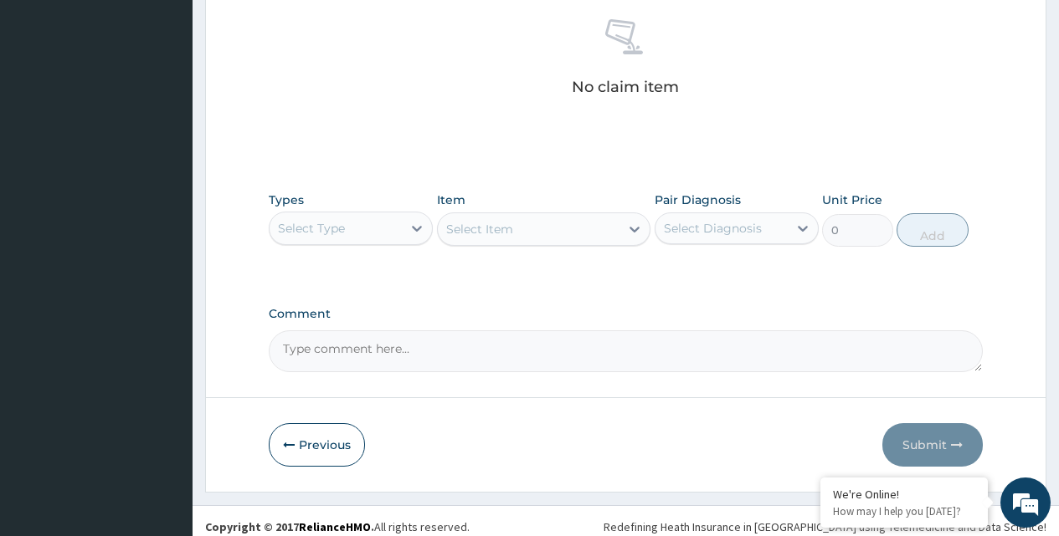
click at [399, 228] on div "Select Type" at bounding box center [335, 228] width 132 height 27
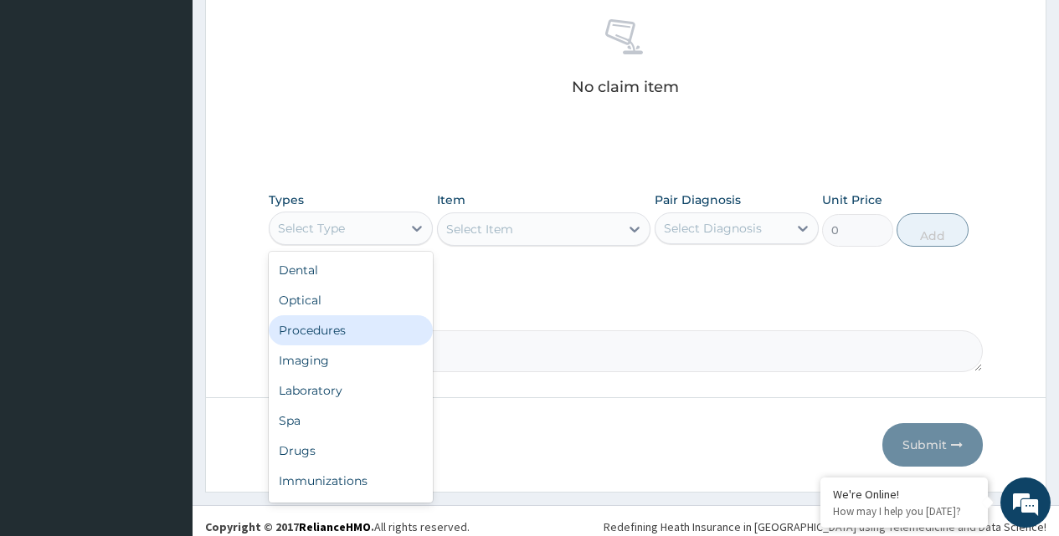
click at [315, 327] on div "Procedures" at bounding box center [351, 330] width 164 height 30
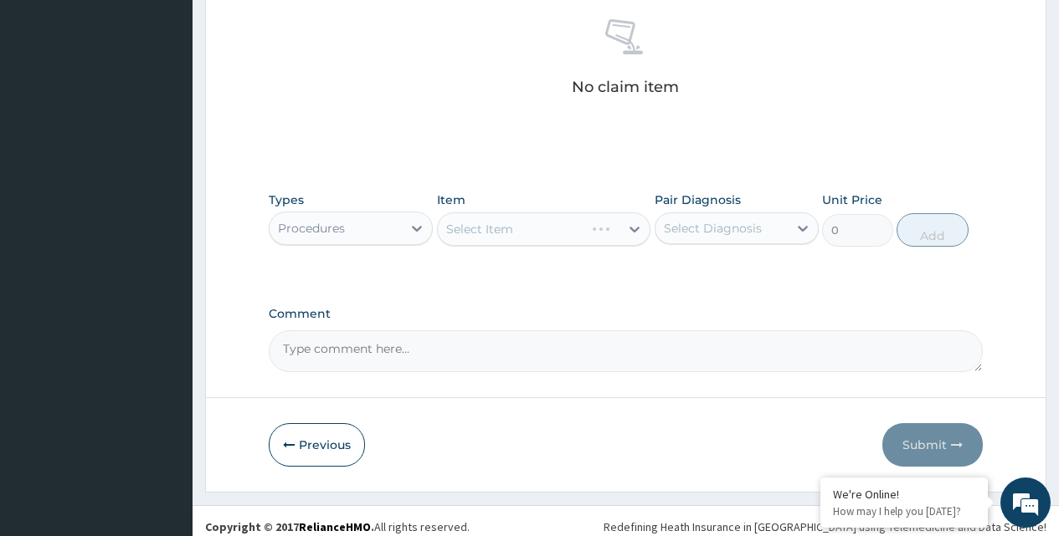
click at [520, 233] on div "Select Item" at bounding box center [511, 229] width 147 height 27
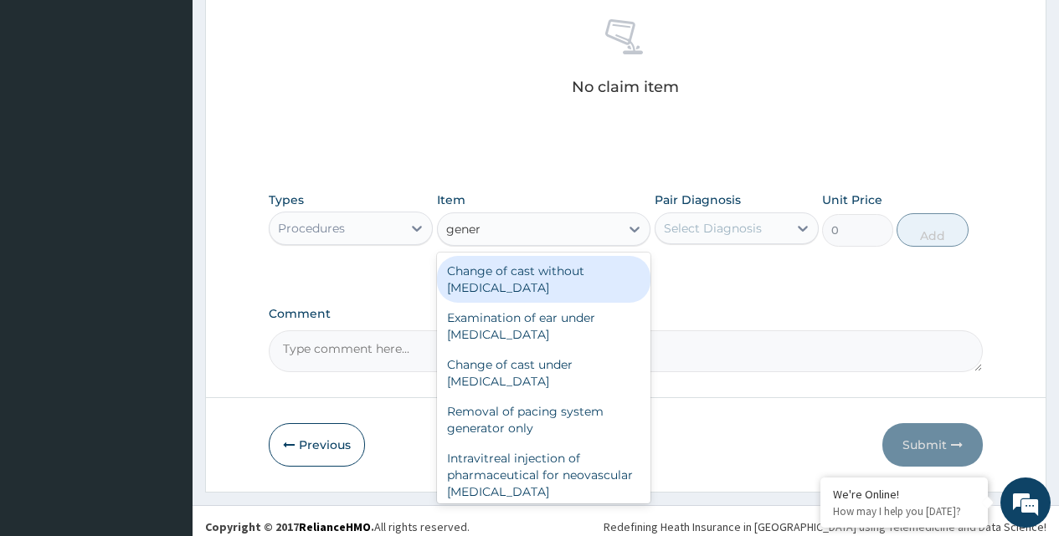
type input "genera"
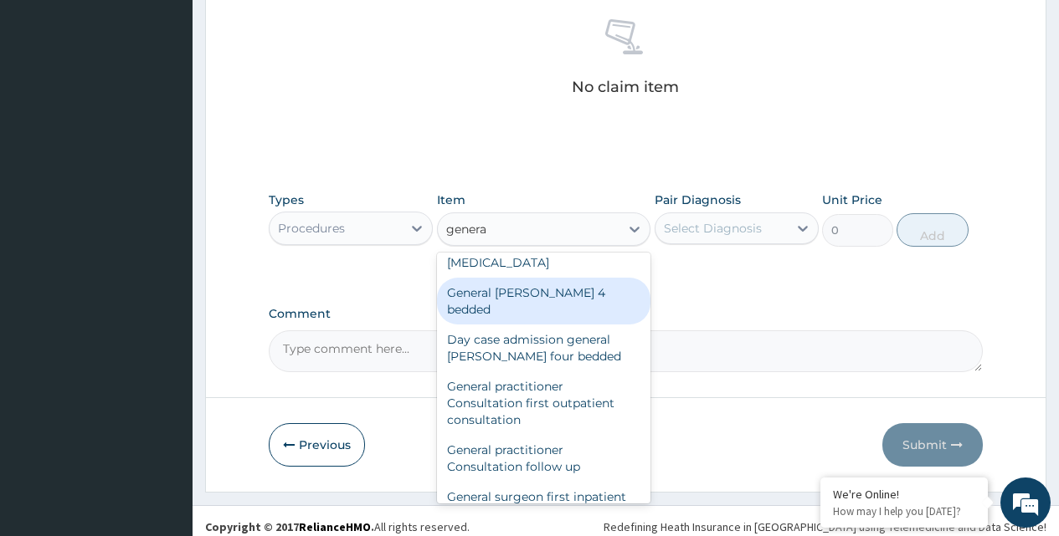
scroll to position [251, 0]
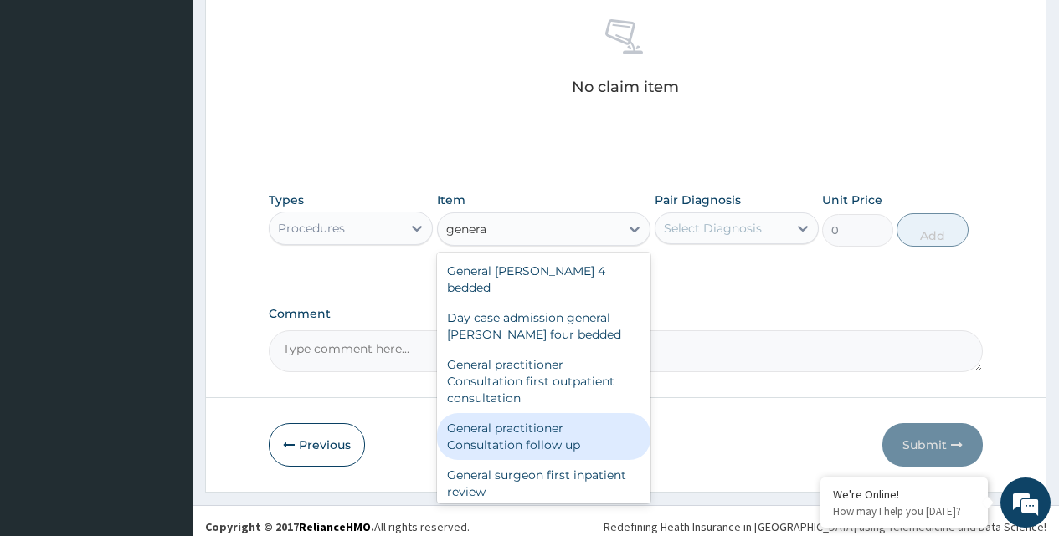
click at [524, 439] on div "General practitioner Consultation follow up" at bounding box center [544, 436] width 214 height 47
type input "2750"
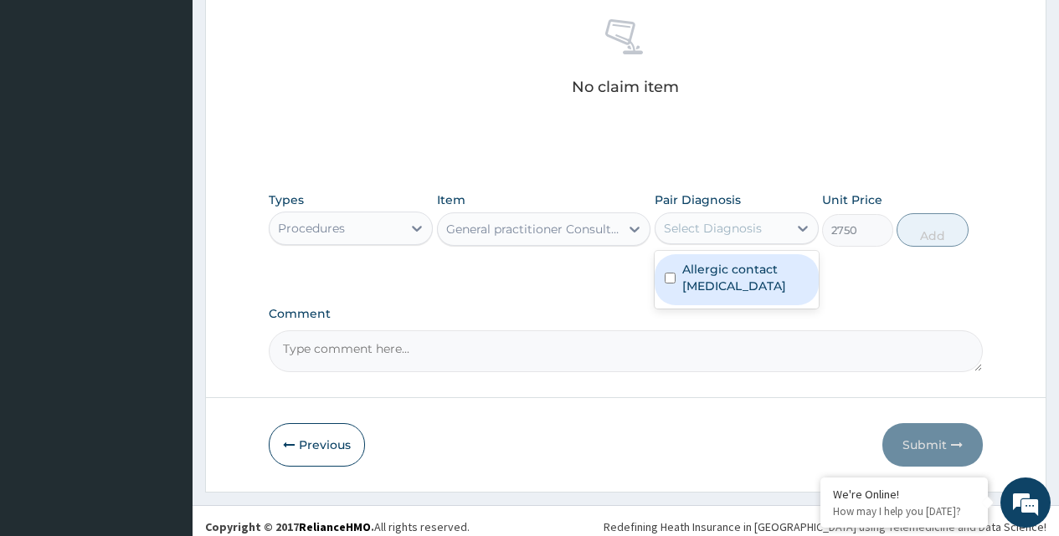
click at [701, 227] on div "Select Diagnosis" at bounding box center [713, 228] width 98 height 17
click at [669, 284] on input "checkbox" at bounding box center [669, 278] width 11 height 11
checkbox input "true"
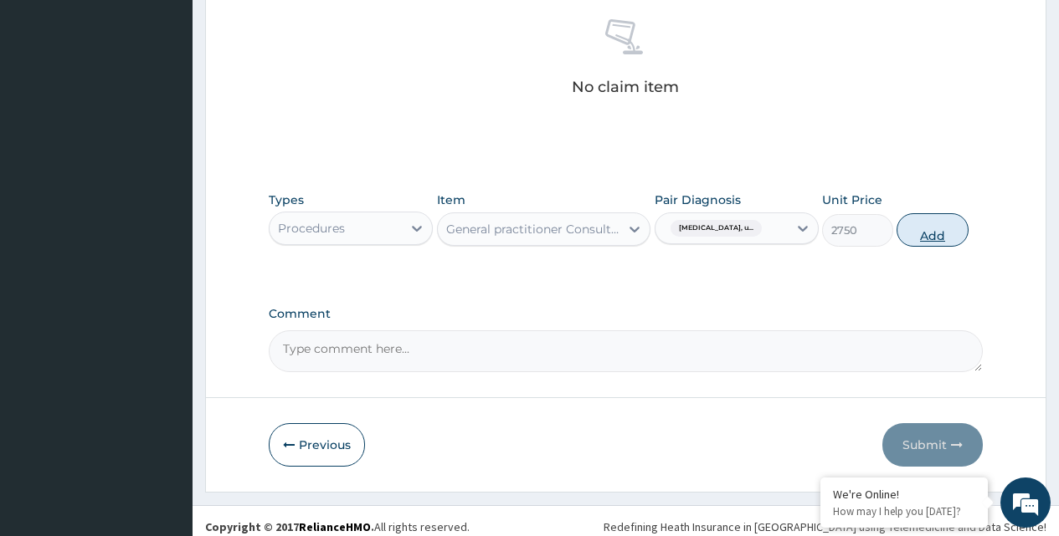
click at [941, 233] on button "Add" at bounding box center [931, 229] width 71 height 33
type input "0"
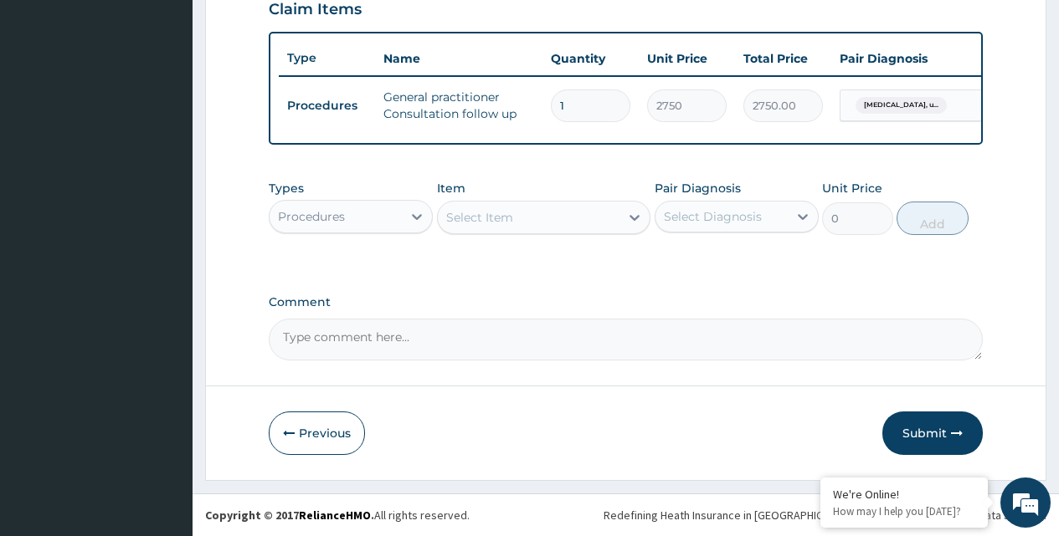
scroll to position [603, 0]
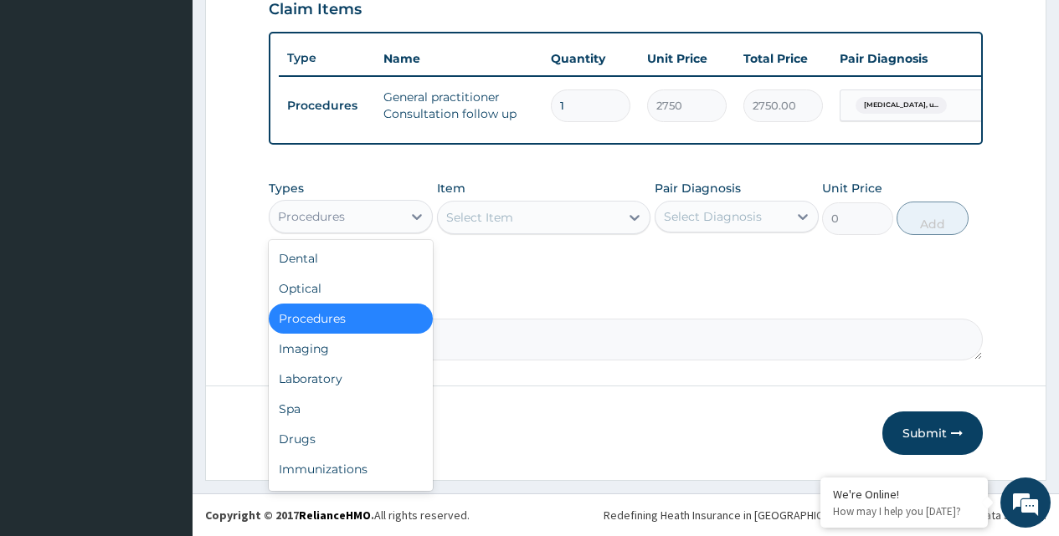
click at [369, 217] on div "Procedures" at bounding box center [335, 216] width 132 height 27
click at [295, 441] on div "Drugs" at bounding box center [351, 439] width 164 height 30
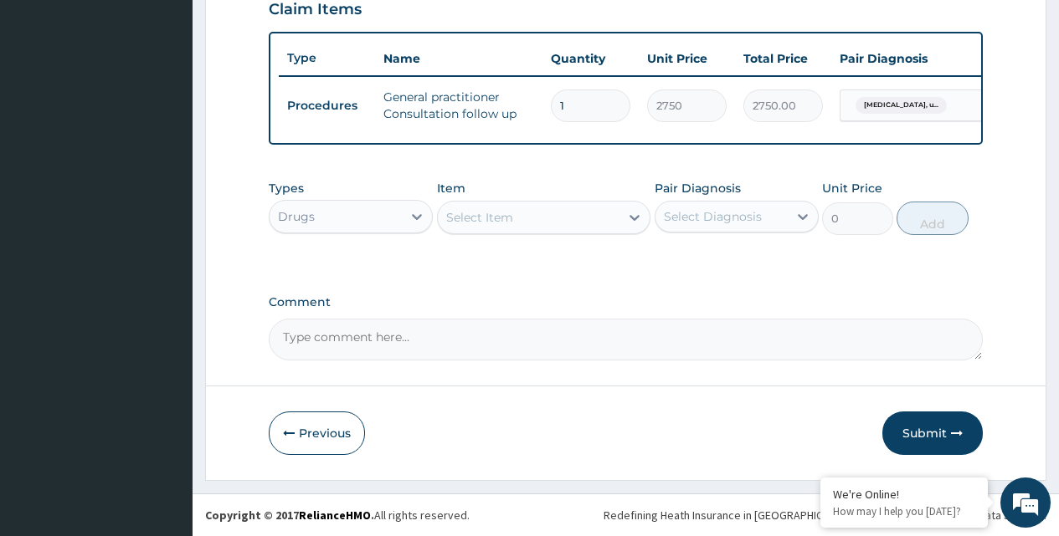
click at [498, 225] on div "Select Item" at bounding box center [479, 217] width 67 height 17
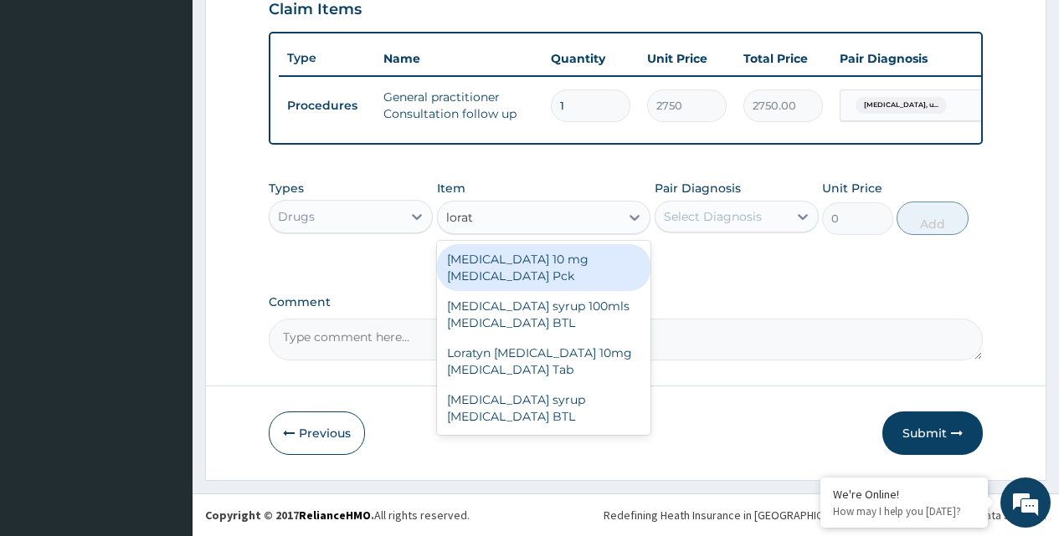
type input "lorata"
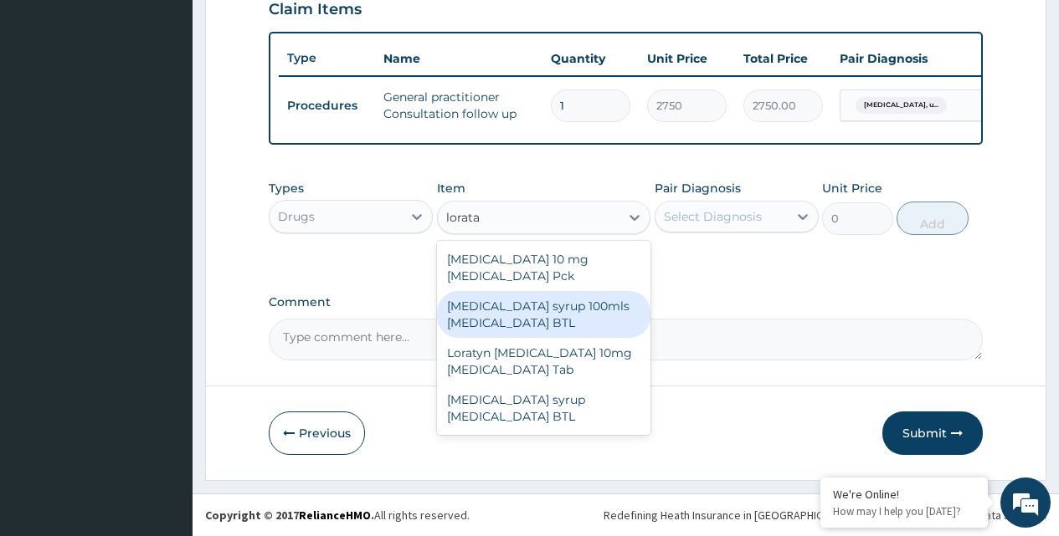
click at [522, 310] on div "Loratadine syrup 100mls Loratadine BTL" at bounding box center [544, 314] width 214 height 47
type input "920"
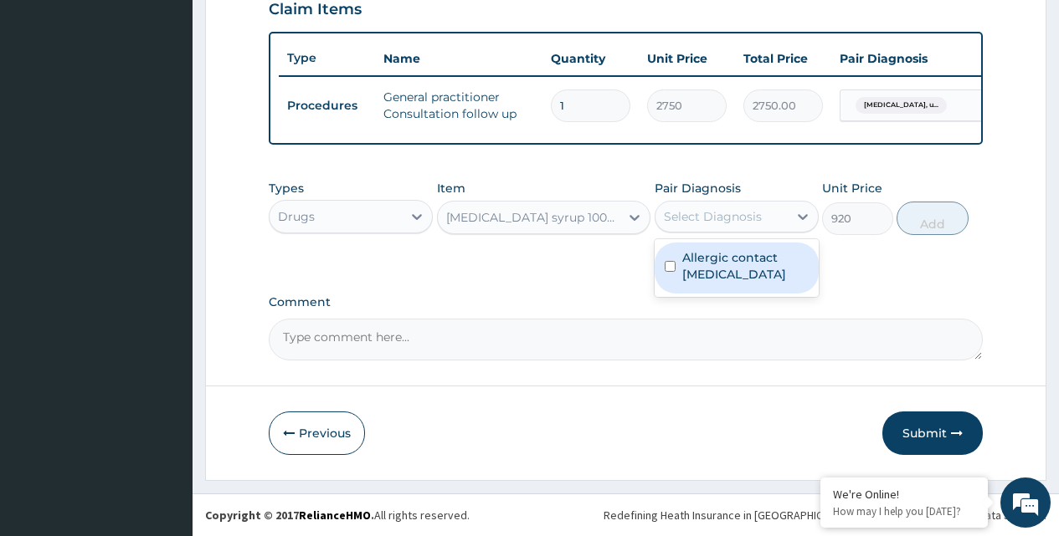
click at [703, 222] on div "Select Diagnosis" at bounding box center [713, 216] width 98 height 17
click at [668, 272] on input "checkbox" at bounding box center [669, 266] width 11 height 11
checkbox input "true"
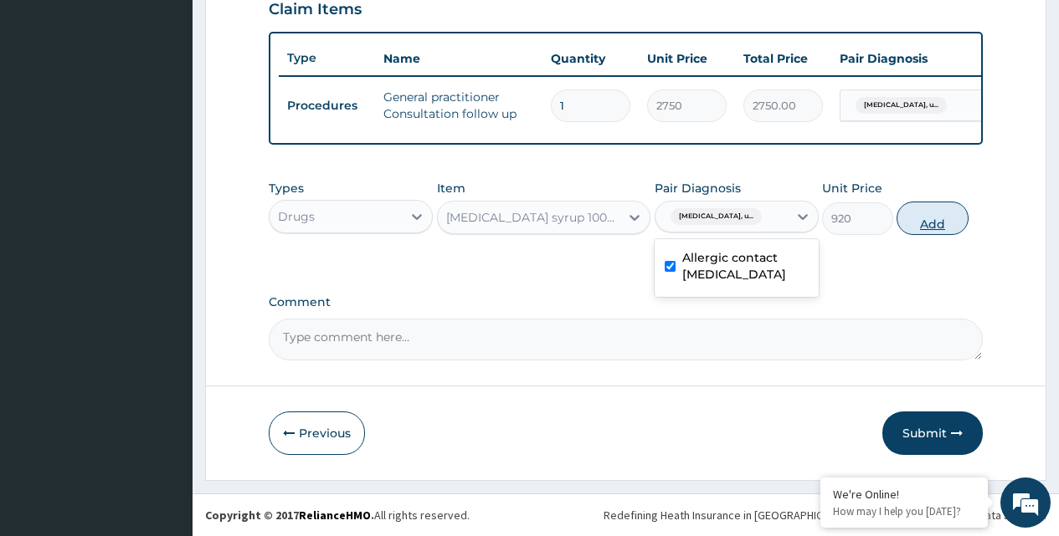
click at [936, 225] on button "Add" at bounding box center [931, 218] width 71 height 33
type input "0"
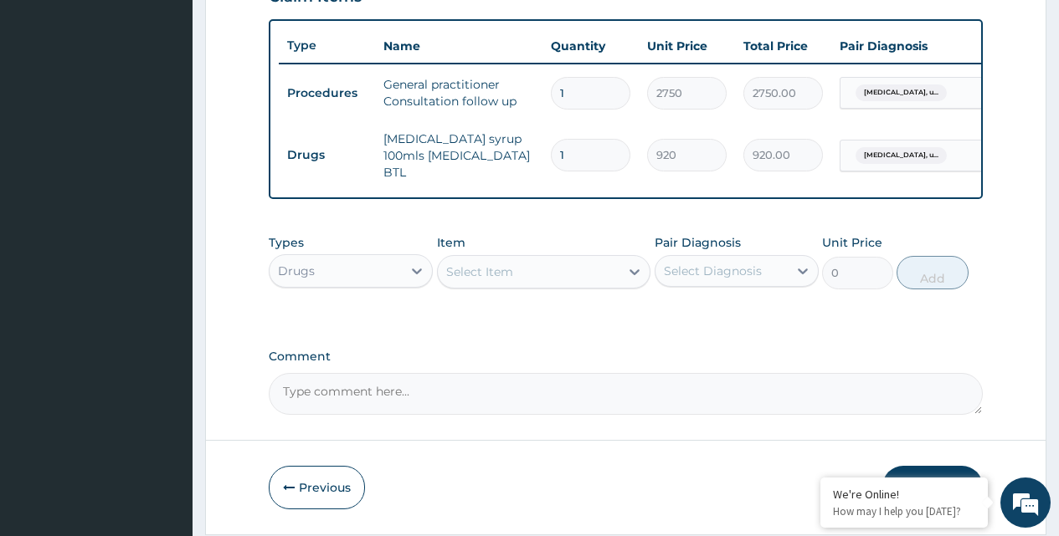
click at [490, 274] on div "Select Item" at bounding box center [479, 272] width 67 height 17
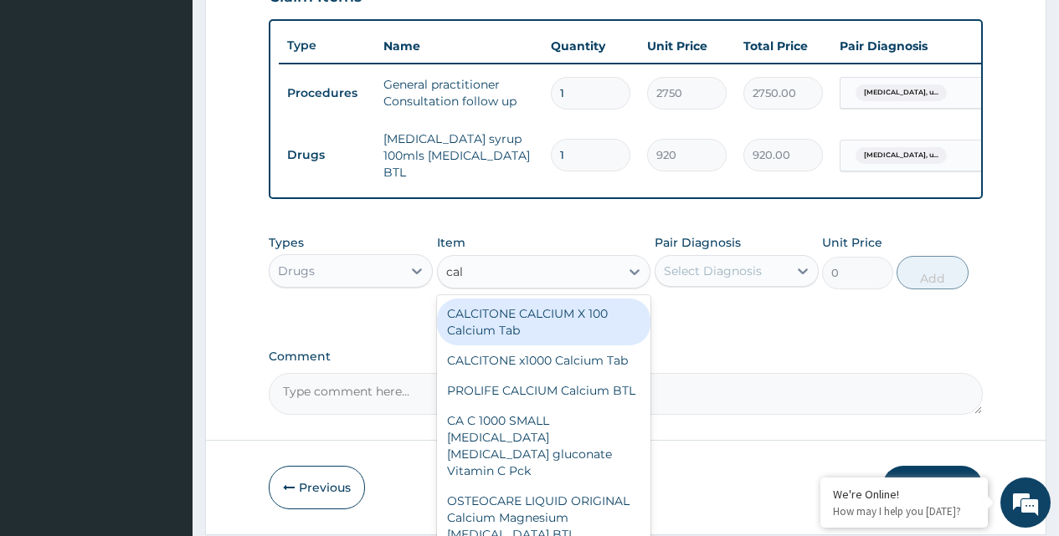
type input "cala"
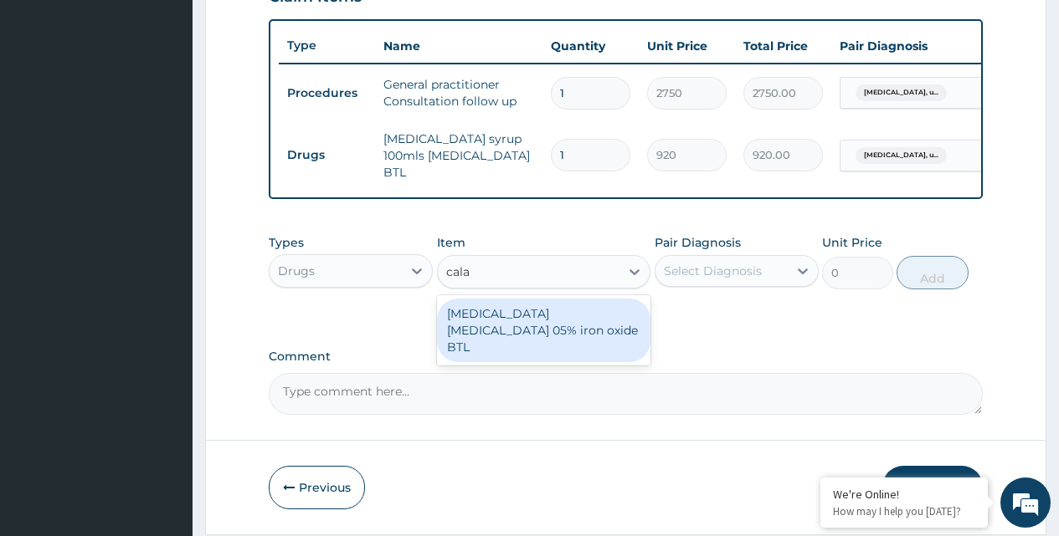
click at [526, 315] on div "CALAMINE LOTION Zinc oxide 05% iron oxide BTL" at bounding box center [544, 331] width 214 height 64
type input "264.5"
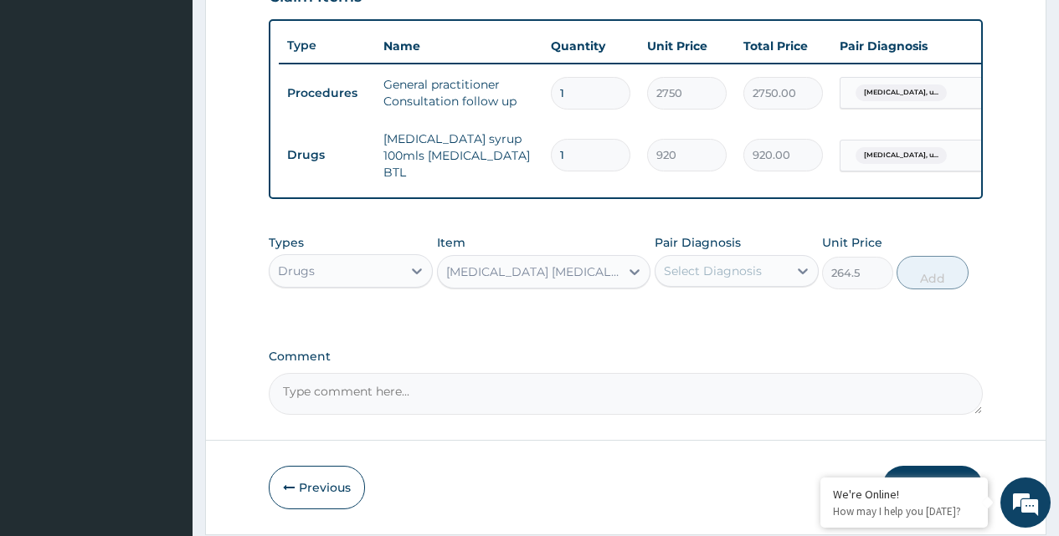
click at [669, 275] on div "Select Diagnosis" at bounding box center [713, 271] width 98 height 17
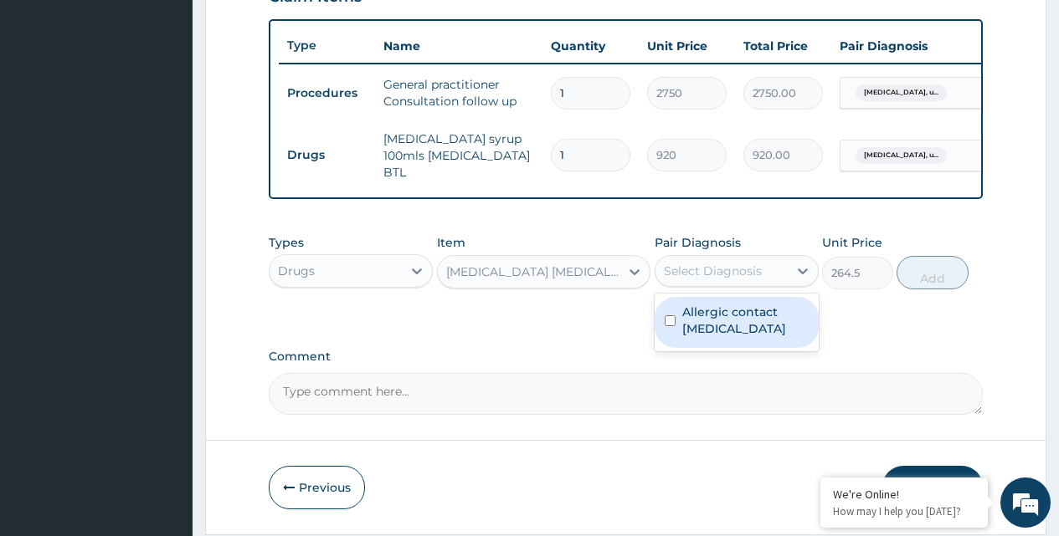
click at [670, 326] on input "checkbox" at bounding box center [669, 320] width 11 height 11
checkbox input "true"
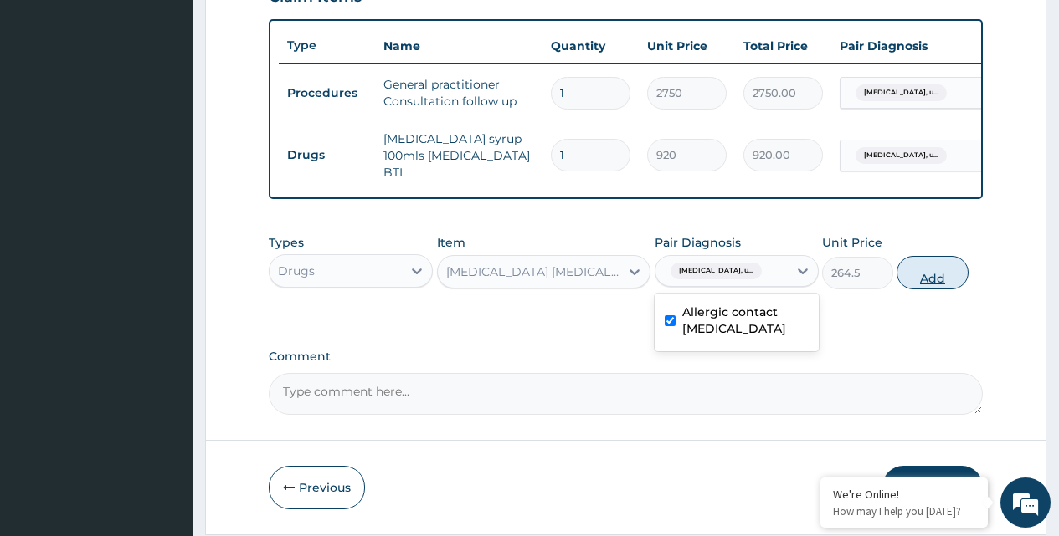
click at [933, 279] on button "Add" at bounding box center [931, 272] width 71 height 33
type input "0"
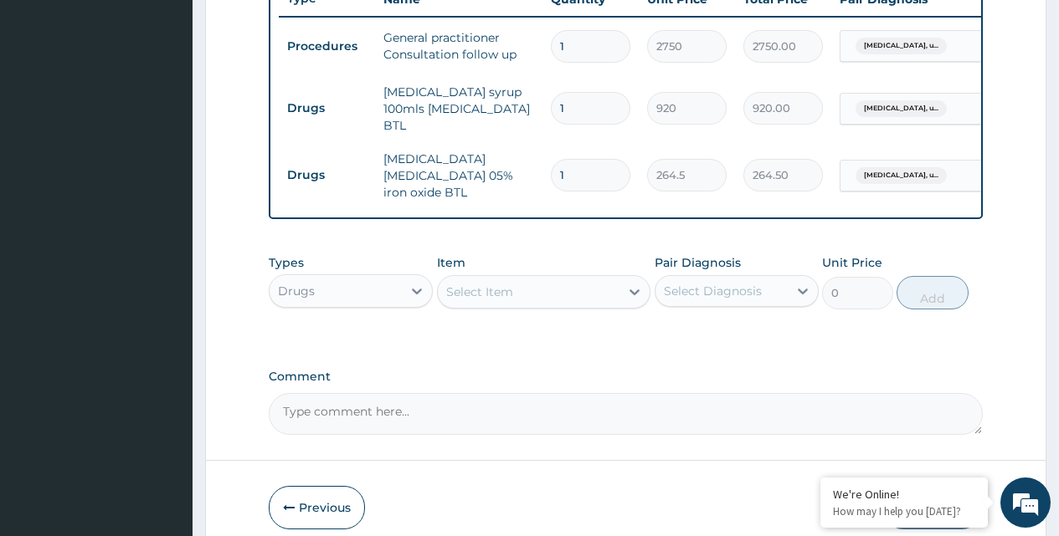
scroll to position [687, 0]
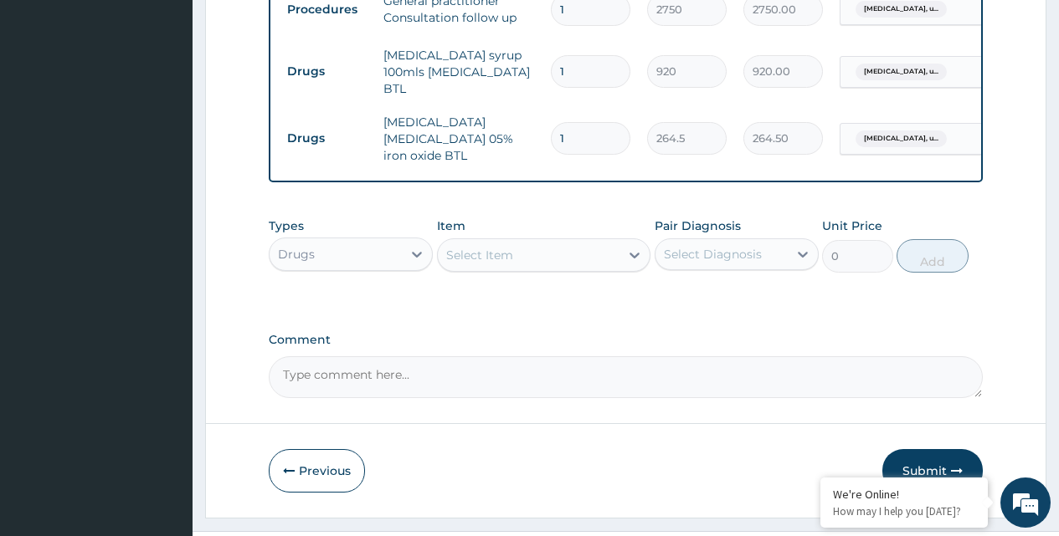
click at [368, 370] on textarea "Comment" at bounding box center [626, 377] width 714 height 42
paste textarea "THERE IS SKIN RASHES , GENERALIZED , ITCHY"
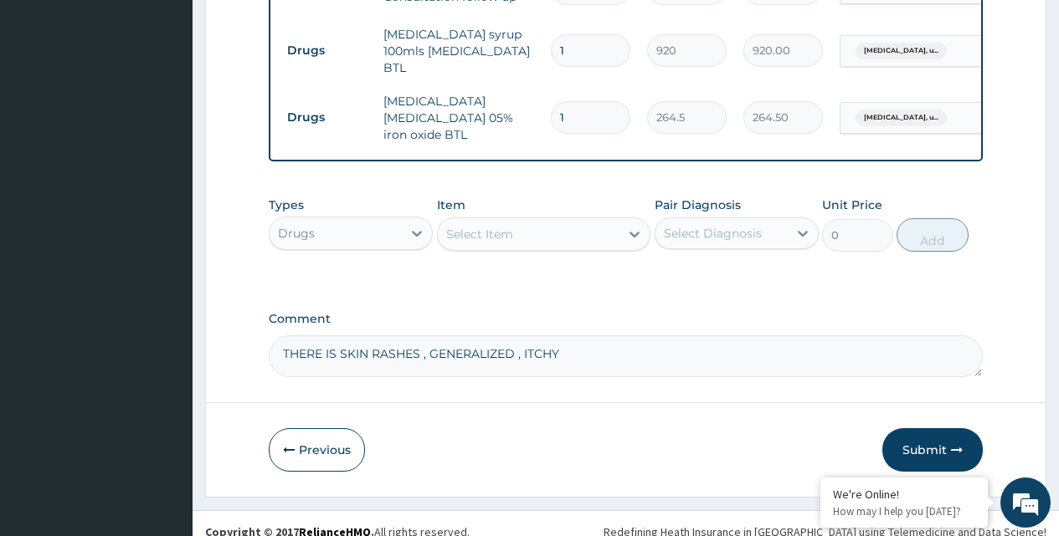
scroll to position [719, 0]
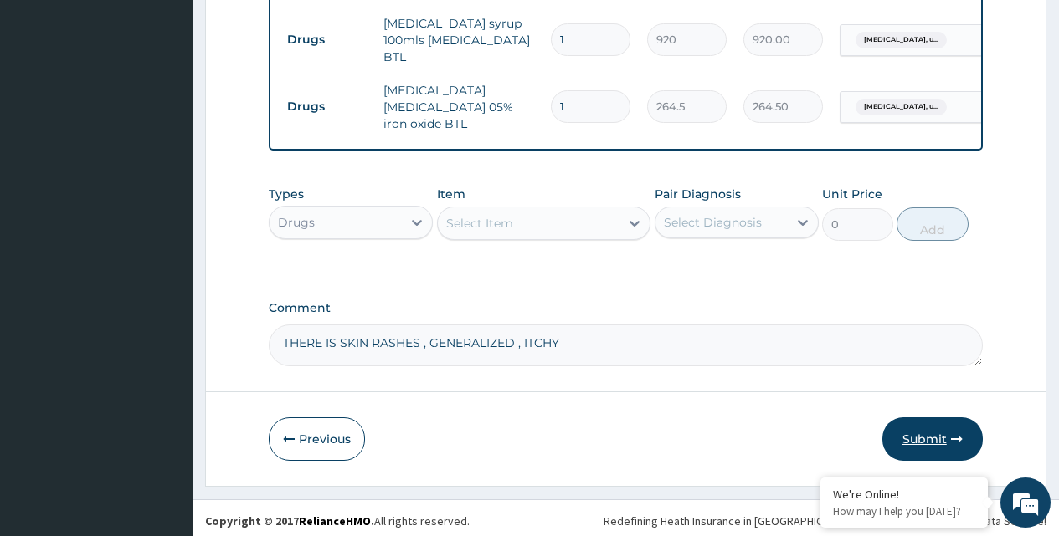
type textarea "THERE IS SKIN RASHES , GENERALIZED , ITCHY"
click at [928, 433] on button "Submit" at bounding box center [932, 440] width 100 height 44
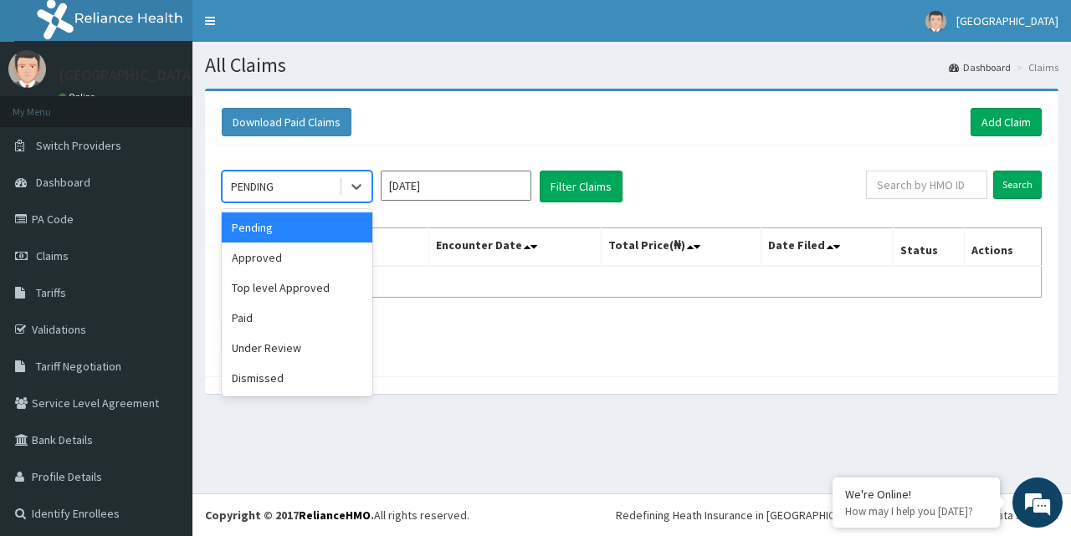
click at [310, 184] on div "PENDING" at bounding box center [281, 186] width 116 height 27
click at [268, 259] on div "Approved" at bounding box center [297, 258] width 151 height 30
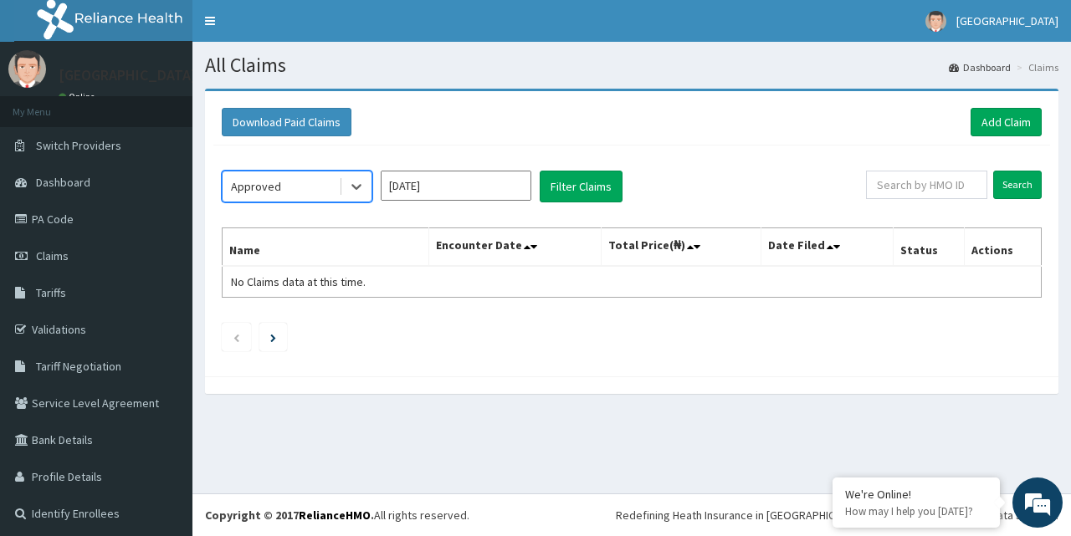
click at [485, 182] on input "[DATE]" at bounding box center [456, 186] width 151 height 30
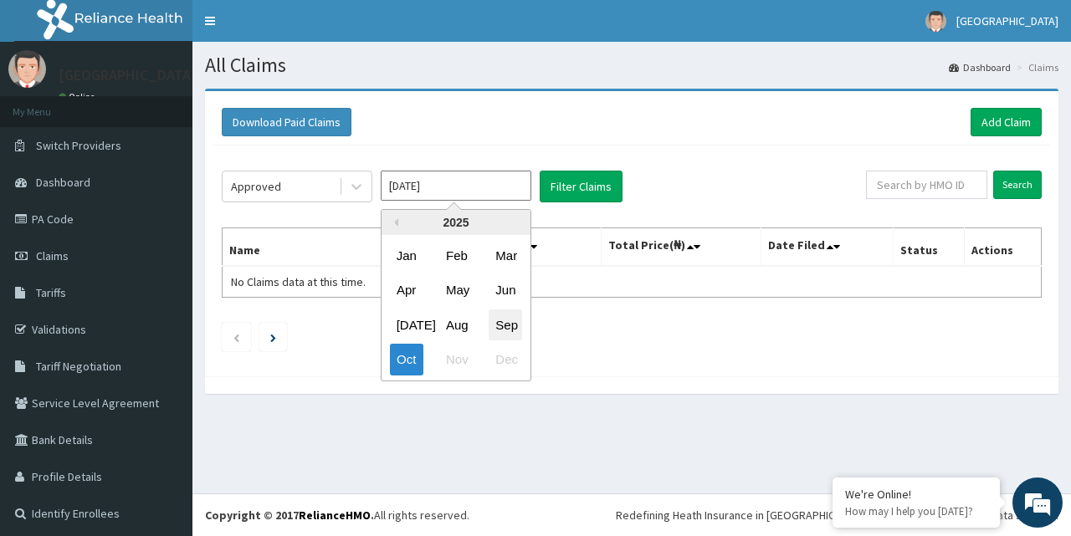
click at [512, 318] on div "Sep" at bounding box center [505, 325] width 33 height 31
type input "Sep 2025"
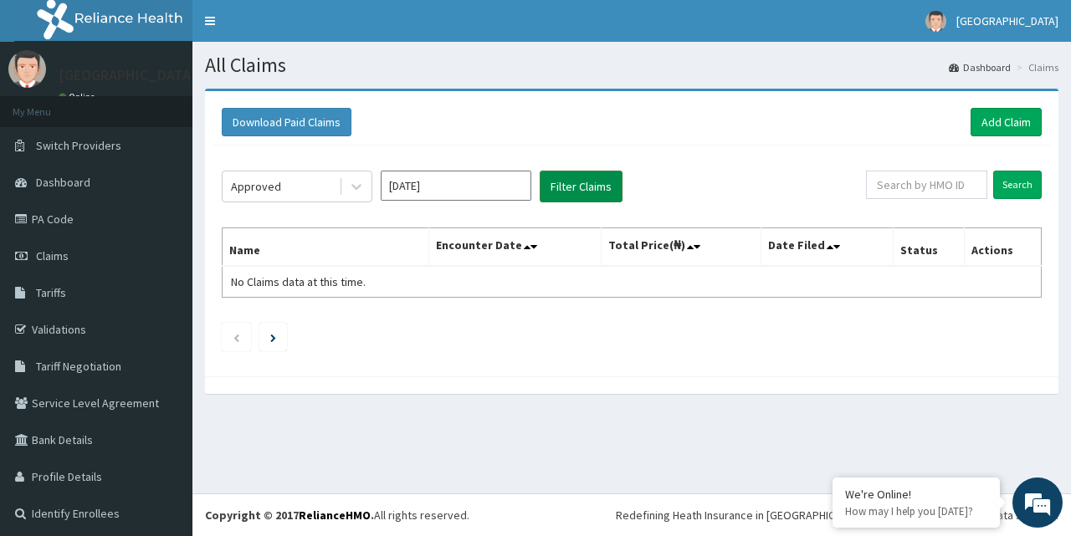
click at [590, 190] on button "Filter Claims" at bounding box center [581, 187] width 83 height 32
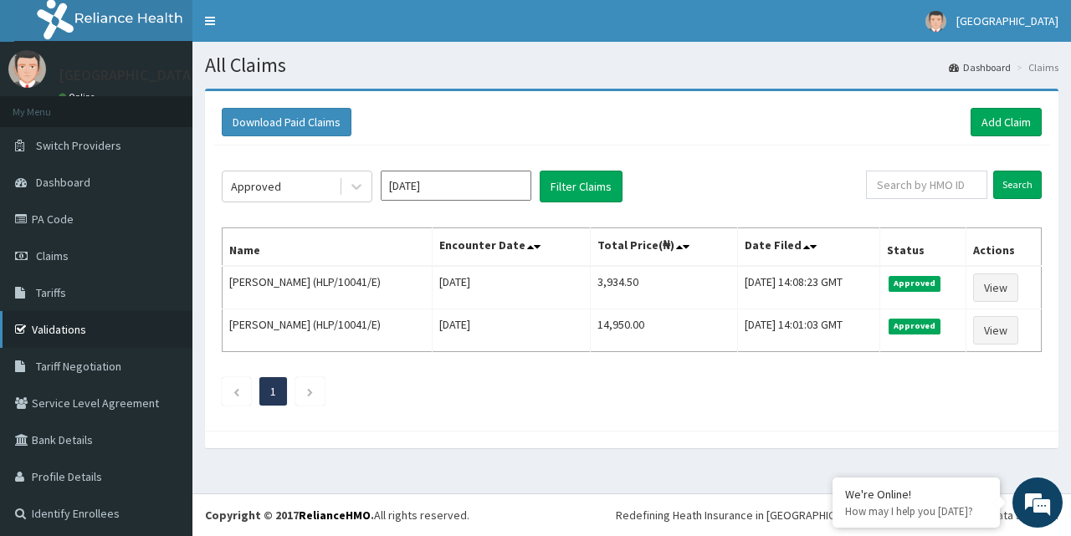
click at [69, 332] on link "Validations" at bounding box center [96, 329] width 192 height 37
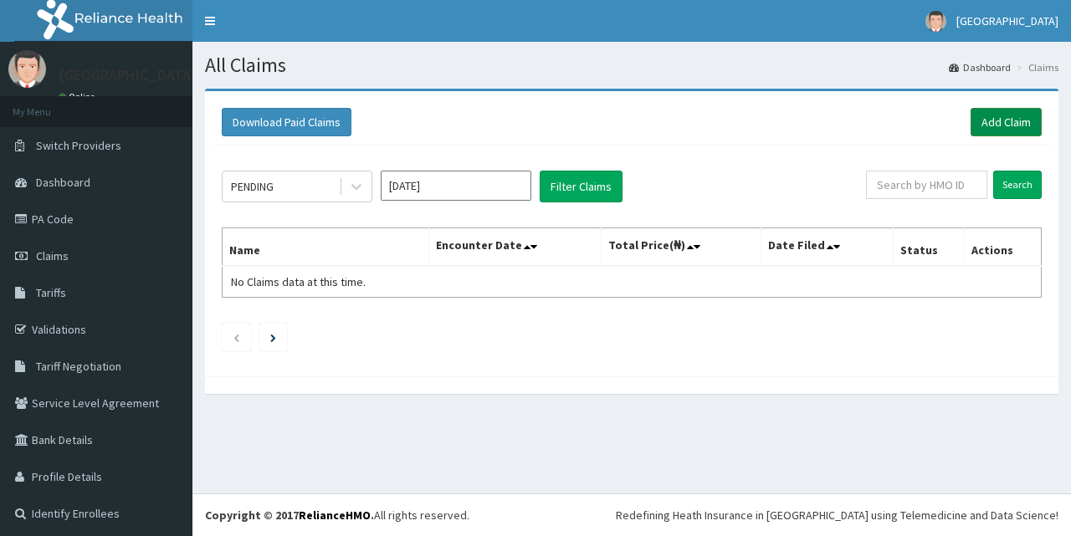
click at [974, 116] on link "Add Claim" at bounding box center [1006, 122] width 71 height 28
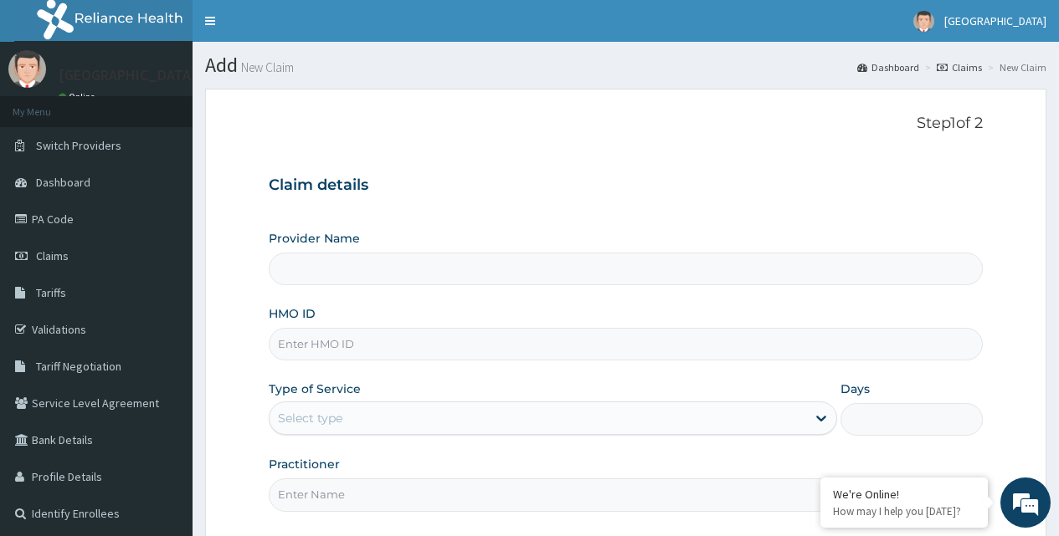
type input "[GEOGRAPHIC_DATA]"
click at [329, 342] on input "HMO ID" at bounding box center [626, 344] width 714 height 33
paste input "HLP/10041/A"
type input "HLP/10041/A"
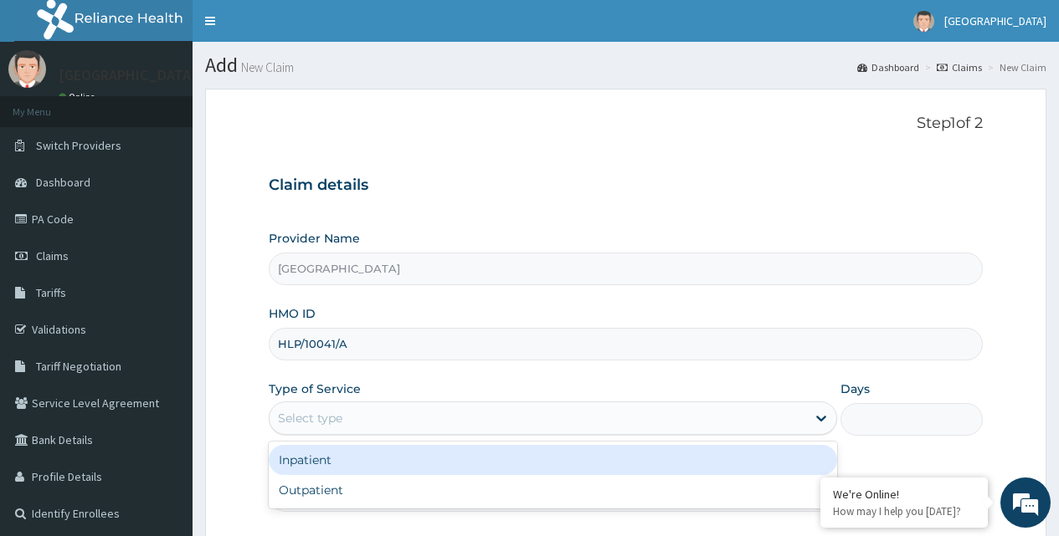
click at [421, 418] on div "Select type" at bounding box center [537, 418] width 536 height 27
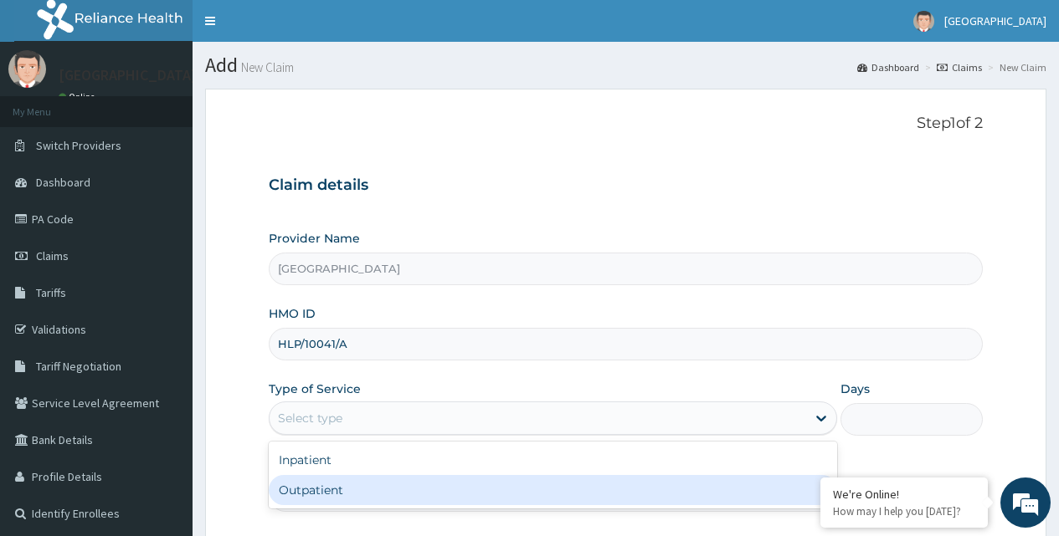
click at [299, 485] on div "Outpatient" at bounding box center [553, 490] width 568 height 30
type input "1"
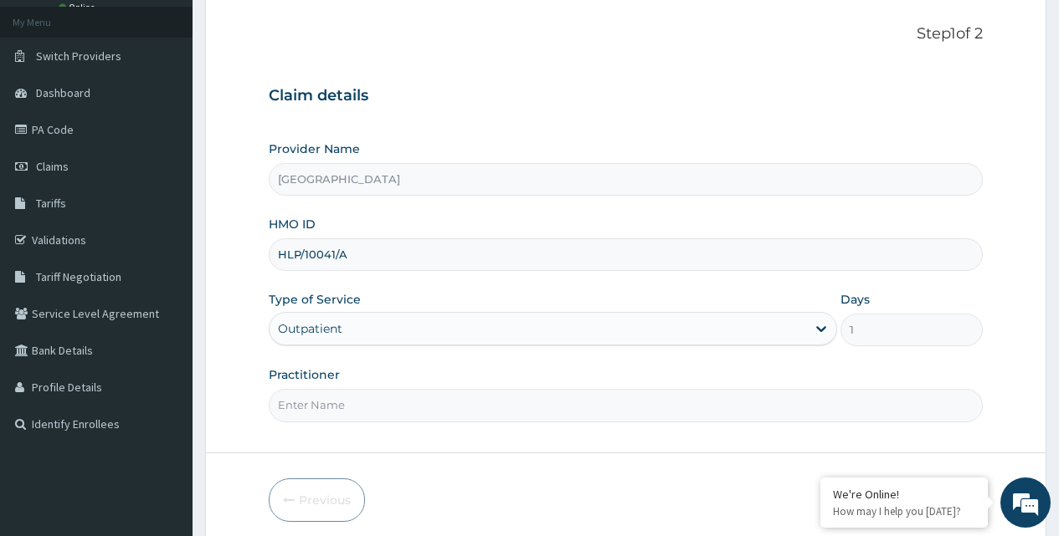
scroll to position [156, 0]
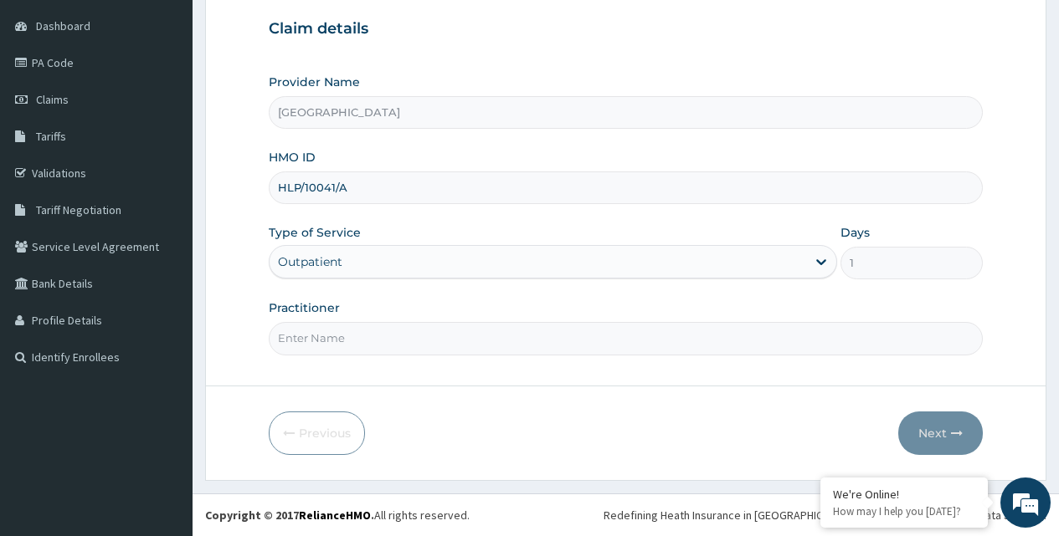
click at [354, 342] on input "Practitioner" at bounding box center [626, 338] width 714 height 33
type input "G"
type input "gp"
click at [945, 427] on button "Next" at bounding box center [940, 434] width 85 height 44
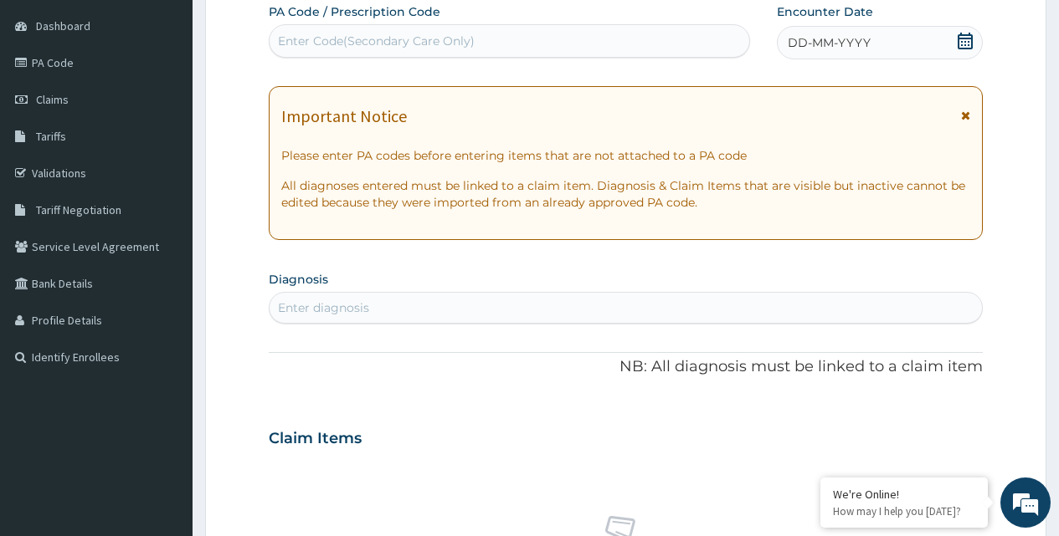
click at [966, 40] on icon at bounding box center [964, 41] width 17 height 17
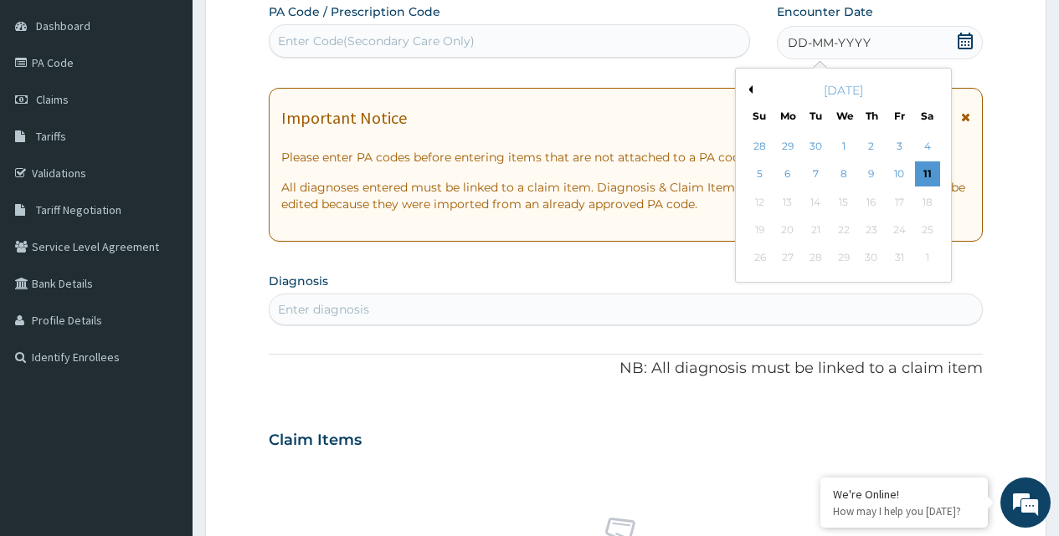
click at [752, 90] on div "October 2025" at bounding box center [843, 90] width 202 height 17
click at [751, 92] on button "Previous Month" at bounding box center [748, 89] width 8 height 8
click at [845, 231] on div "24" at bounding box center [842, 230] width 25 height 25
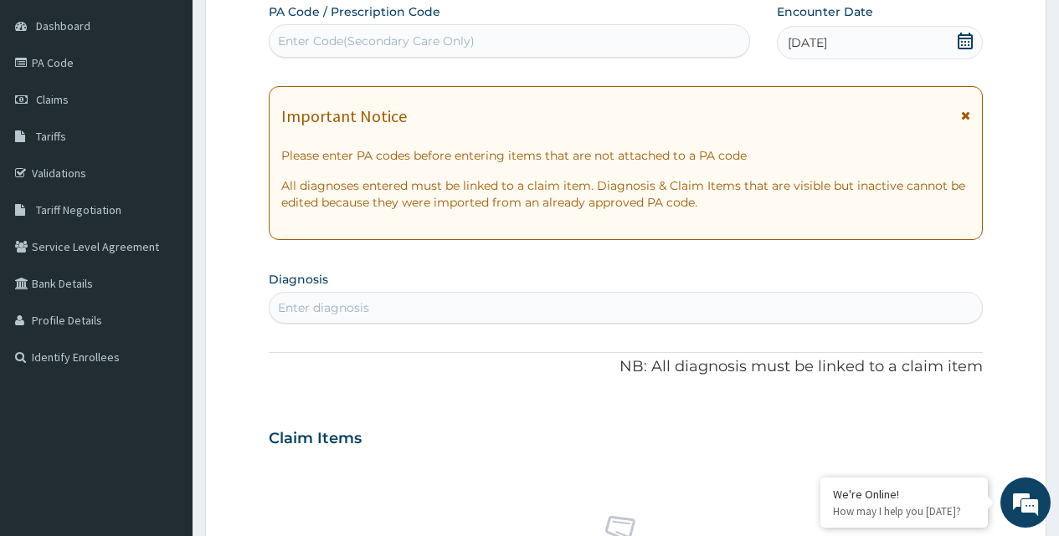
click at [310, 308] on div "Enter diagnosis" at bounding box center [323, 308] width 91 height 17
type input "Malaria"
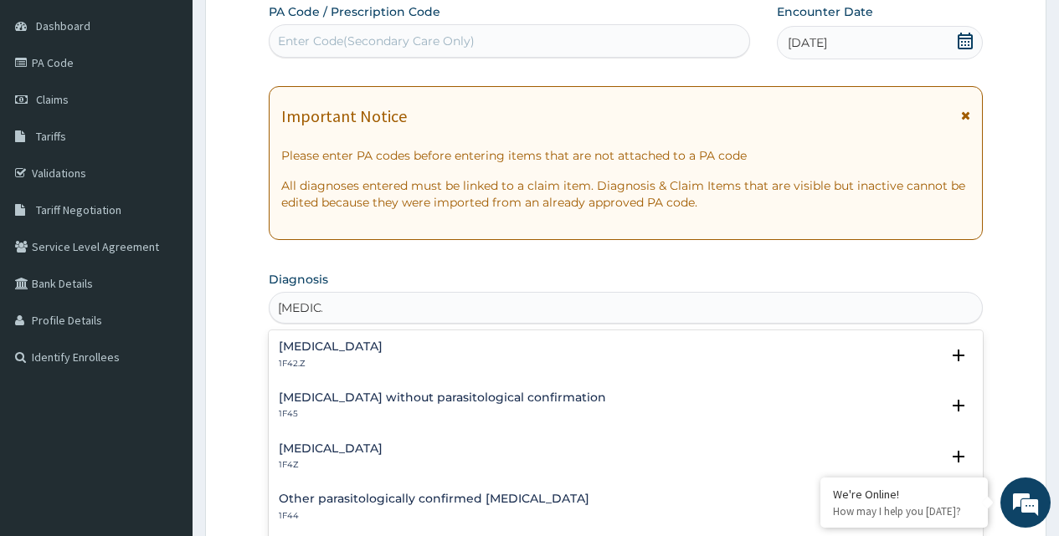
click at [315, 449] on h4 "Malaria, unspecified" at bounding box center [331, 449] width 104 height 13
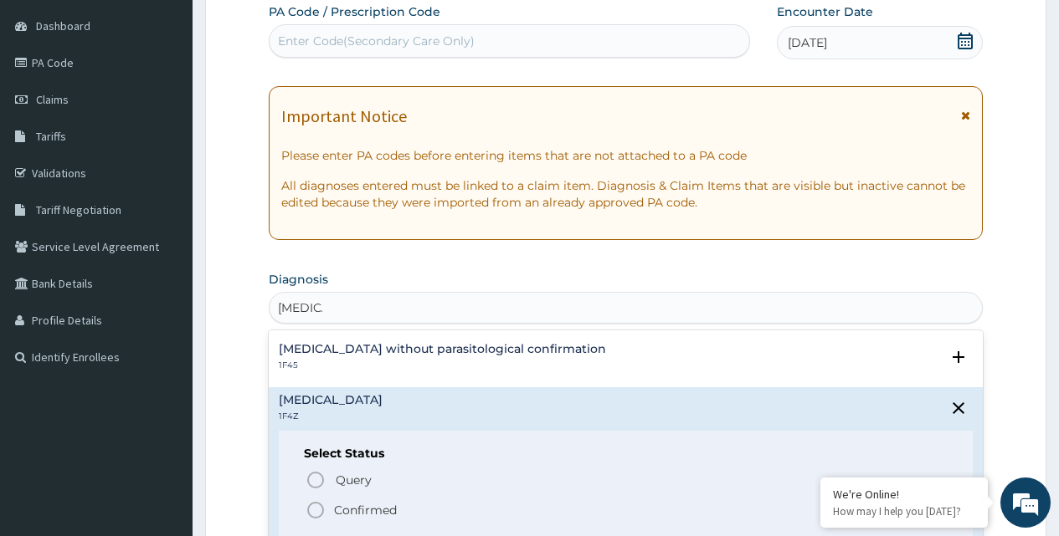
scroll to position [84, 0]
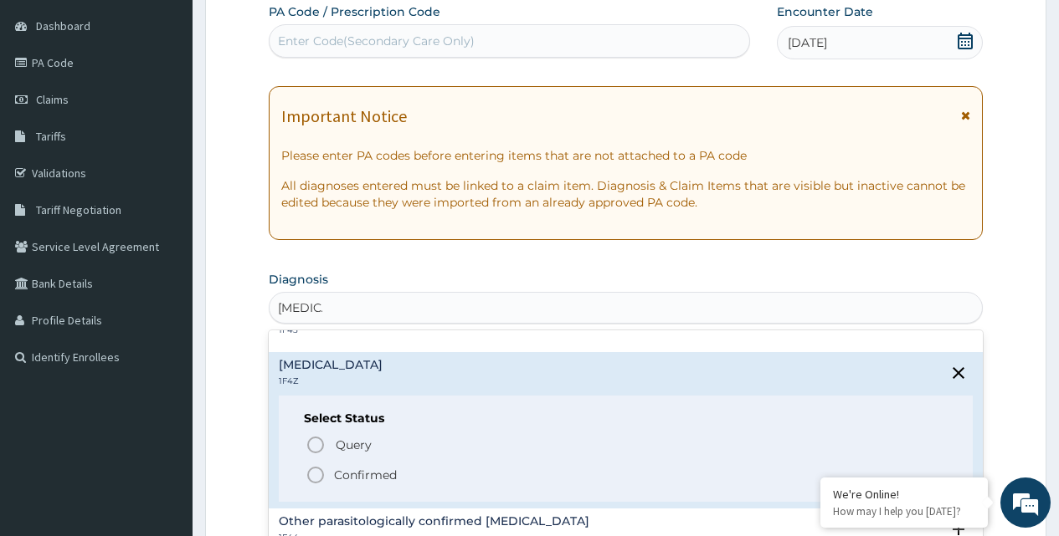
click at [317, 475] on icon "status option filled" at bounding box center [315, 475] width 20 height 20
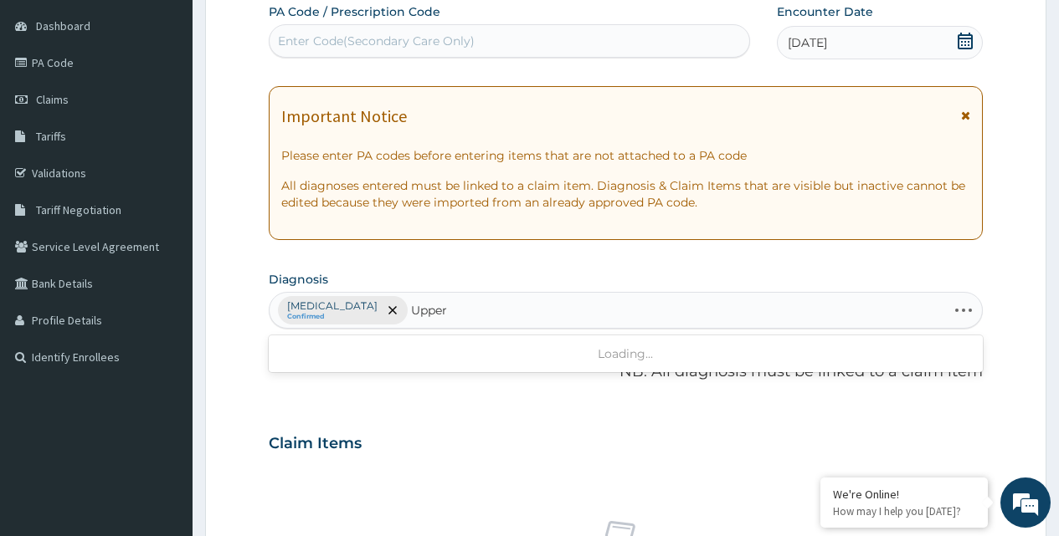
type input "Upper"
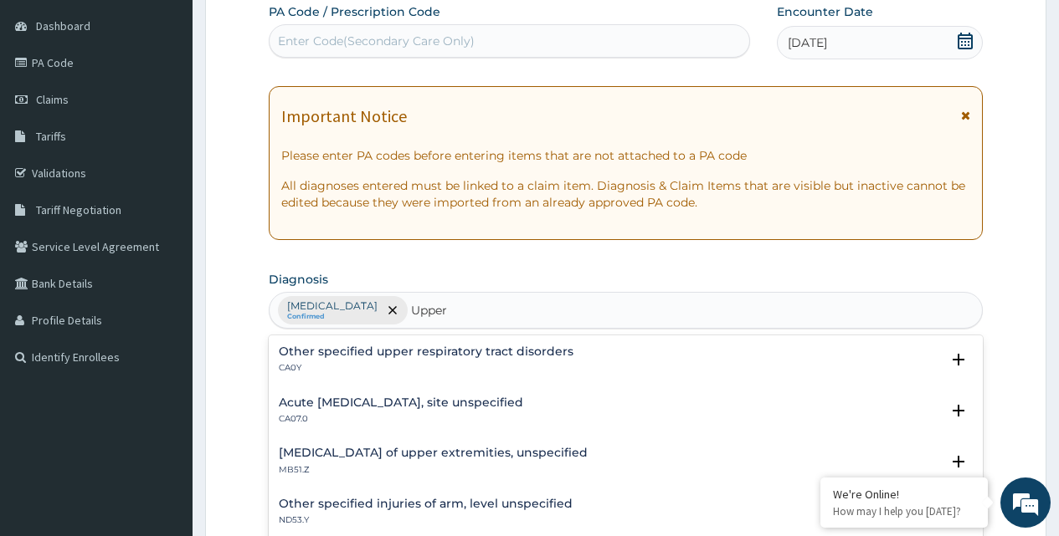
click at [438, 352] on h4 "Other specified upper respiratory tract disorders" at bounding box center [426, 352] width 295 height 13
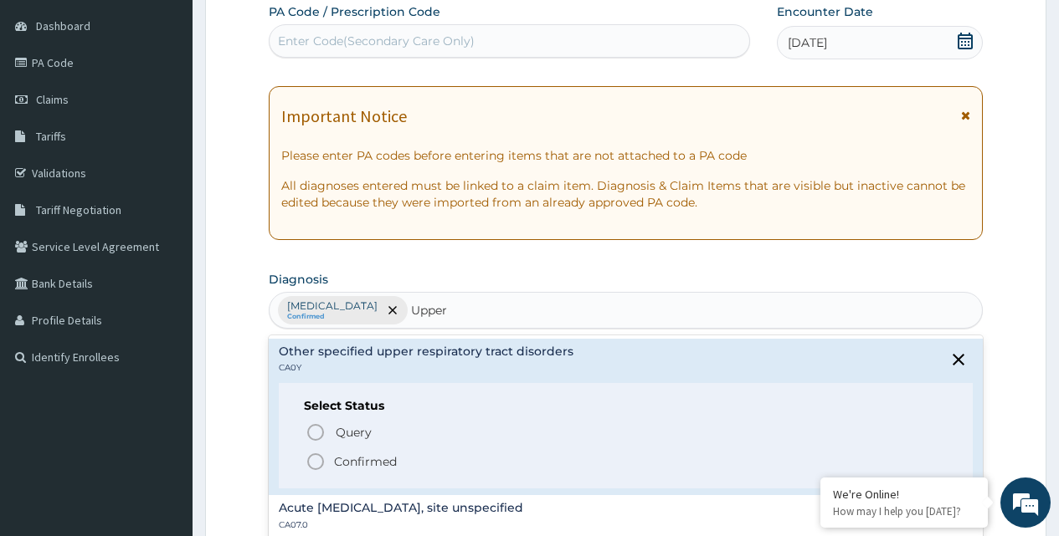
click at [309, 461] on circle "status option filled" at bounding box center [315, 461] width 15 height 15
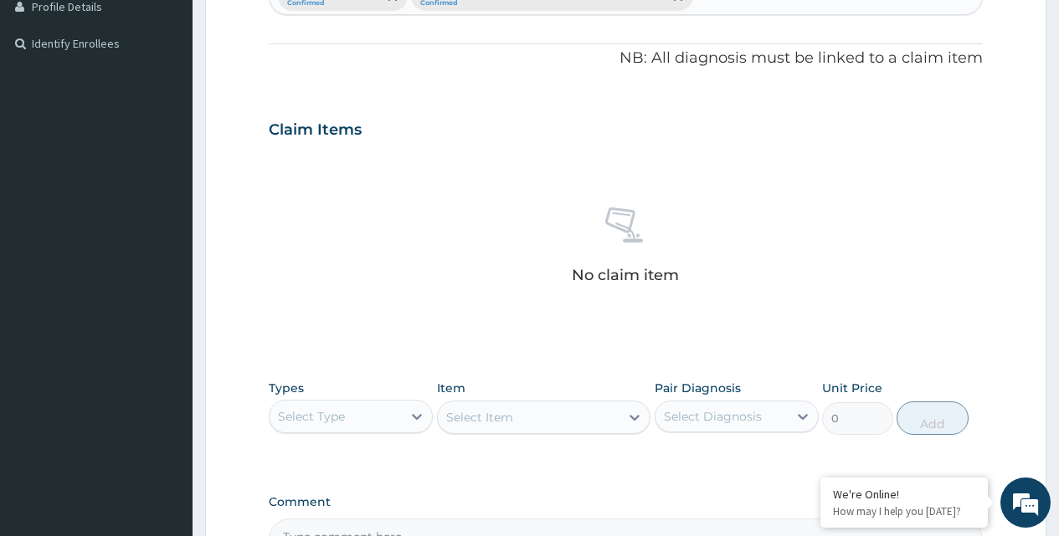
scroll to position [491, 0]
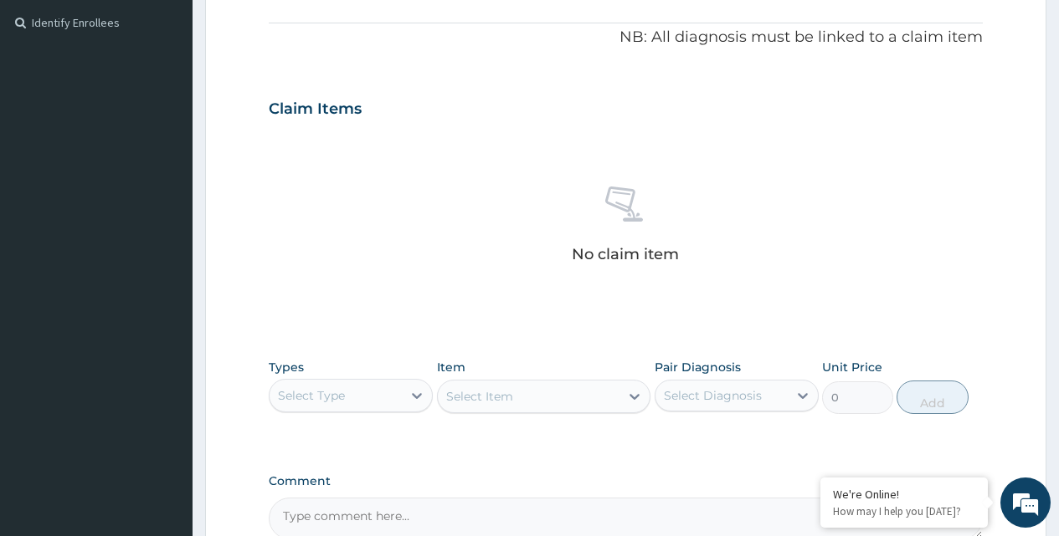
click at [385, 400] on div "Select Type" at bounding box center [335, 395] width 132 height 27
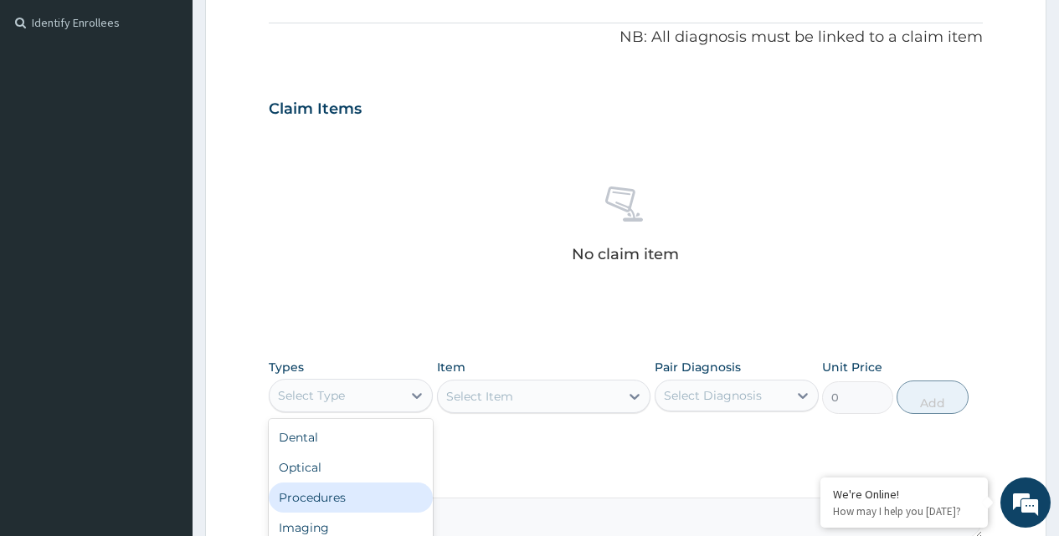
click at [301, 502] on div "Procedures" at bounding box center [351, 498] width 164 height 30
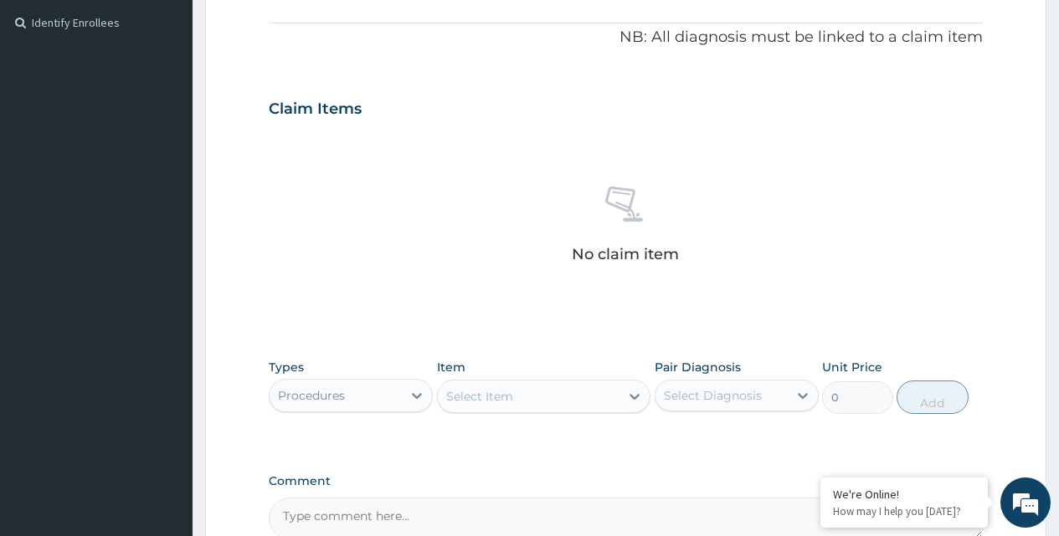
click at [562, 396] on div "Select Item" at bounding box center [529, 396] width 182 height 27
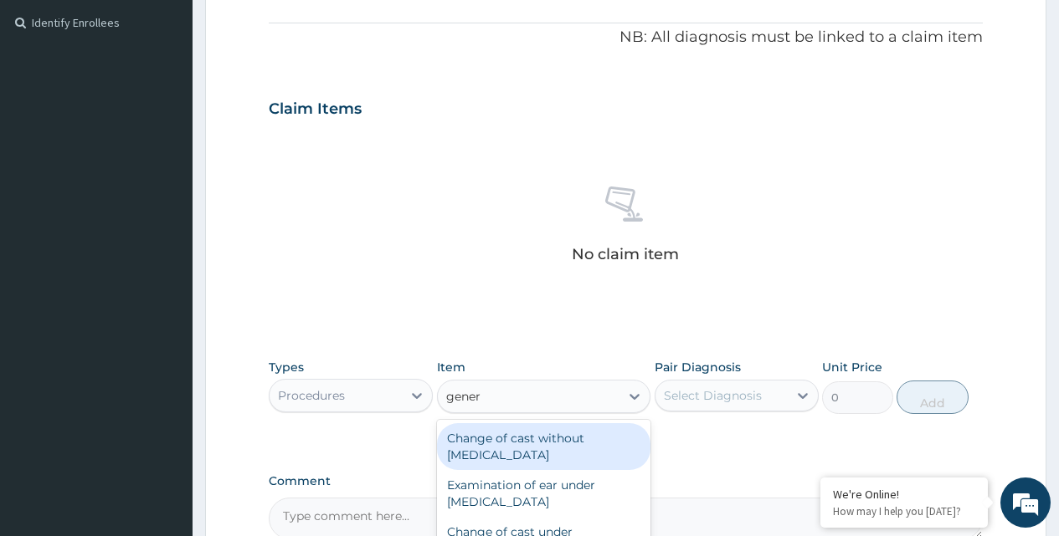
type input "genera"
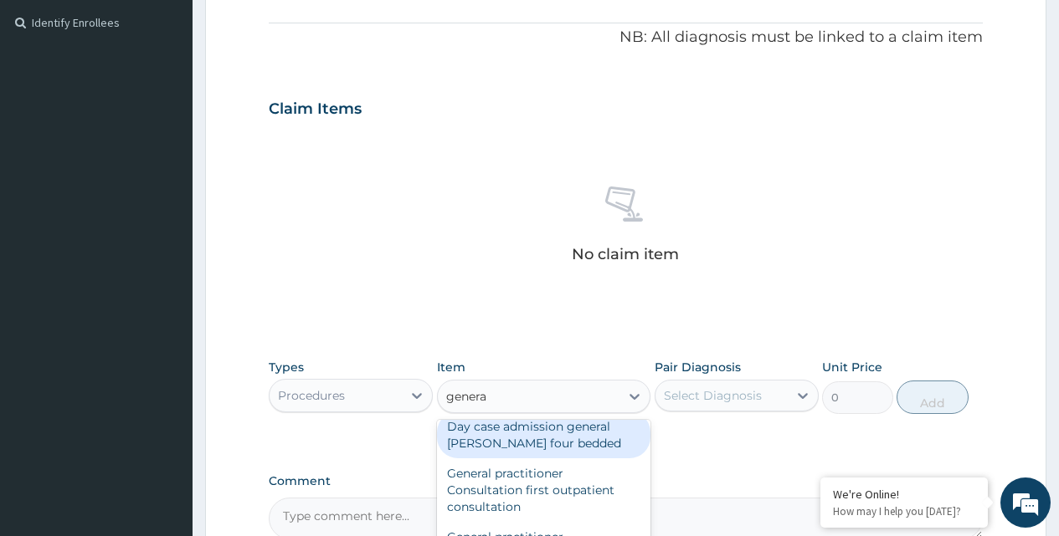
scroll to position [335, 0]
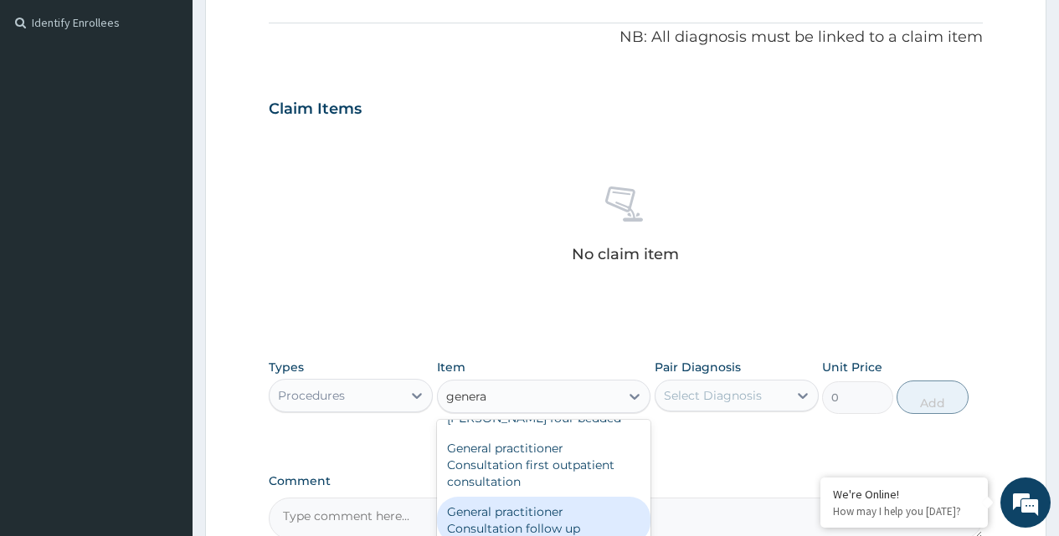
click at [532, 520] on div "General practitioner Consultation follow up" at bounding box center [544, 520] width 214 height 47
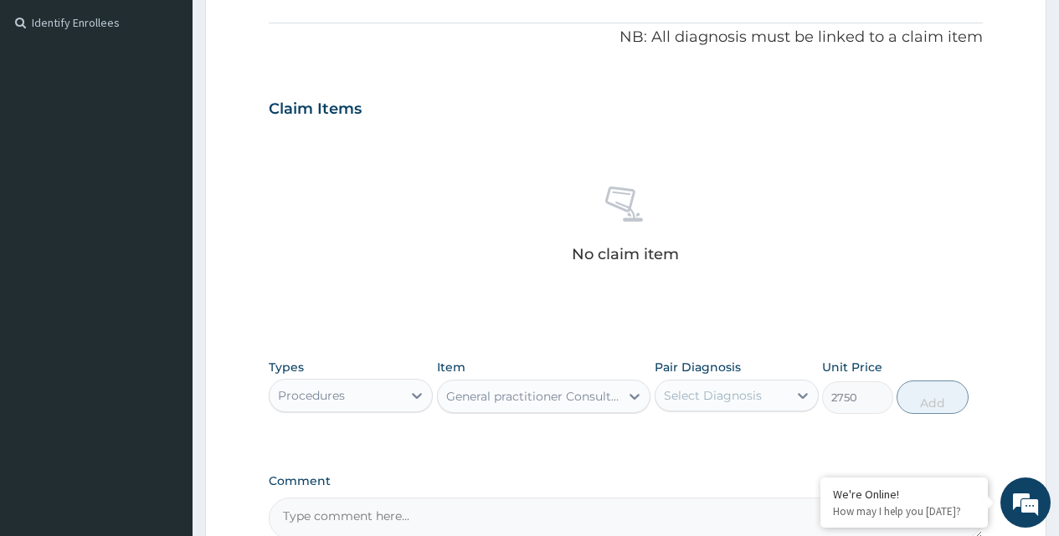
click at [587, 392] on div "General practitioner Consultation follow up" at bounding box center [534, 396] width 176 height 17
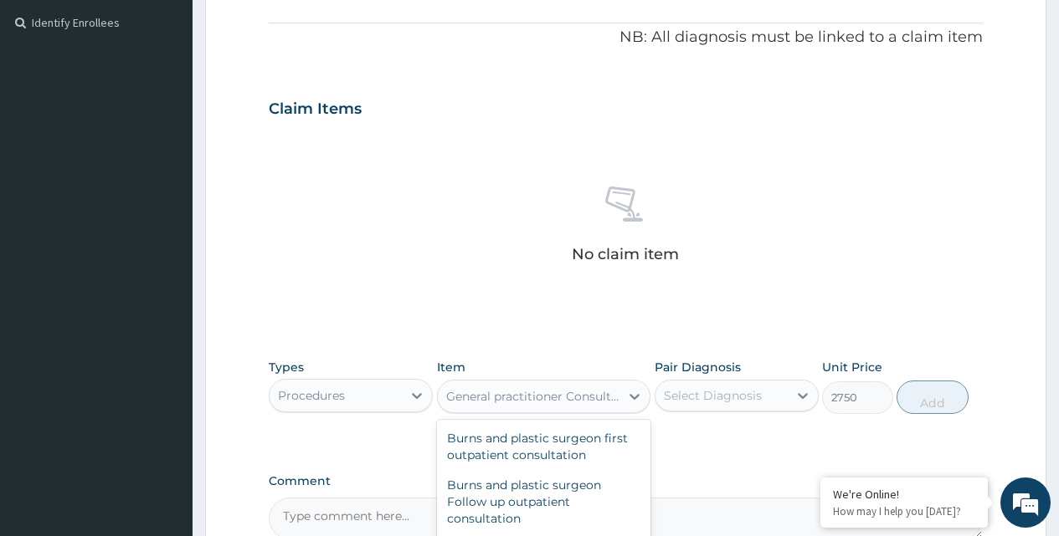
scroll to position [77373, 0]
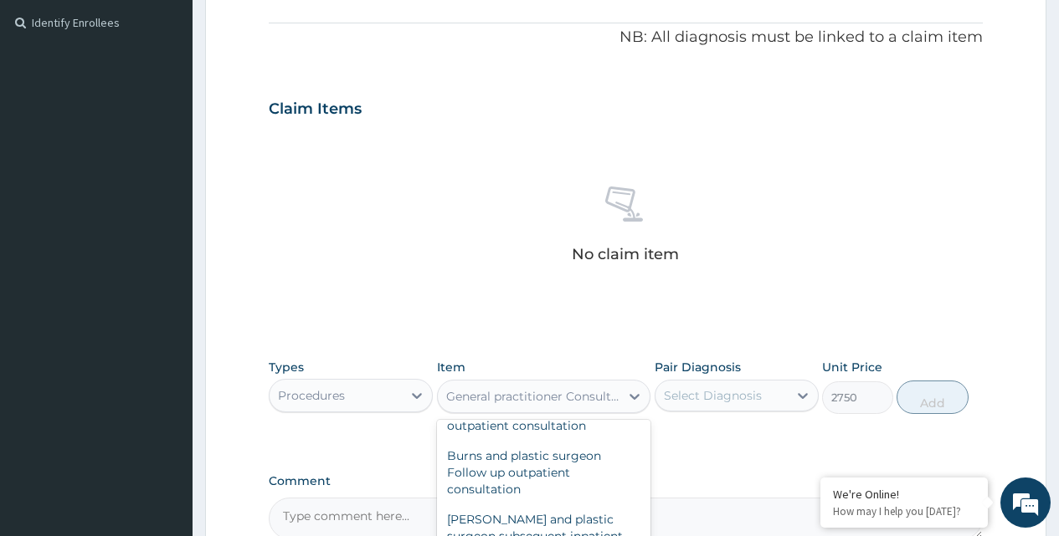
type input "3300"
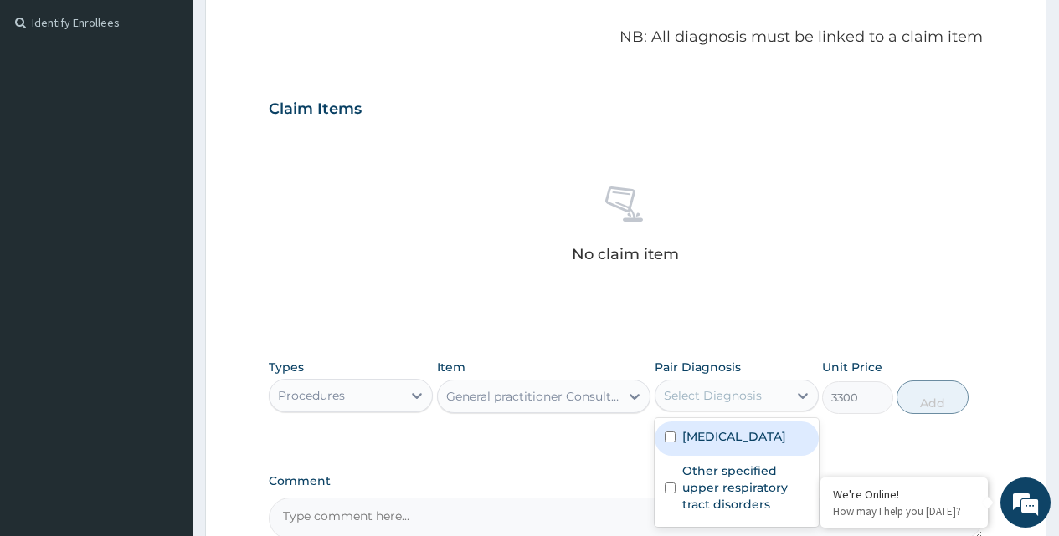
click at [741, 396] on div "Select Diagnosis" at bounding box center [713, 395] width 98 height 17
drag, startPoint x: 669, startPoint y: 438, endPoint x: 667, endPoint y: 474, distance: 36.0
click at [669, 438] on input "checkbox" at bounding box center [669, 437] width 11 height 11
checkbox input "true"
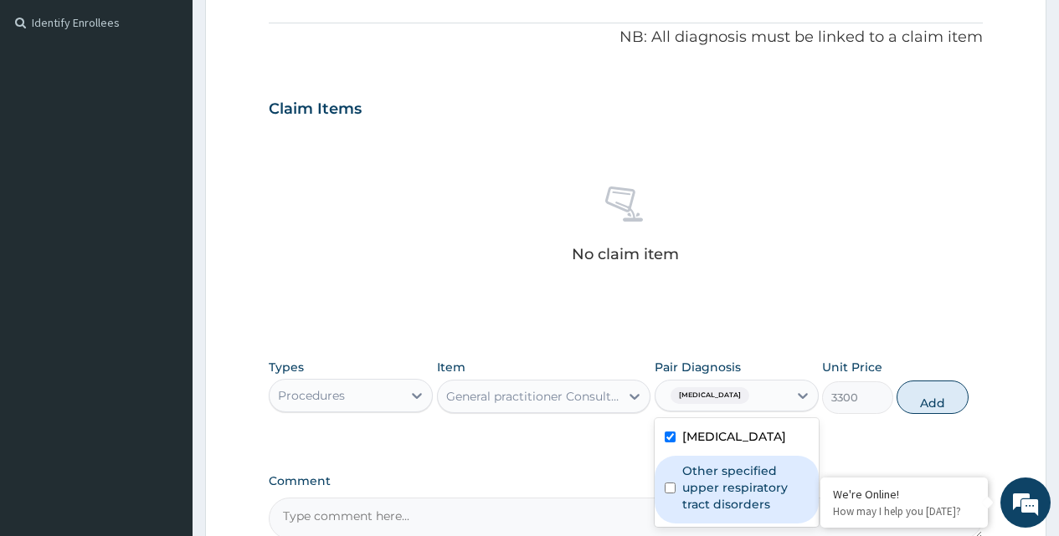
click at [669, 490] on input "checkbox" at bounding box center [669, 488] width 11 height 11
checkbox input "true"
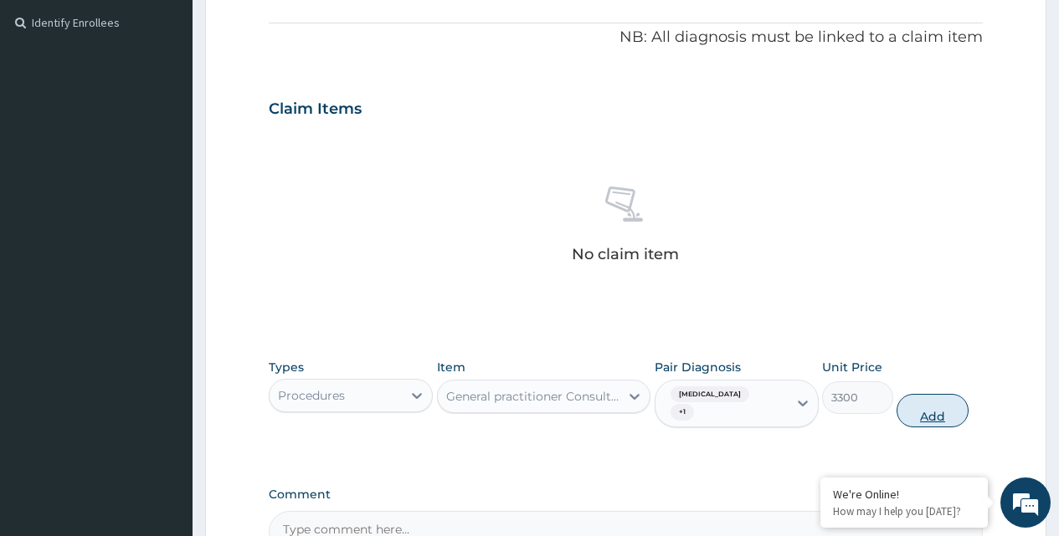
click at [919, 413] on button "Add" at bounding box center [931, 410] width 71 height 33
type input "0"
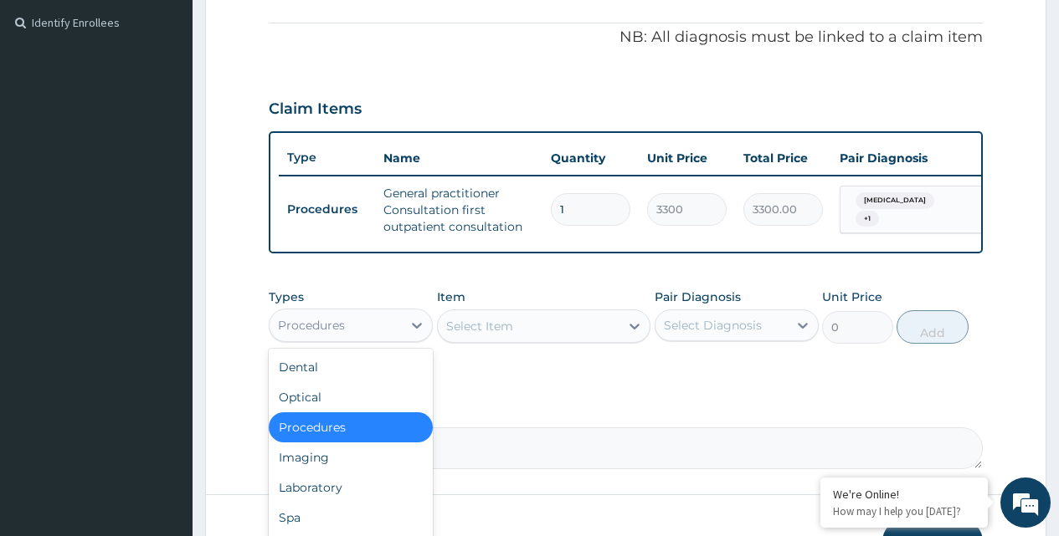
click at [333, 334] on div "Procedures" at bounding box center [311, 325] width 67 height 17
click at [315, 495] on div "Laboratory" at bounding box center [351, 488] width 164 height 30
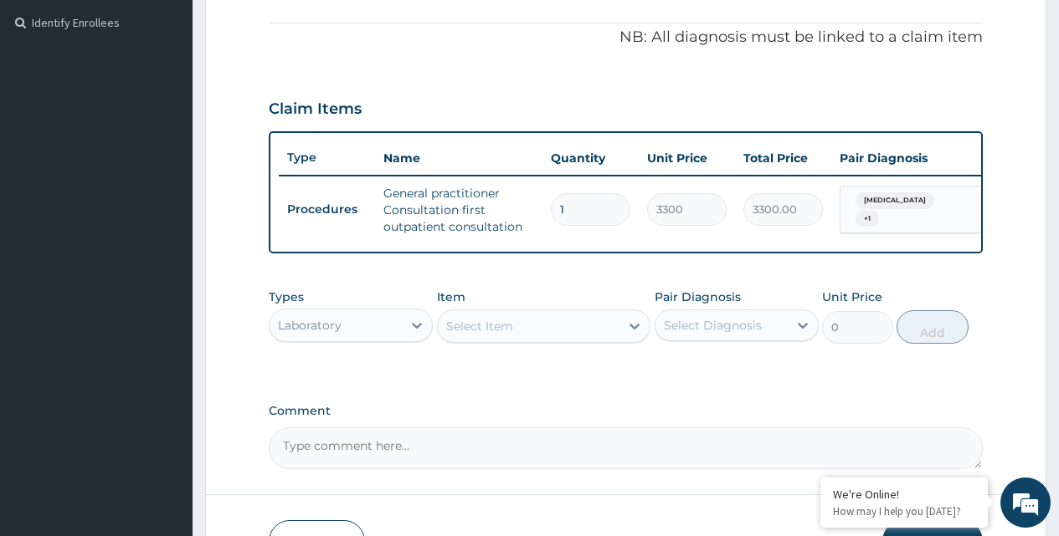
click at [589, 340] on div "Select Item" at bounding box center [529, 326] width 182 height 27
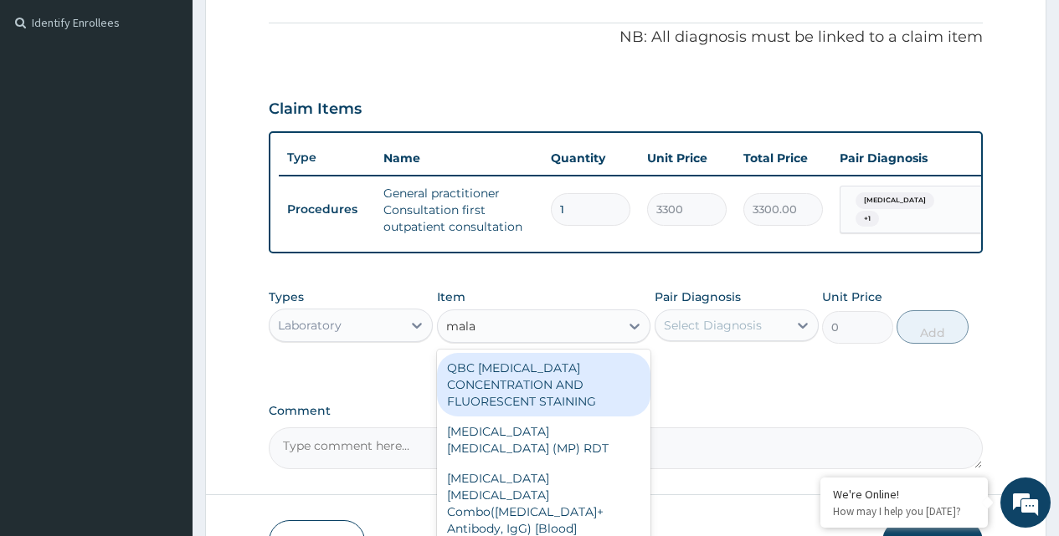
type input "malar"
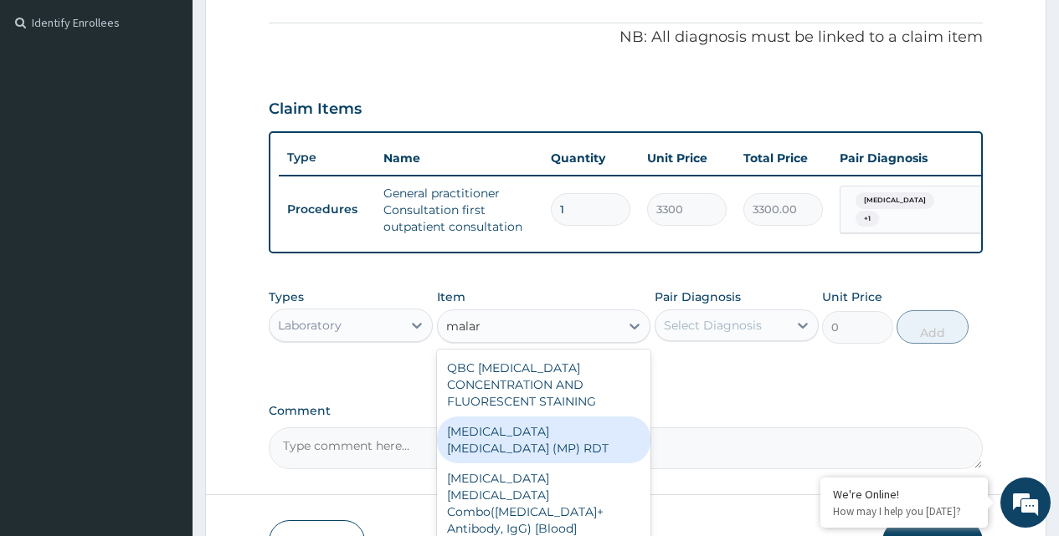
click at [551, 446] on div "MALARIA PARASITE (MP) RDT" at bounding box center [544, 440] width 214 height 47
type input "1875"
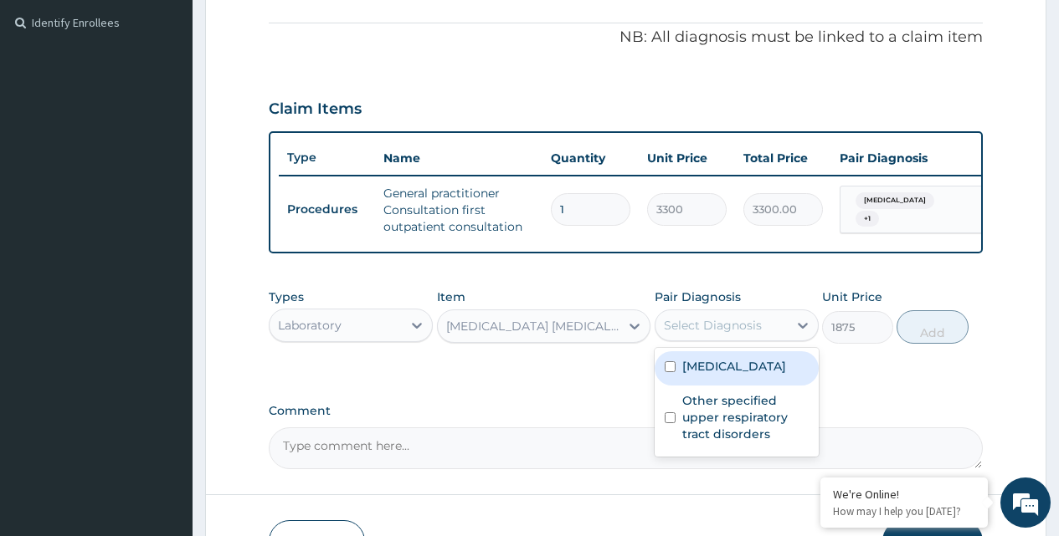
click at [761, 332] on div "Select Diagnosis" at bounding box center [721, 325] width 132 height 27
click at [668, 372] on input "checkbox" at bounding box center [669, 366] width 11 height 11
checkbox input "true"
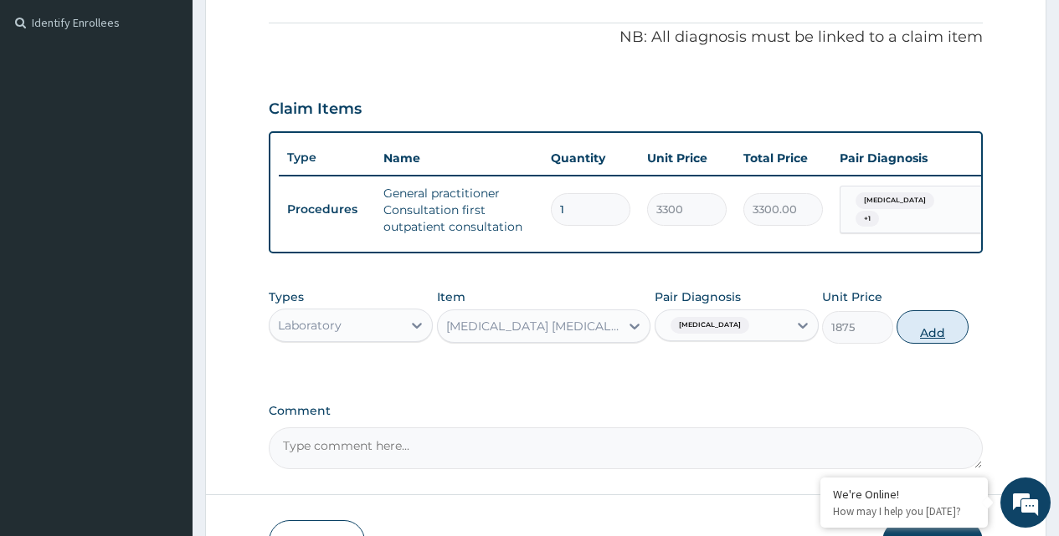
click at [925, 344] on button "Add" at bounding box center [931, 326] width 71 height 33
type input "0"
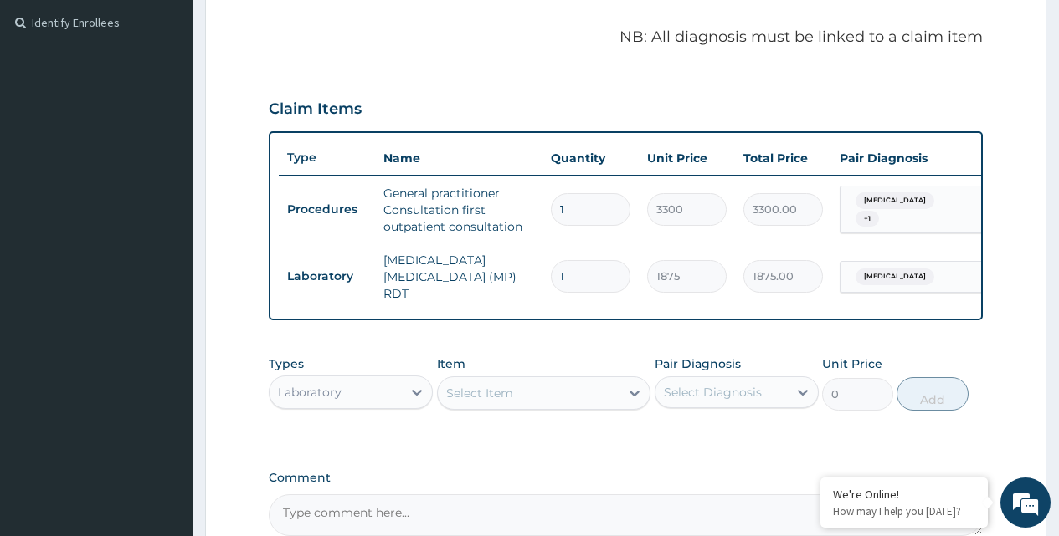
click at [361, 392] on div "Laboratory" at bounding box center [335, 392] width 132 height 27
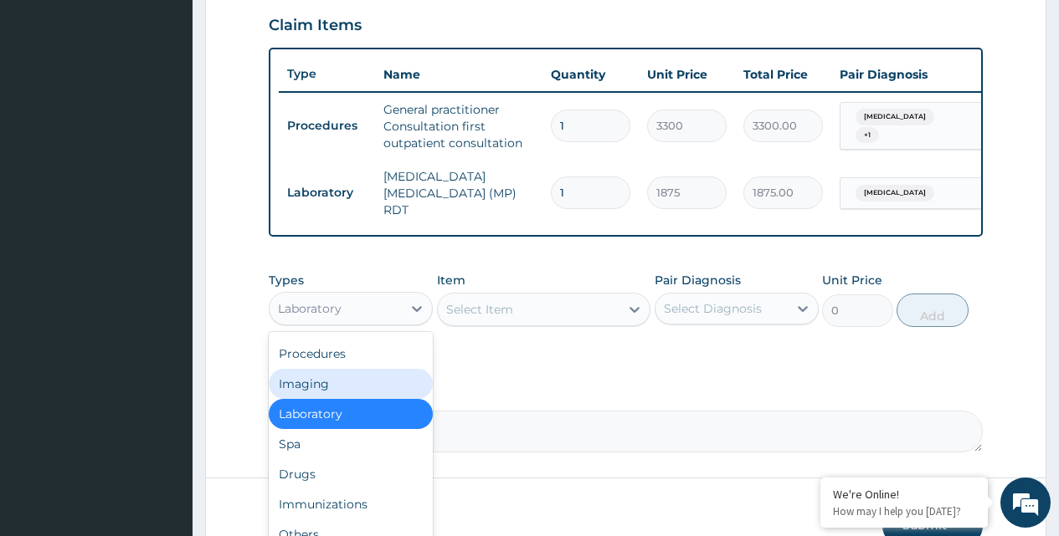
scroll to position [670, 0]
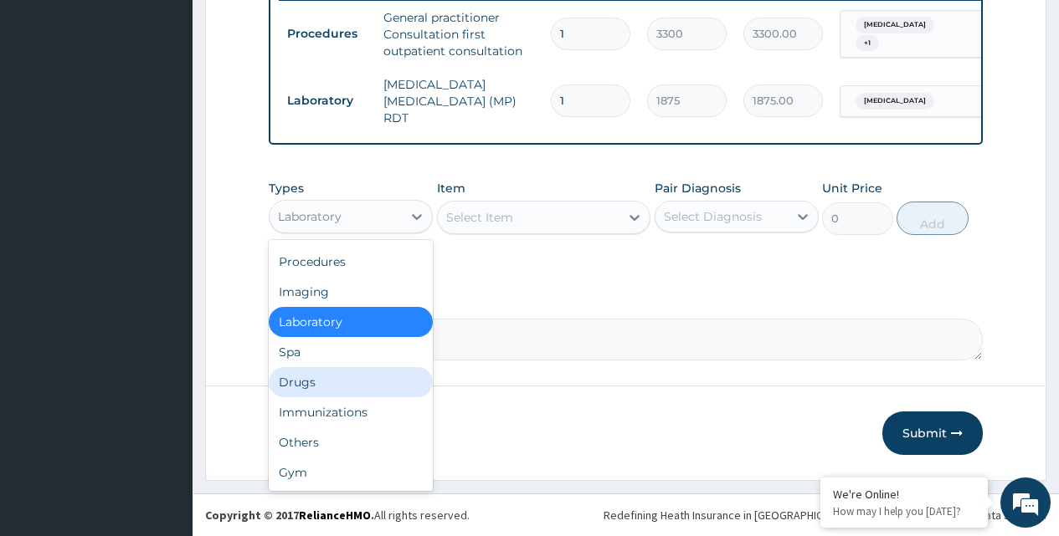
click at [296, 384] on div "Drugs" at bounding box center [351, 382] width 164 height 30
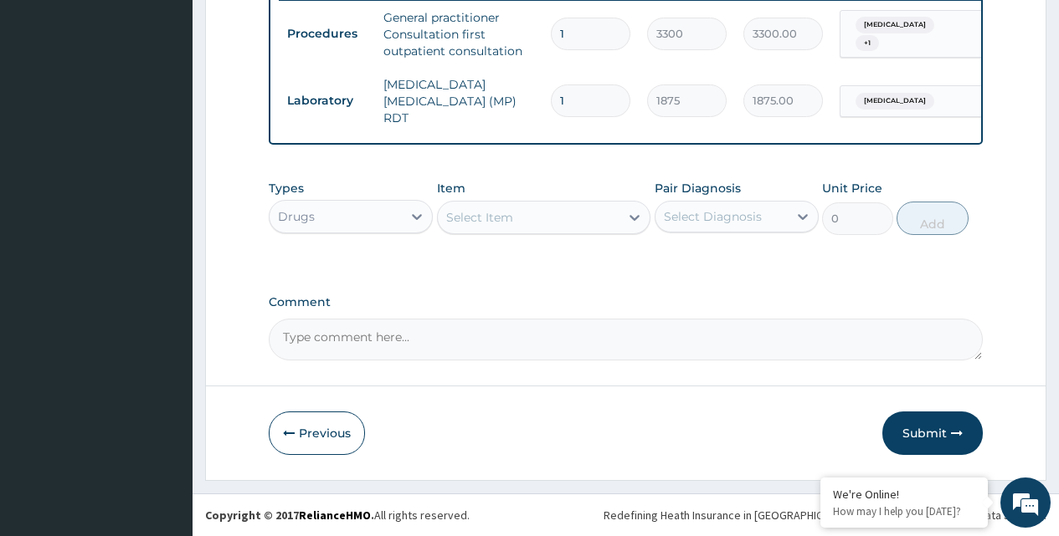
click at [519, 220] on div "Select Item" at bounding box center [529, 217] width 182 height 27
click at [519, 219] on div "Select Item" at bounding box center [529, 217] width 182 height 27
type input "c"
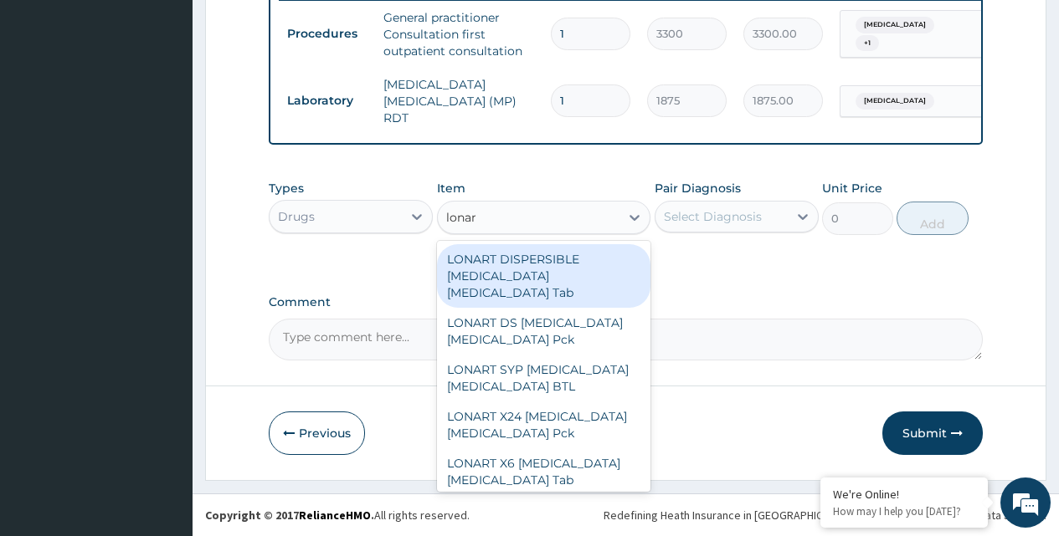
type input "lonart"
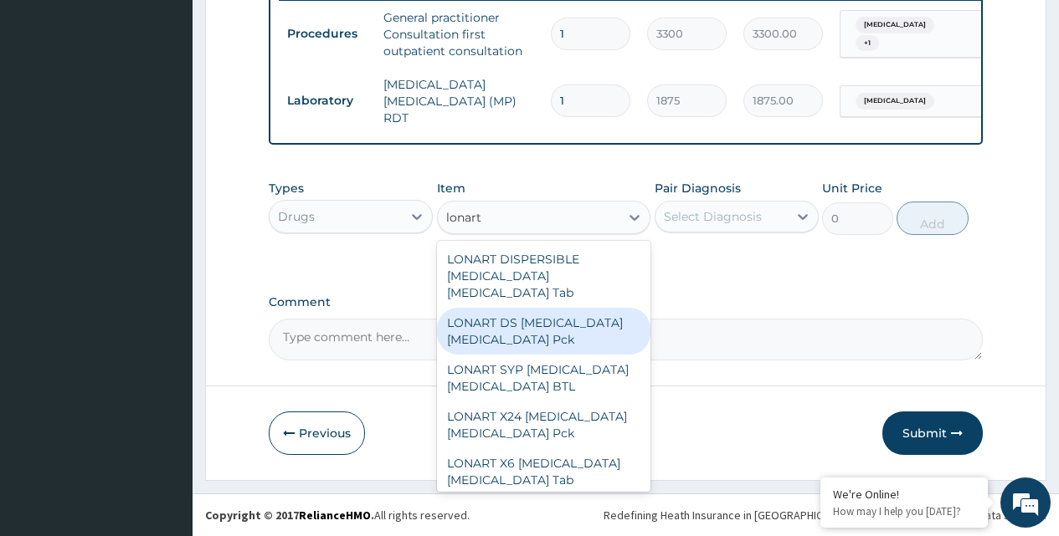
click at [551, 315] on div "LONART DS Artemether Lumefantrine Pck" at bounding box center [544, 331] width 214 height 47
type input "1782.5"
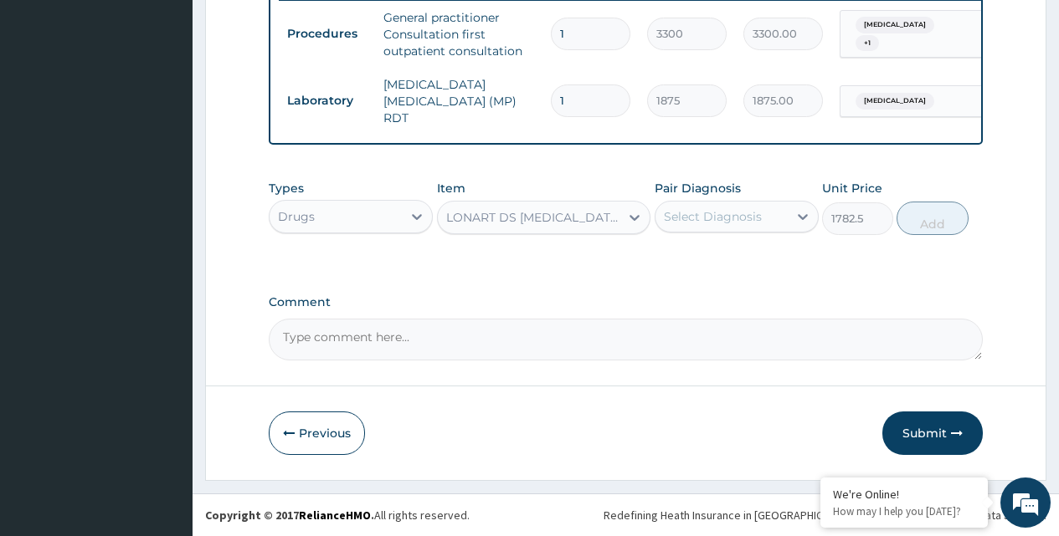
click at [556, 222] on div "LONART DS Artemether Lumefantrine Pck" at bounding box center [534, 217] width 176 height 17
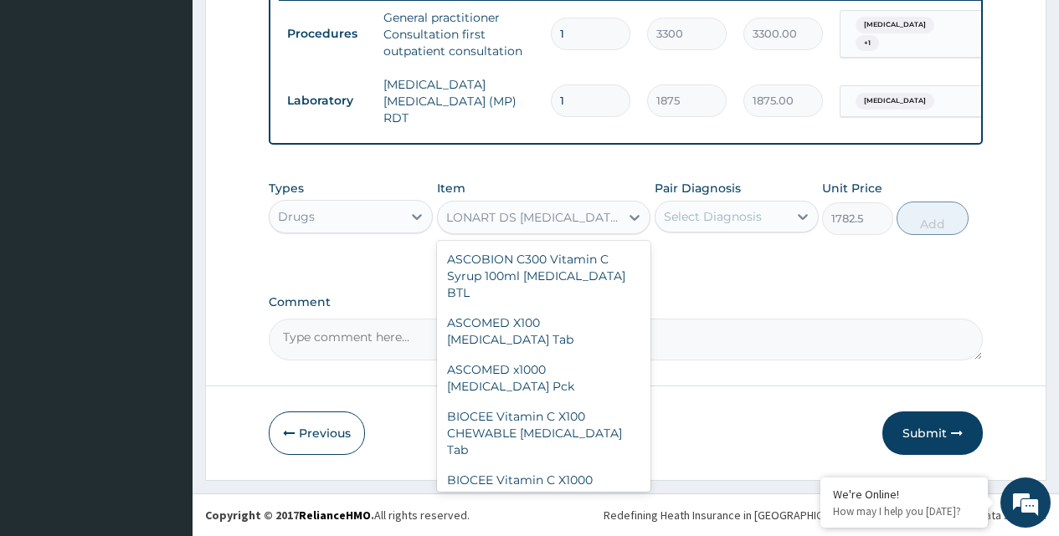
scroll to position [35784, 0]
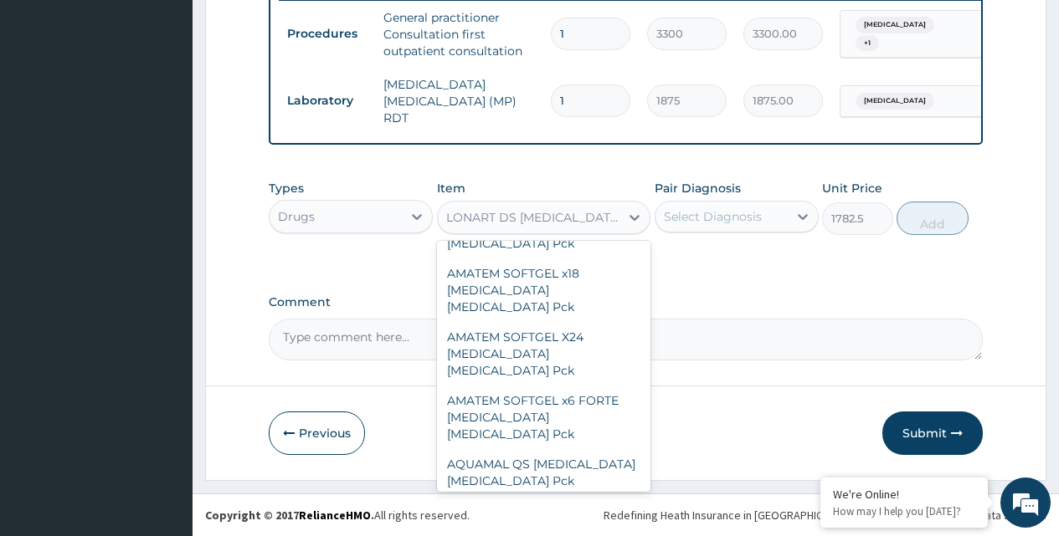
click at [557, 217] on div "LONART DS Artemether Lumefantrine Pck" at bounding box center [534, 217] width 176 height 17
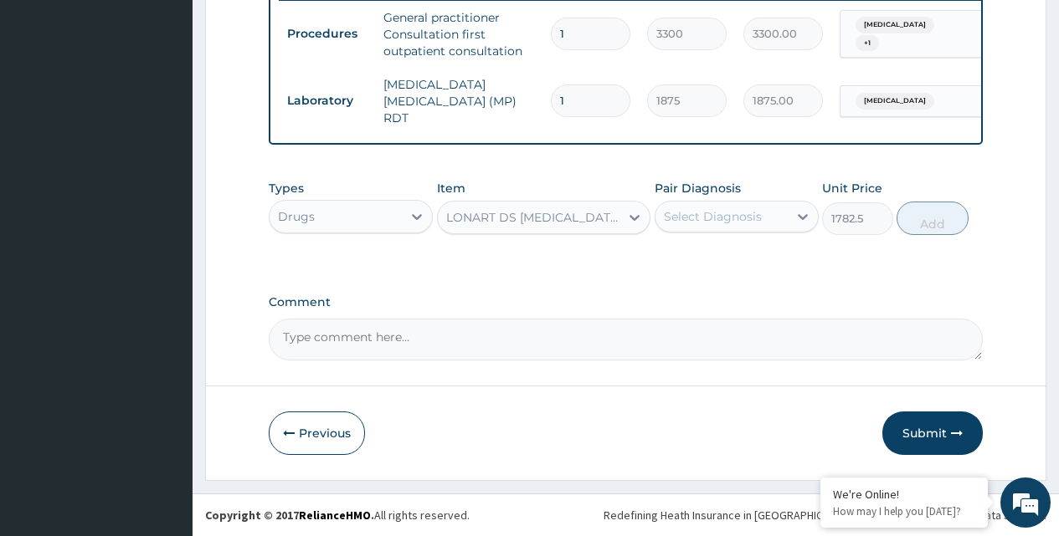
click at [557, 217] on div "LONART DS Artemether Lumefantrine Pck" at bounding box center [534, 217] width 176 height 17
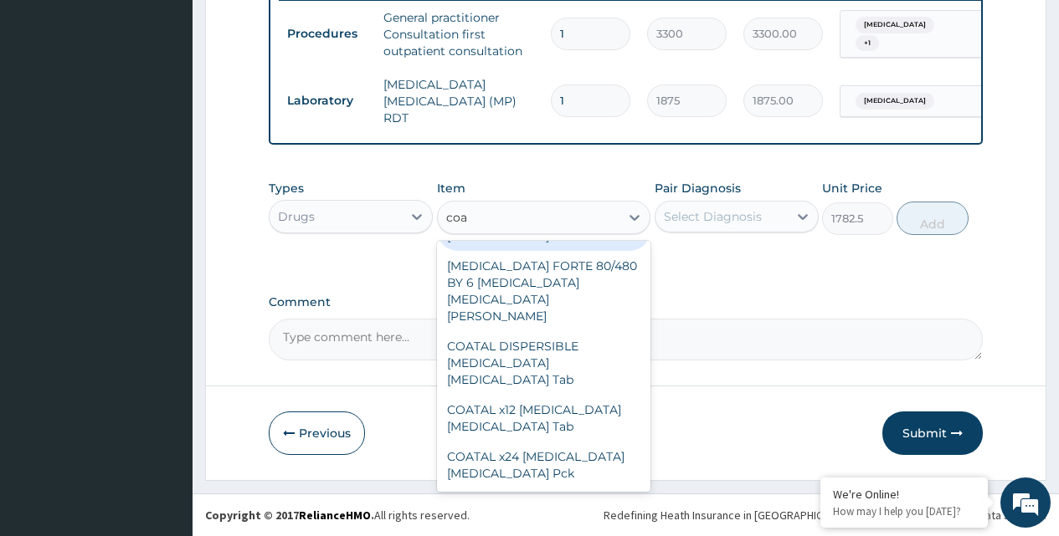
scroll to position [0, 0]
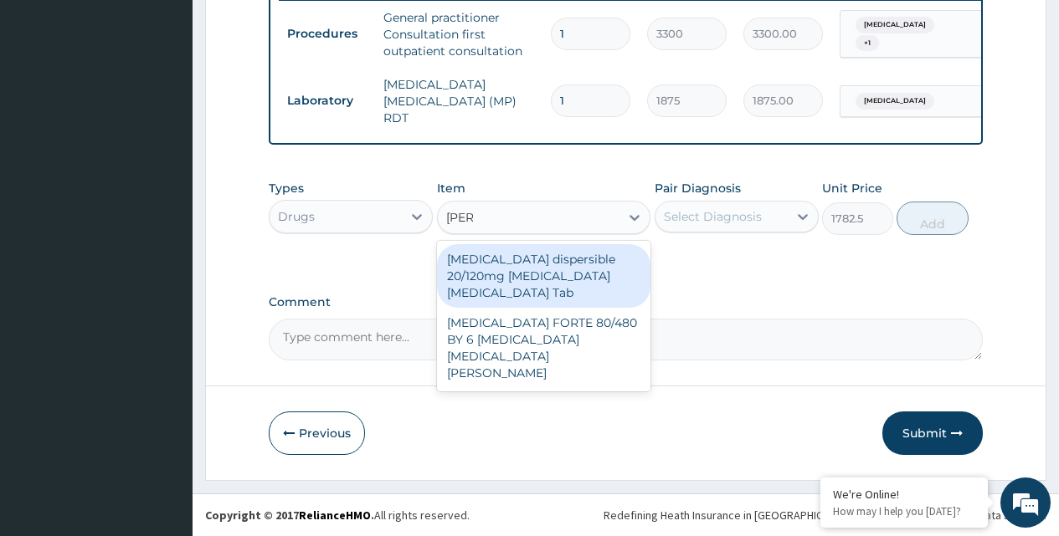
type input "coart"
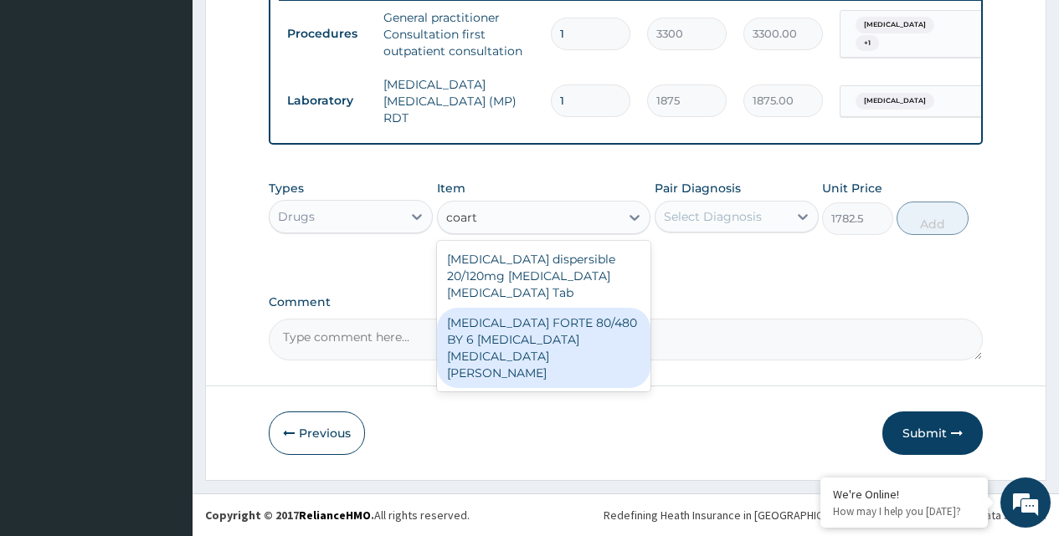
click at [531, 311] on div "COARTEM FORTE 80/480 BY 6 Artemether Lumefantrine Pck" at bounding box center [544, 348] width 214 height 80
type input "3220"
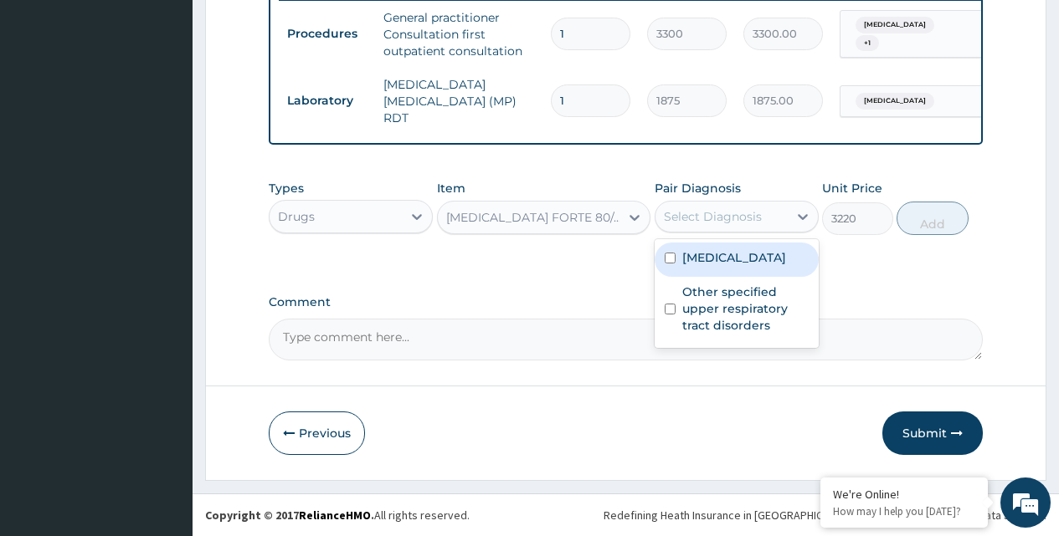
click at [693, 219] on div "Select Diagnosis" at bounding box center [713, 216] width 98 height 17
click at [672, 258] on input "checkbox" at bounding box center [669, 258] width 11 height 11
checkbox input "true"
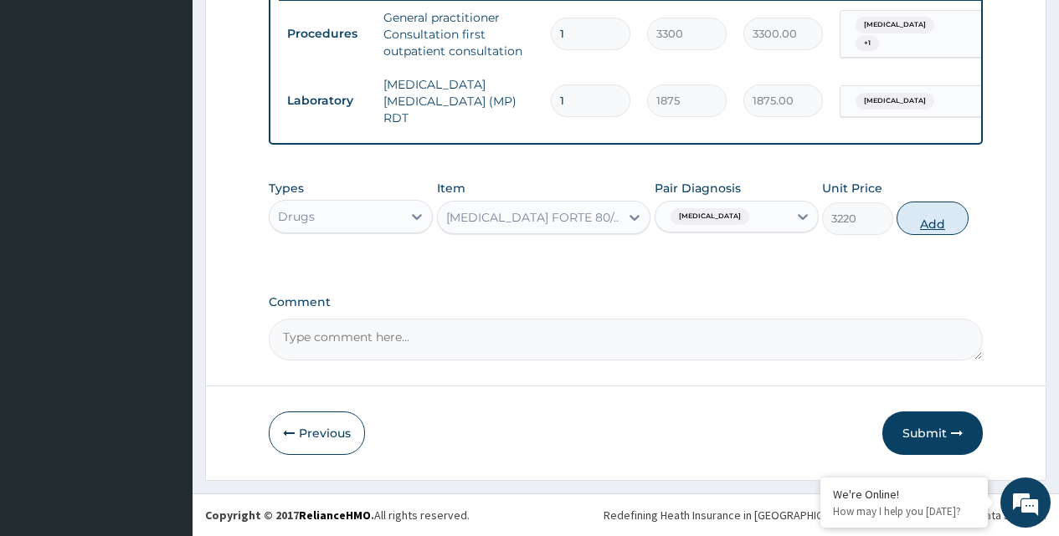
click at [933, 221] on button "Add" at bounding box center [931, 218] width 71 height 33
type input "0"
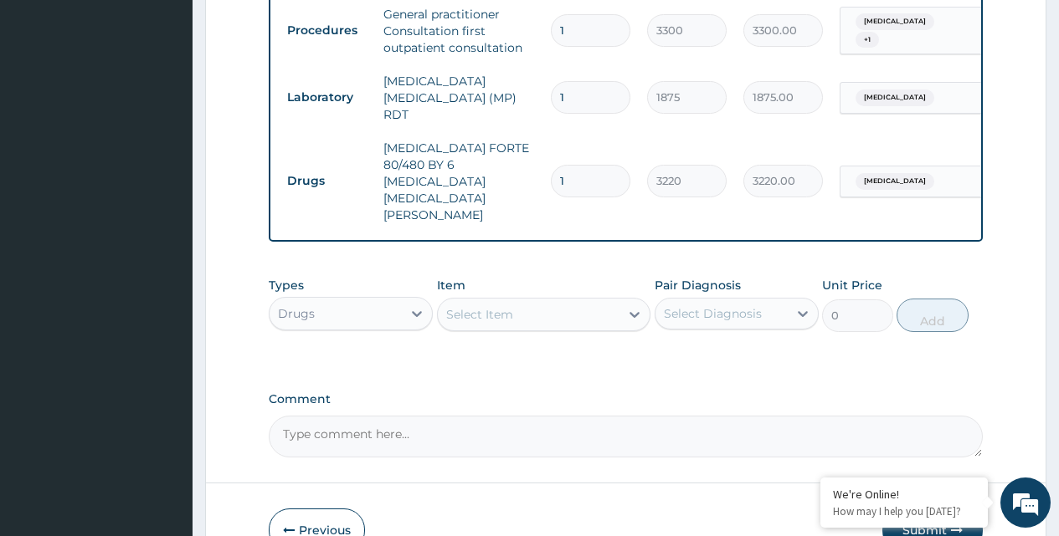
click at [491, 306] on div "Select Item" at bounding box center [479, 314] width 67 height 17
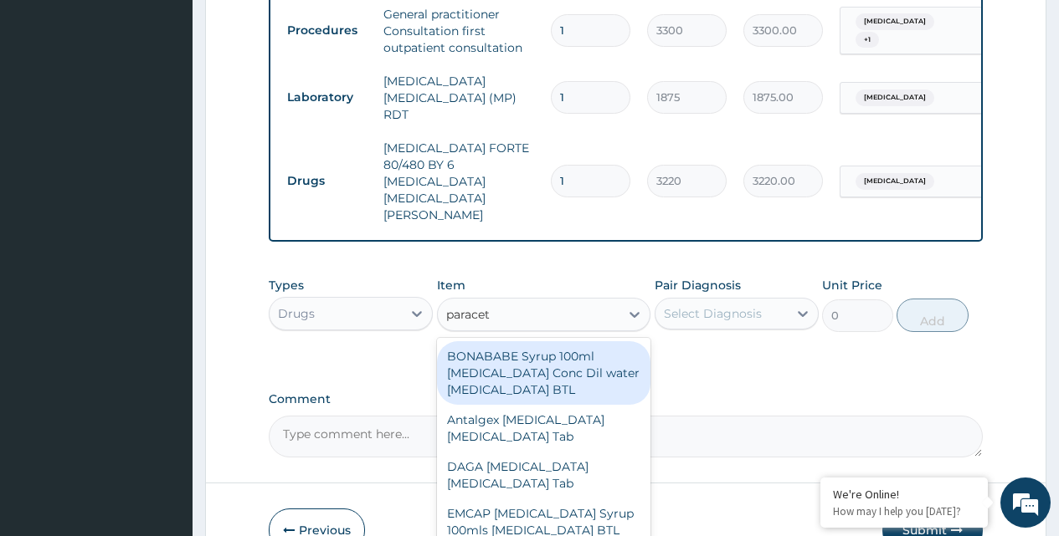
type input "paraceta"
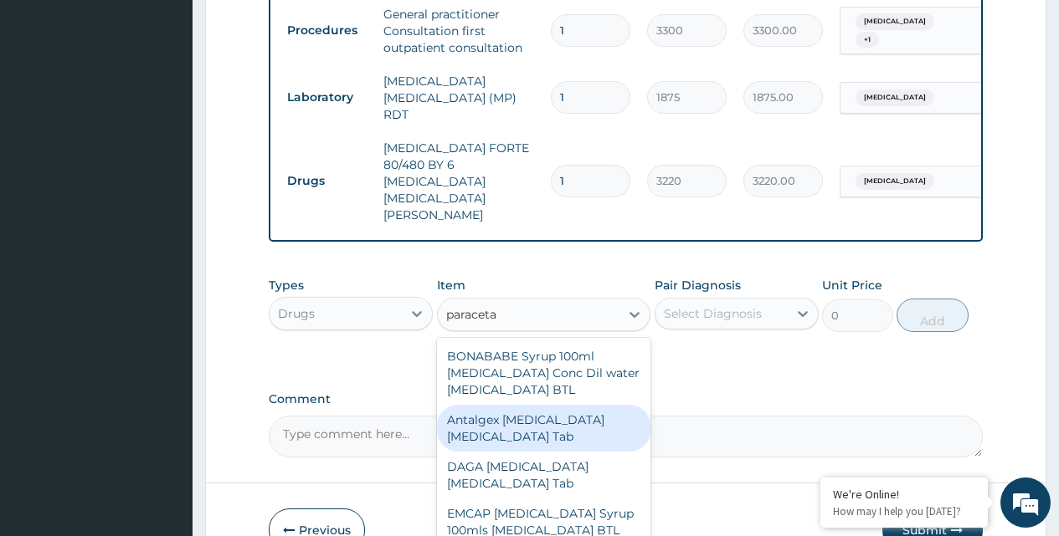
scroll to position [84, 0]
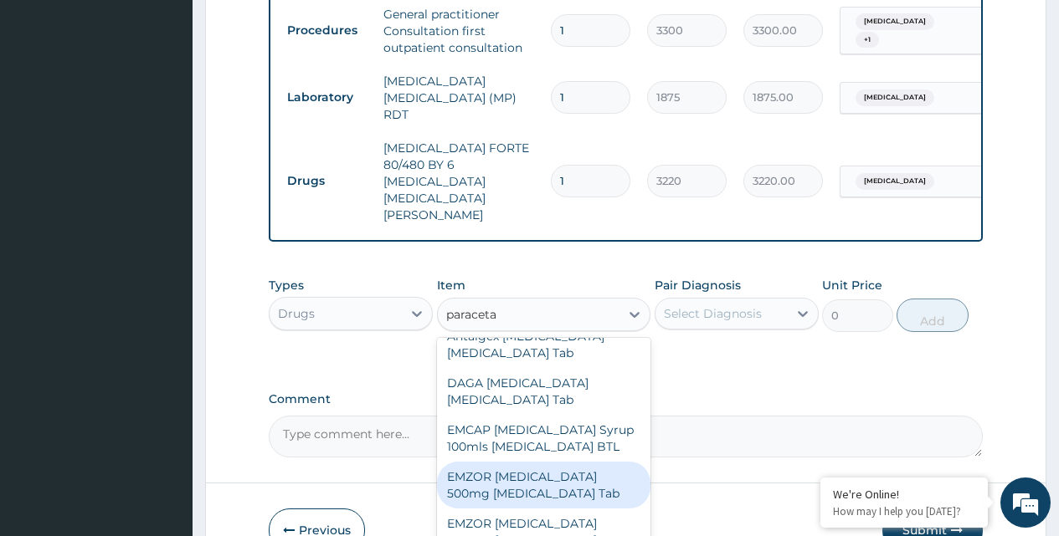
click at [551, 474] on div "EMZOR PARACETAMOL 500mg Acetaminophen Tab" at bounding box center [544, 485] width 214 height 47
type input "11.5"
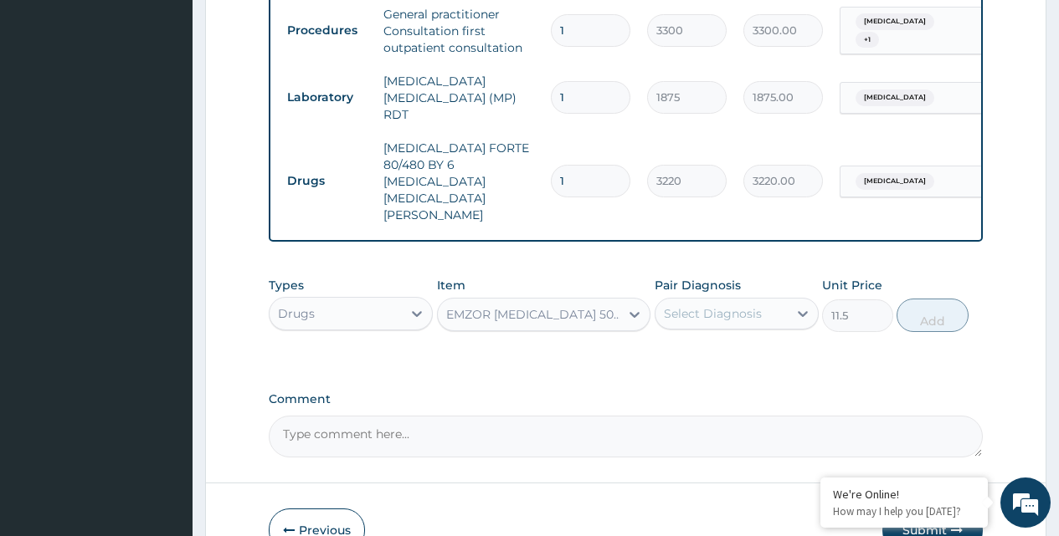
click at [716, 305] on div "Select Diagnosis" at bounding box center [713, 313] width 98 height 17
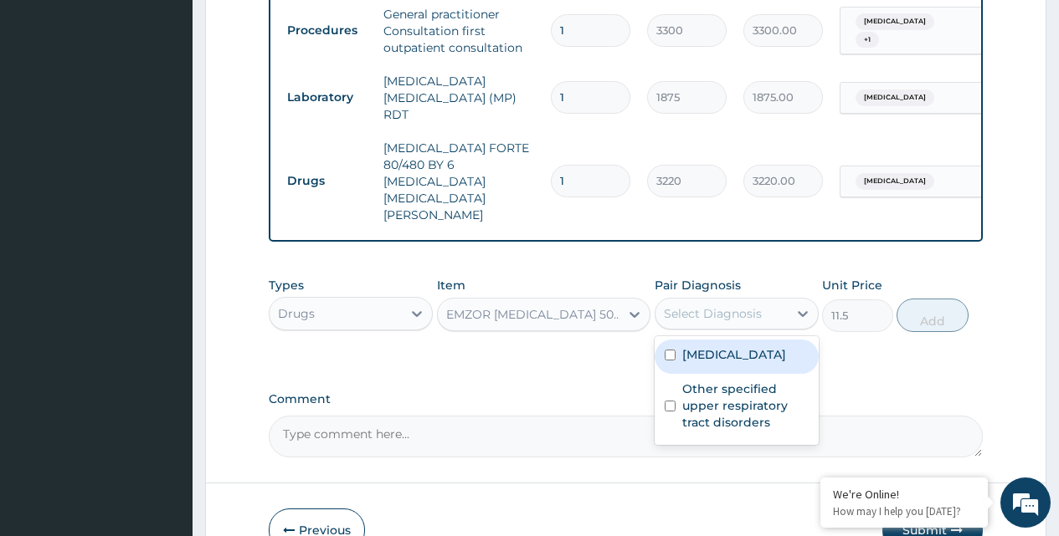
click at [669, 350] on input "checkbox" at bounding box center [669, 355] width 11 height 11
checkbox input "true"
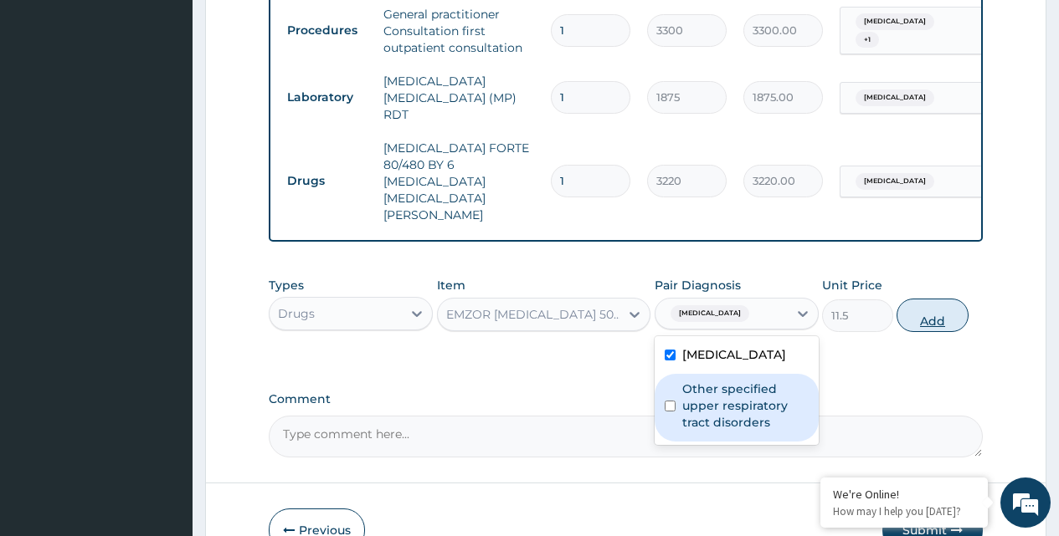
click at [927, 299] on button "Add" at bounding box center [931, 315] width 71 height 33
type input "0"
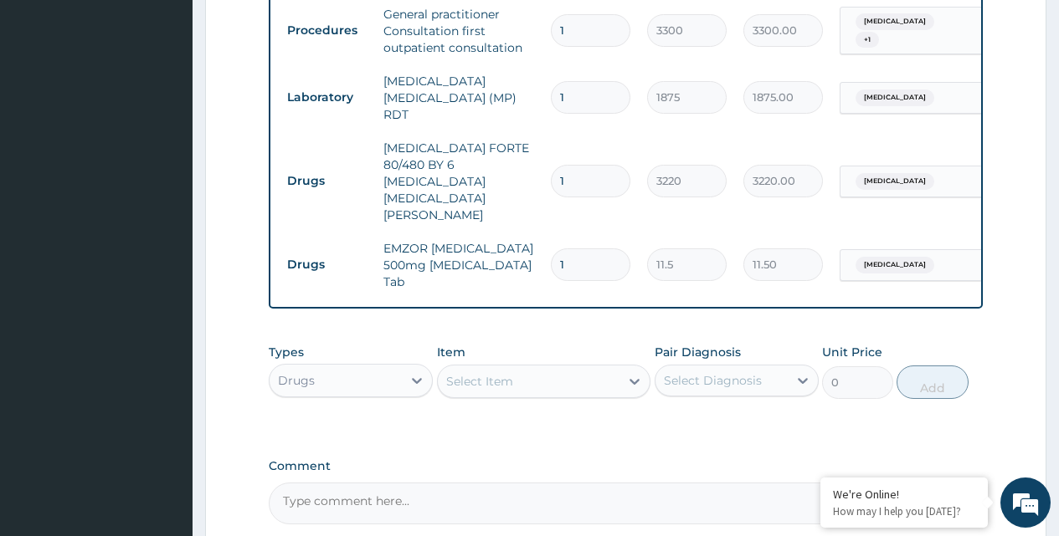
click at [510, 373] on div "Select Item" at bounding box center [479, 381] width 67 height 17
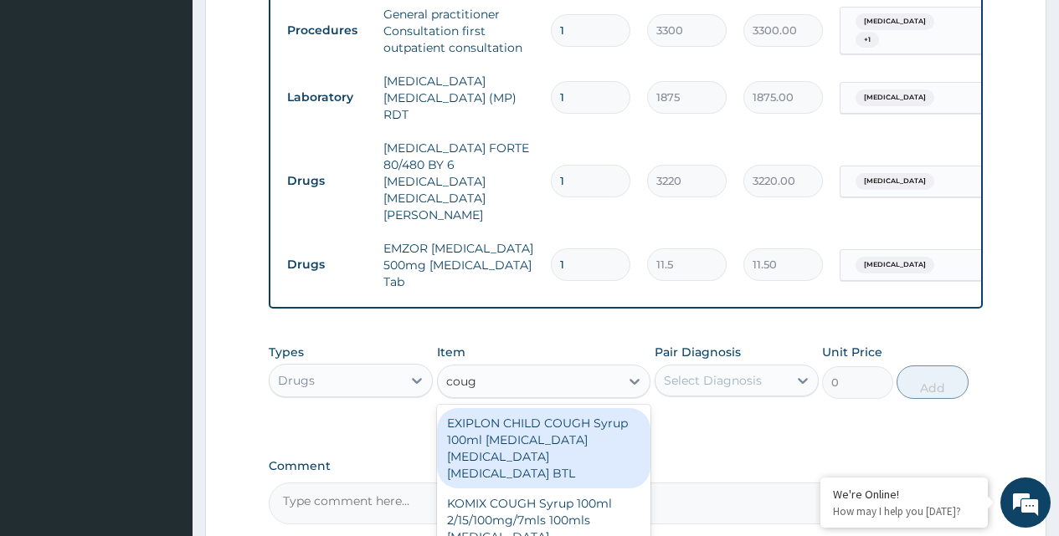
type input "cough"
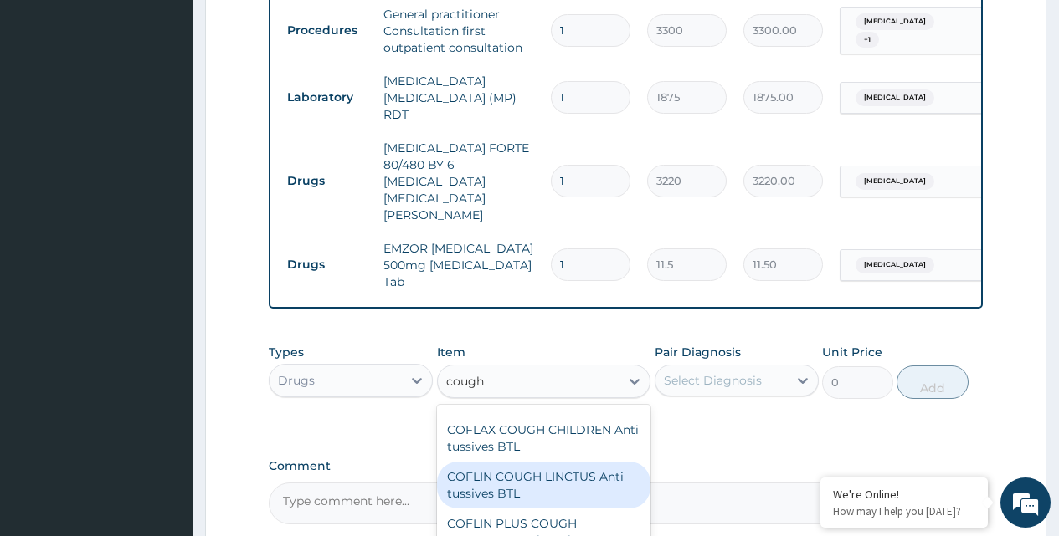
scroll to position [669, 0]
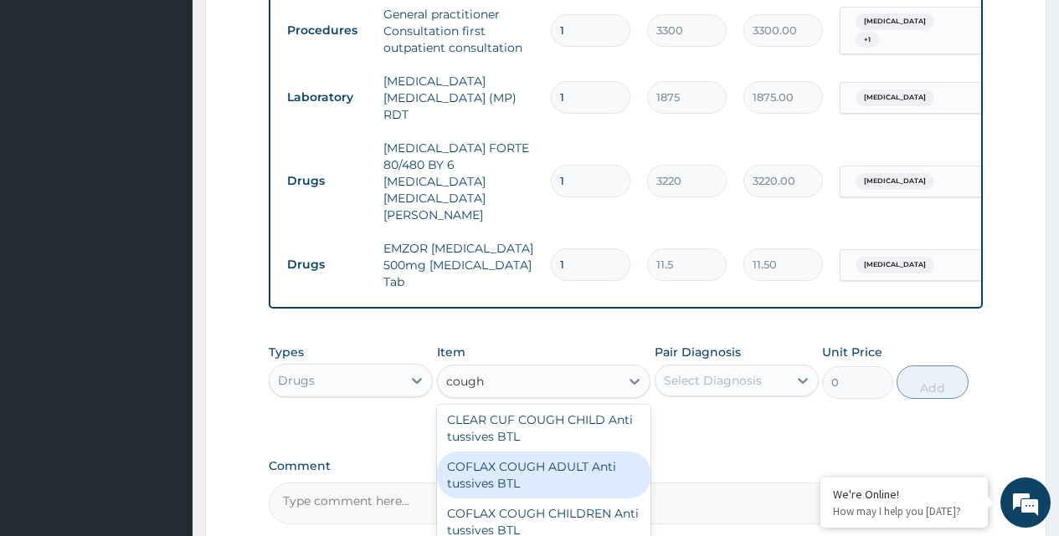
click at [532, 452] on div "COFLAX COUGH ADULT Anti tussives BTL" at bounding box center [544, 475] width 214 height 47
type input "460"
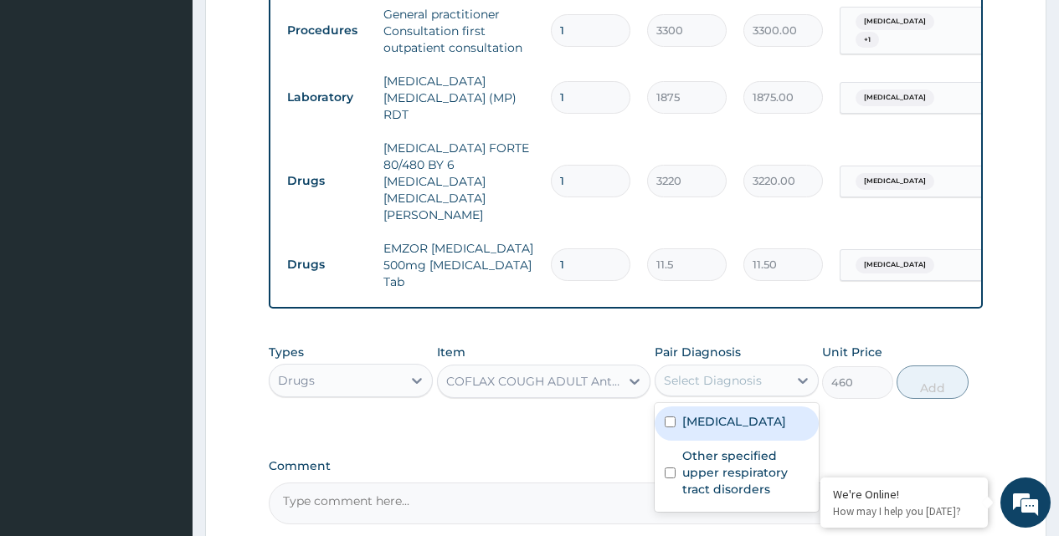
click at [734, 372] on div "Select Diagnosis" at bounding box center [713, 380] width 98 height 17
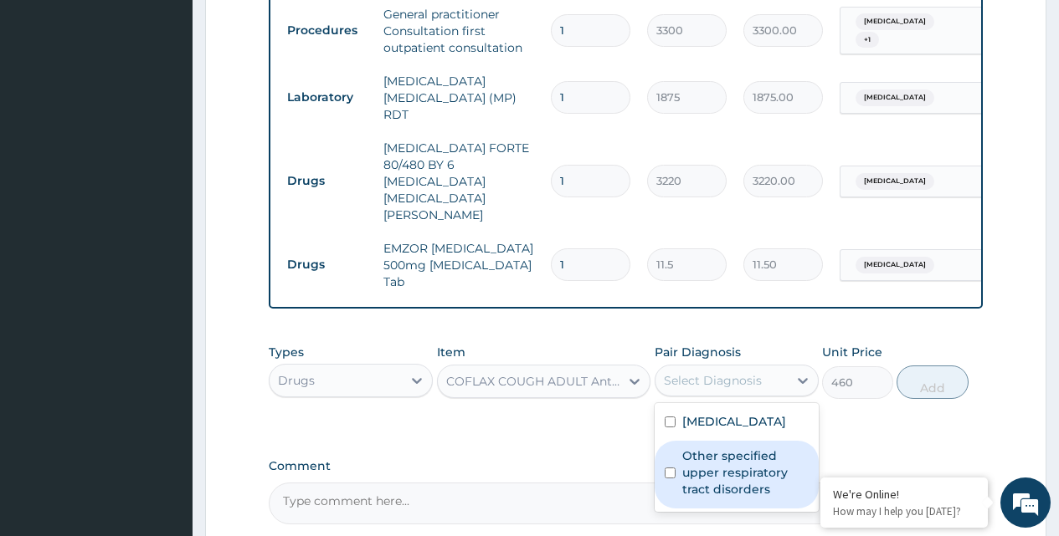
click at [673, 468] on input "checkbox" at bounding box center [669, 473] width 11 height 11
checkbox input "true"
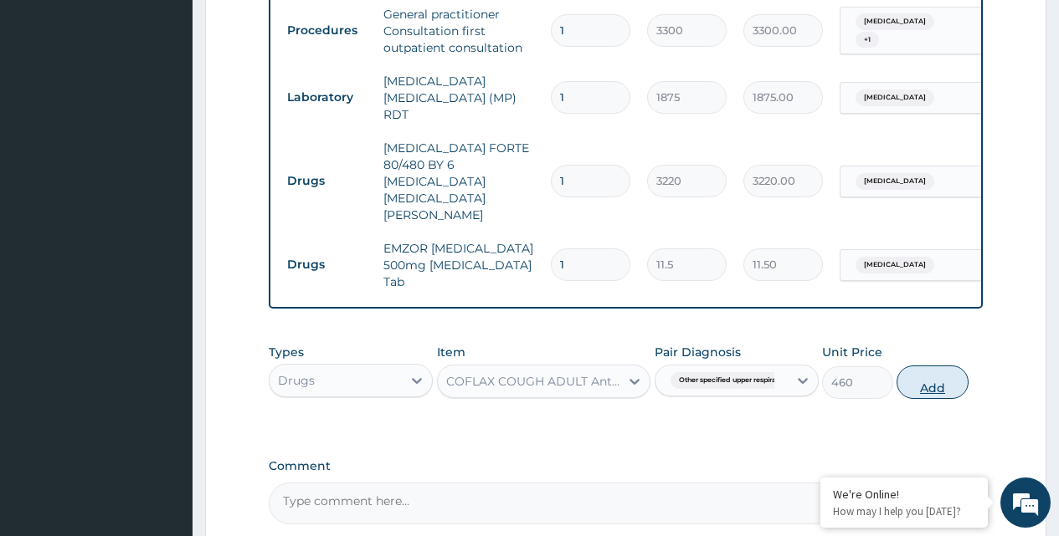
click at [926, 366] on button "Add" at bounding box center [931, 382] width 71 height 33
type input "0"
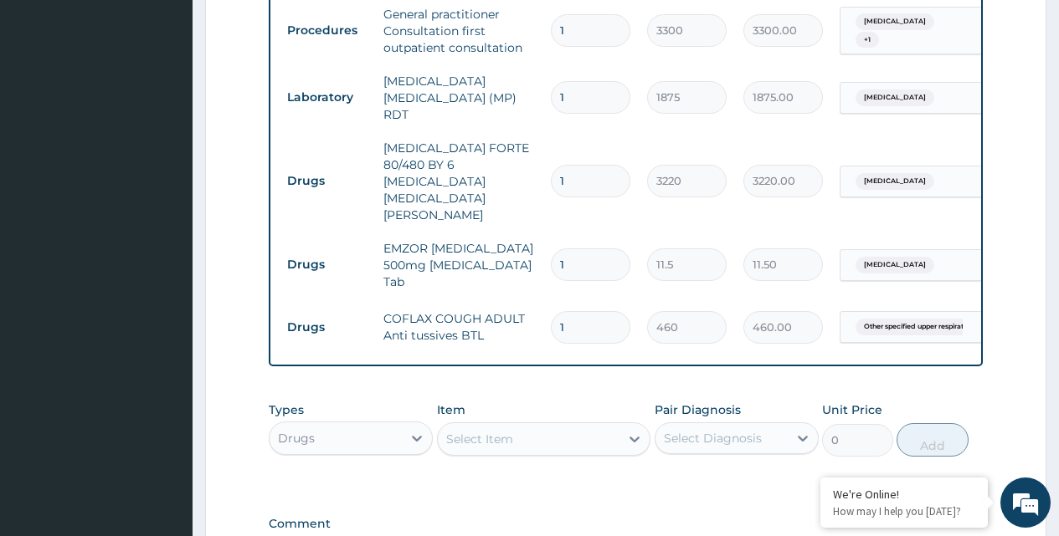
click at [480, 431] on div "Select Item" at bounding box center [479, 439] width 67 height 17
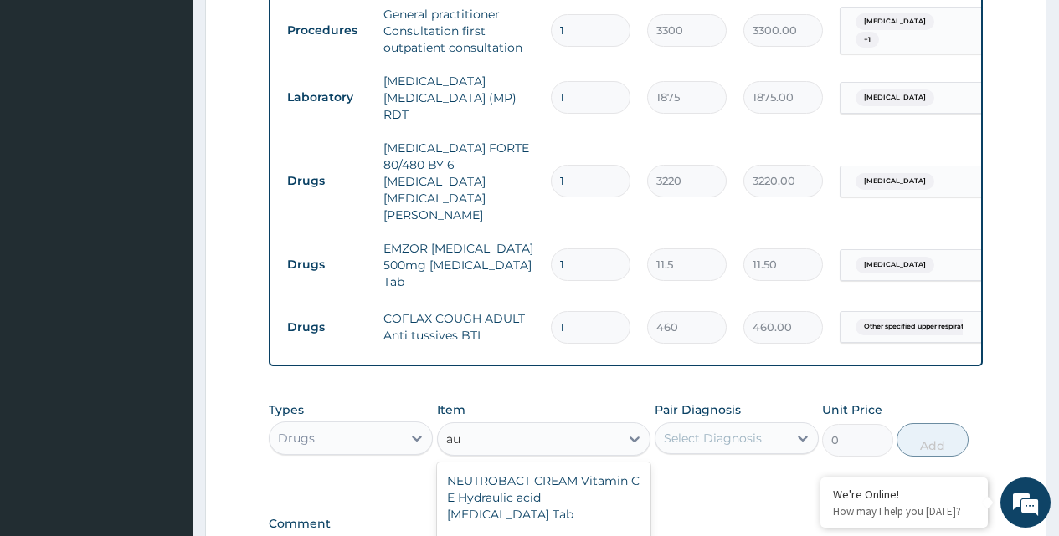
type input "a"
type input "z"
type input "a"
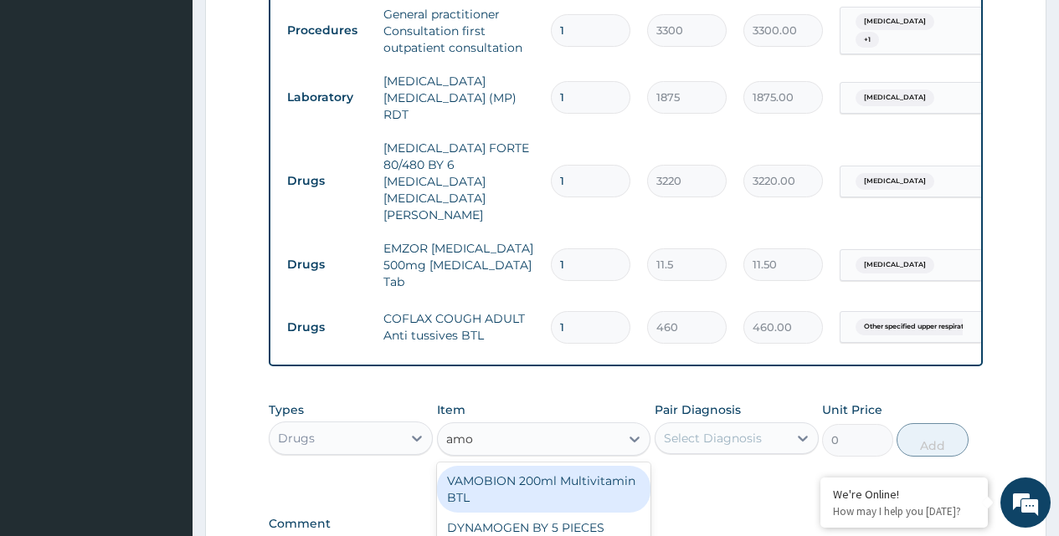
type input "amox"
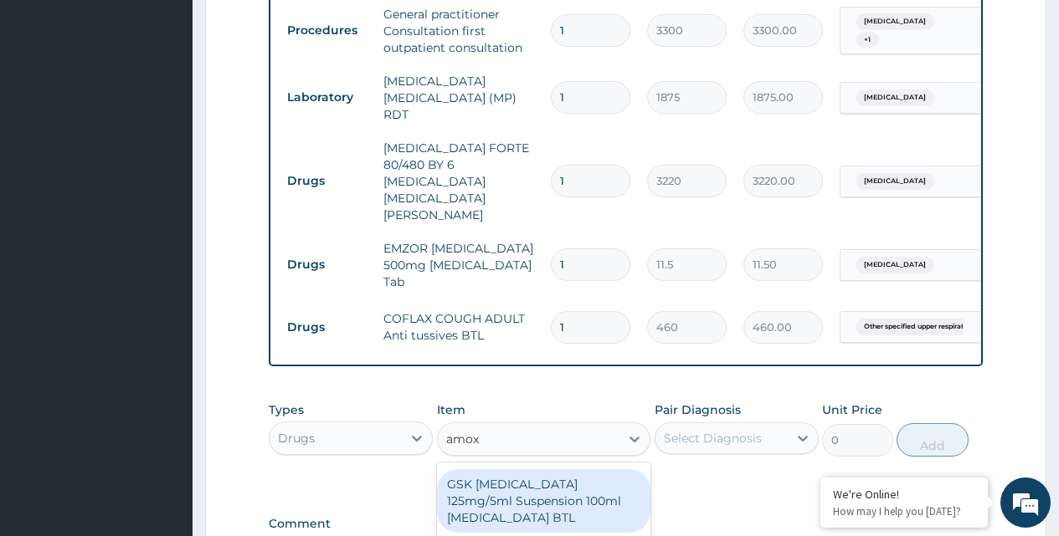
scroll to position [502, 0]
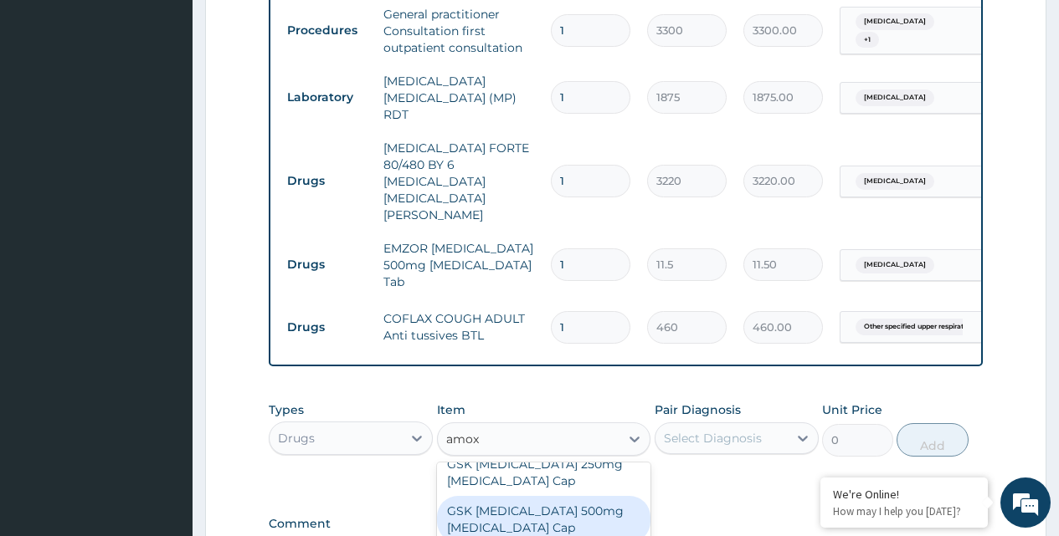
click at [475, 496] on div "GSK AMOXIL 500mg Amoxicillin Cap" at bounding box center [544, 519] width 214 height 47
type input "207"
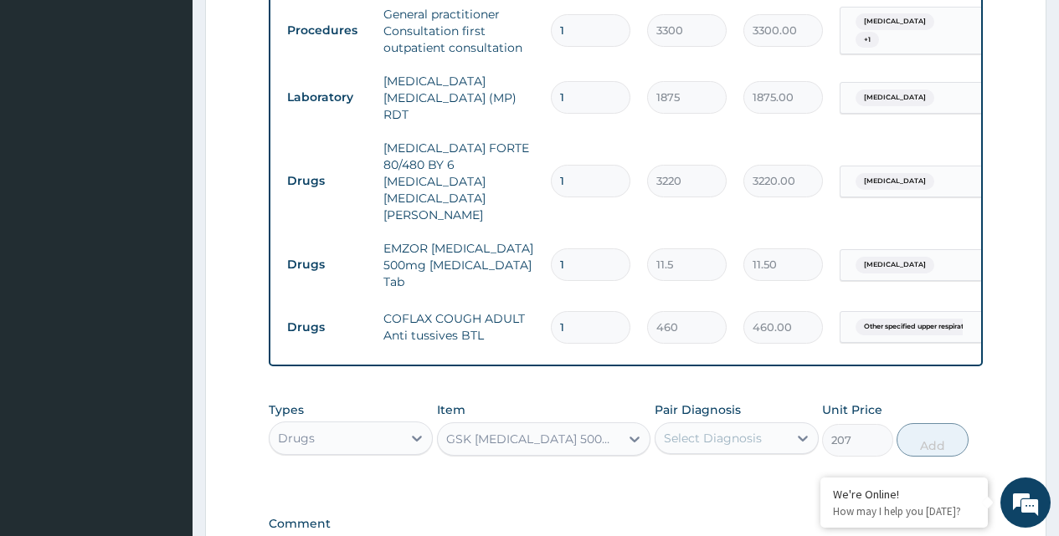
click at [733, 430] on div "Select Diagnosis" at bounding box center [713, 438] width 98 height 17
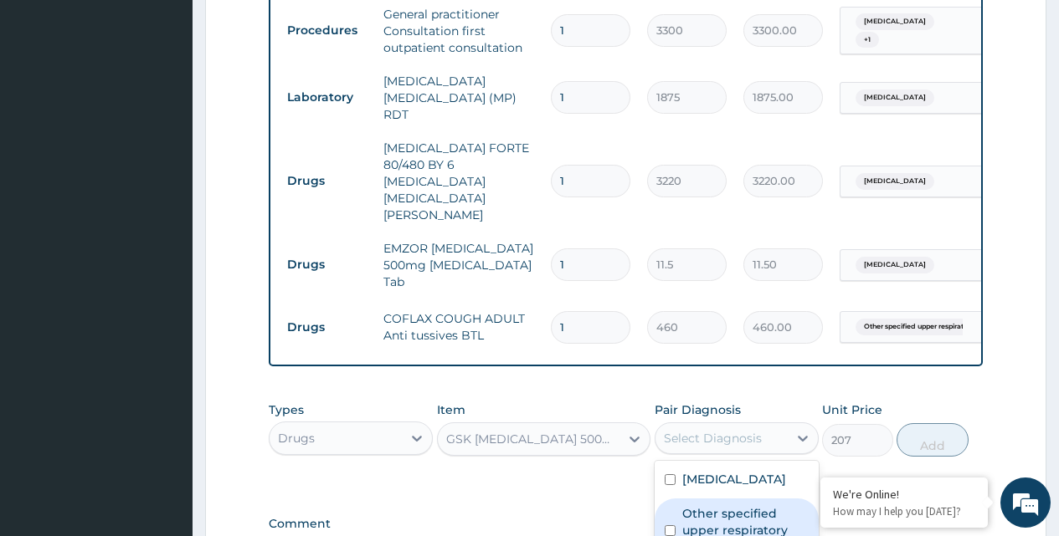
click at [669, 526] on input "checkbox" at bounding box center [669, 531] width 11 height 11
checkbox input "true"
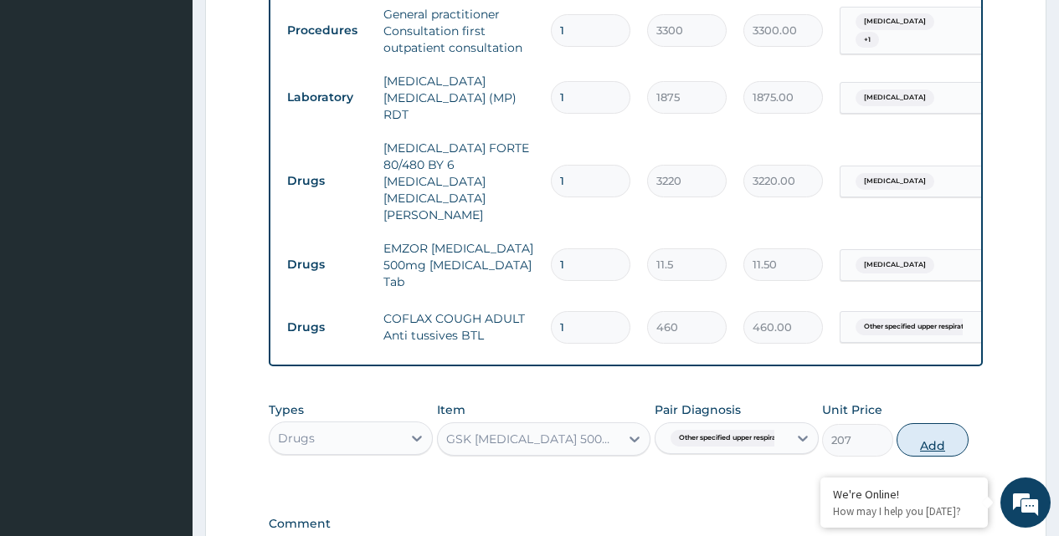
click at [937, 423] on button "Add" at bounding box center [931, 439] width 71 height 33
type input "0"
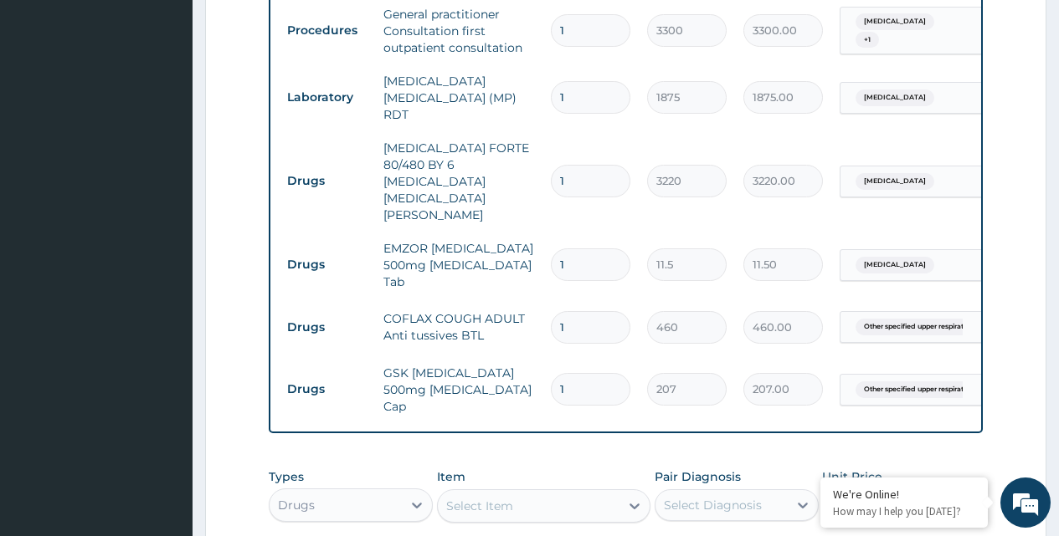
click at [485, 498] on div "Select Item" at bounding box center [479, 506] width 67 height 17
type input "lorat"
type input "805"
click at [724, 497] on div "Select Diagnosis" at bounding box center [713, 505] width 98 height 17
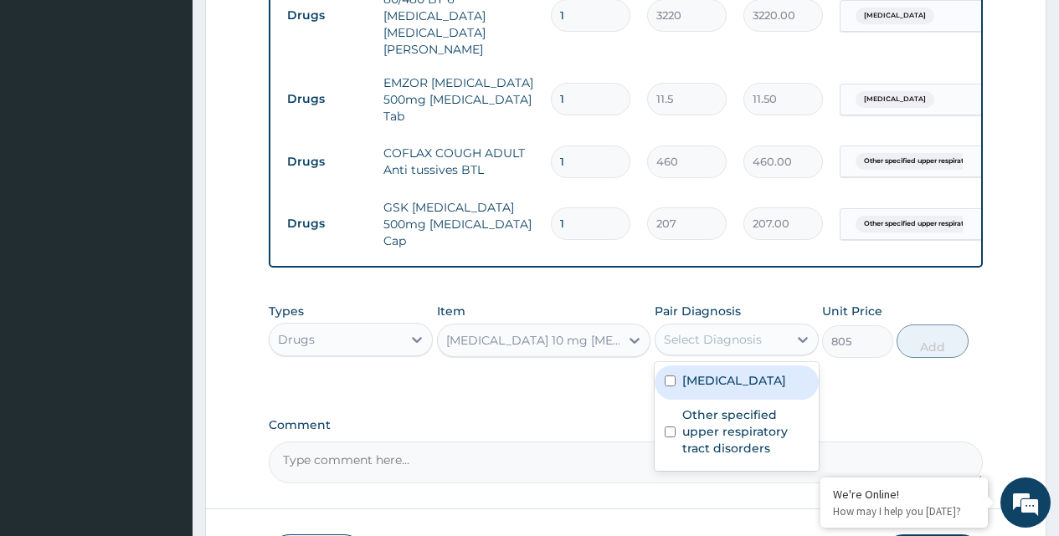
scroll to position [838, 0]
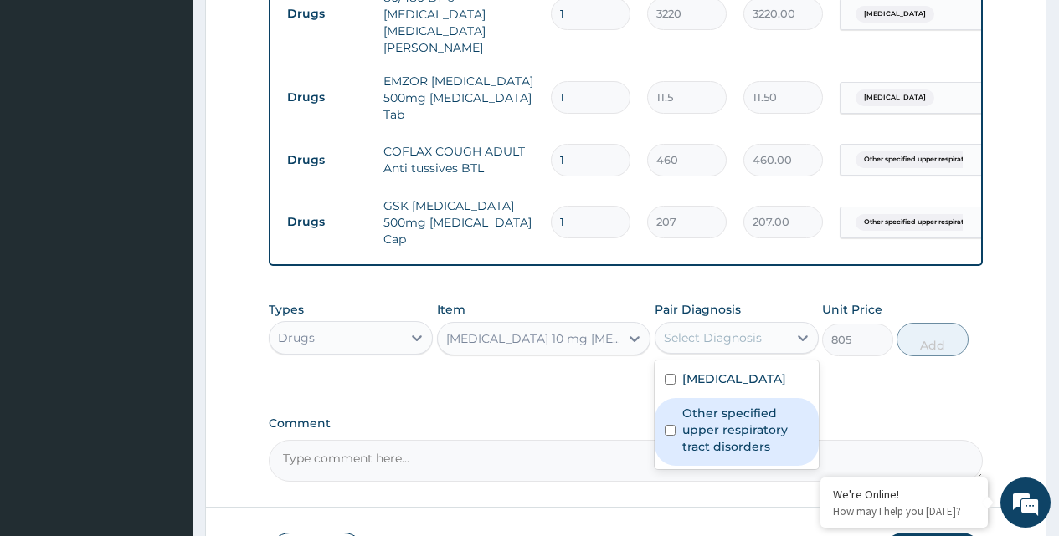
click at [673, 425] on input "checkbox" at bounding box center [669, 430] width 11 height 11
checkbox input "true"
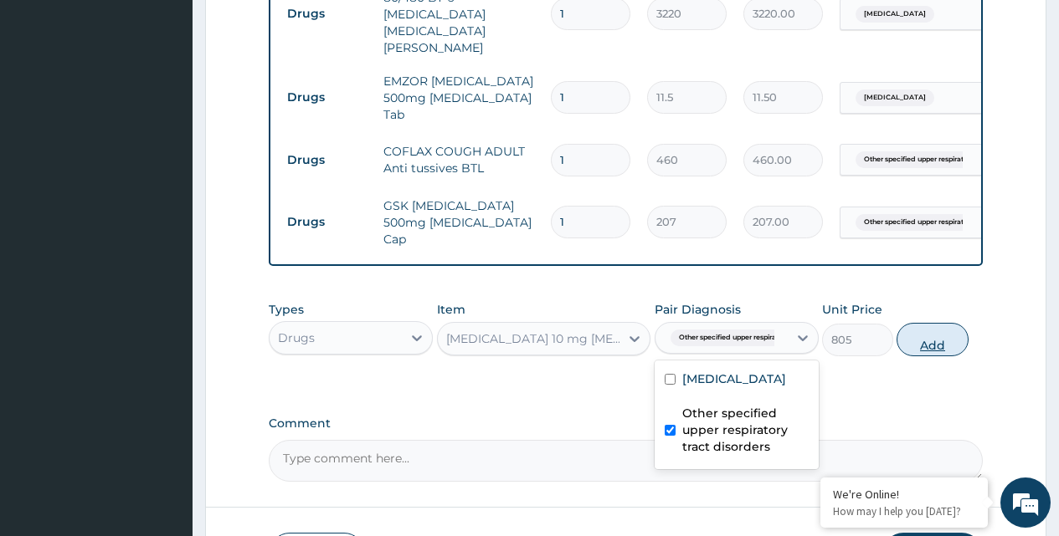
click at [937, 323] on button "Add" at bounding box center [931, 339] width 71 height 33
type input "0"
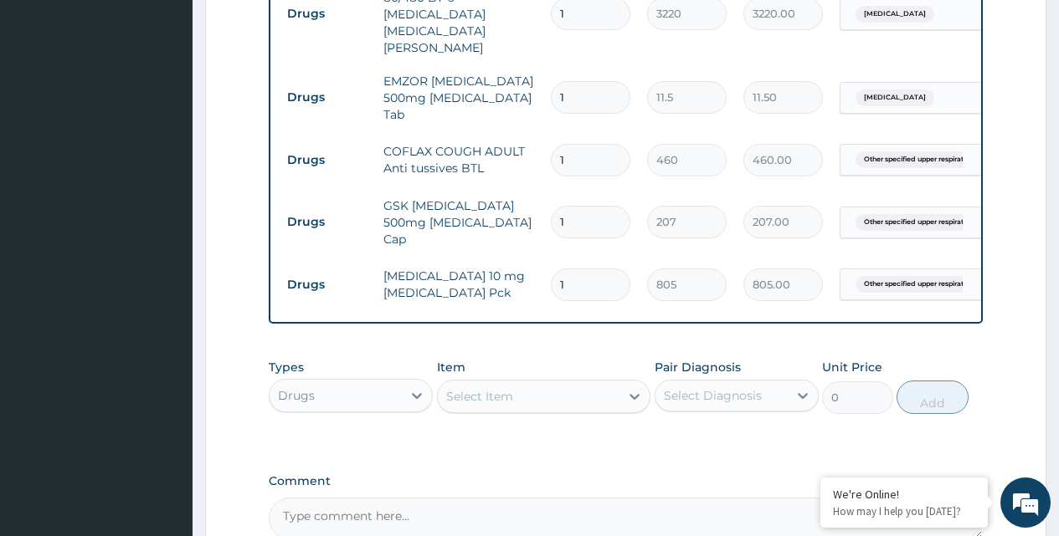
click at [575, 206] on input "1" at bounding box center [590, 222] width 79 height 33
type input "15"
type input "3105.00"
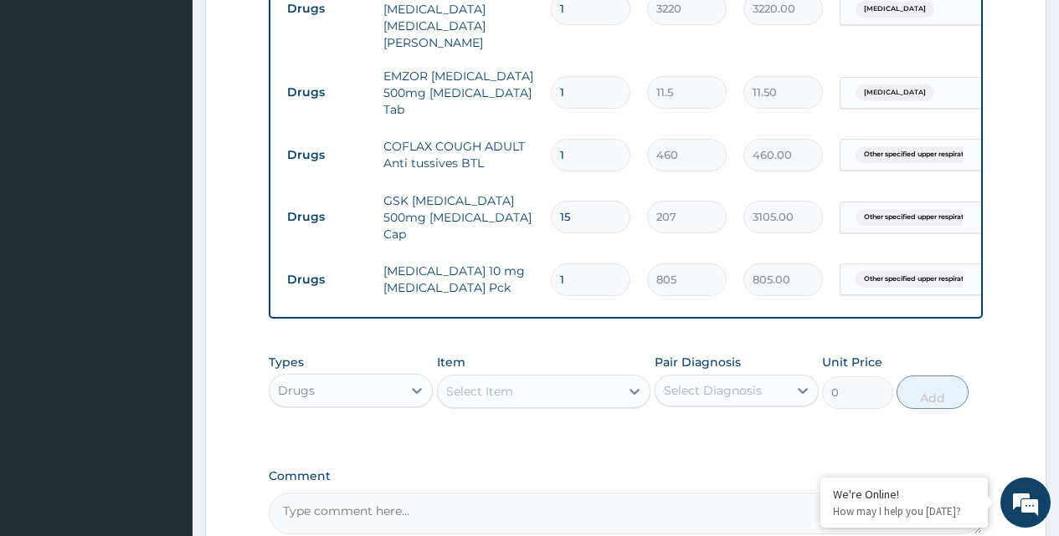
scroll to position [977, 0]
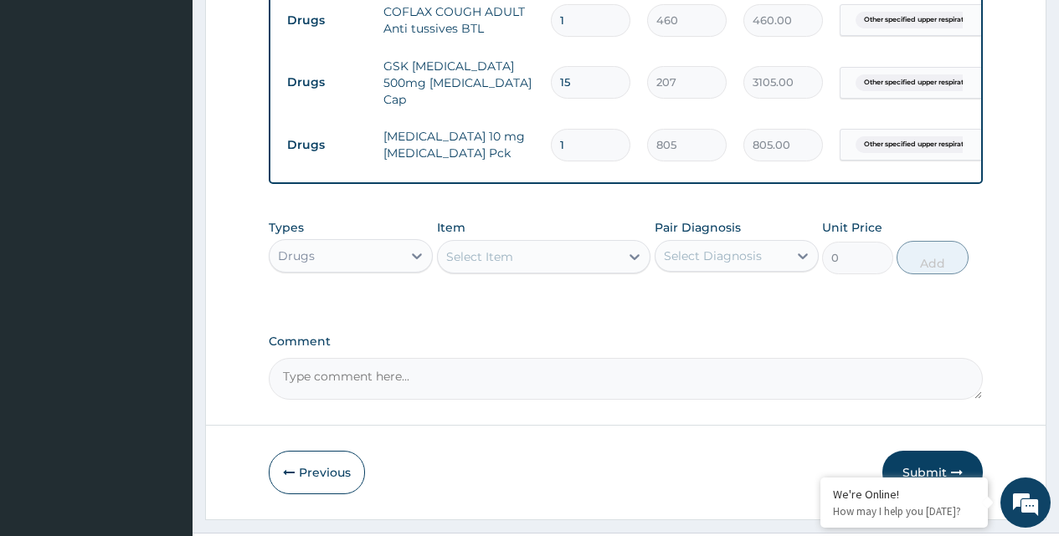
type input "15"
click at [913, 451] on button "Submit" at bounding box center [932, 473] width 100 height 44
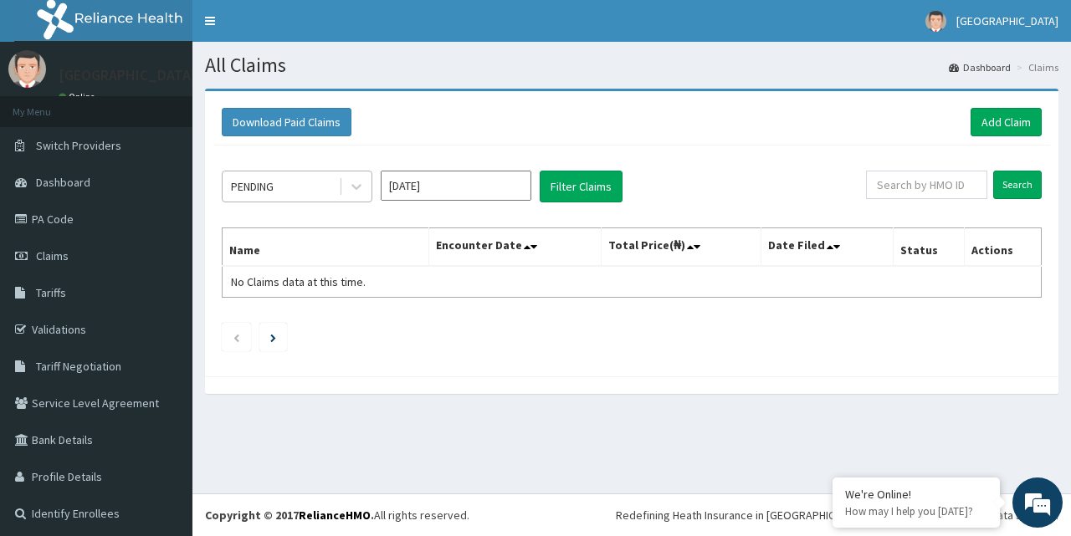
click at [322, 187] on div "PENDING" at bounding box center [281, 186] width 116 height 27
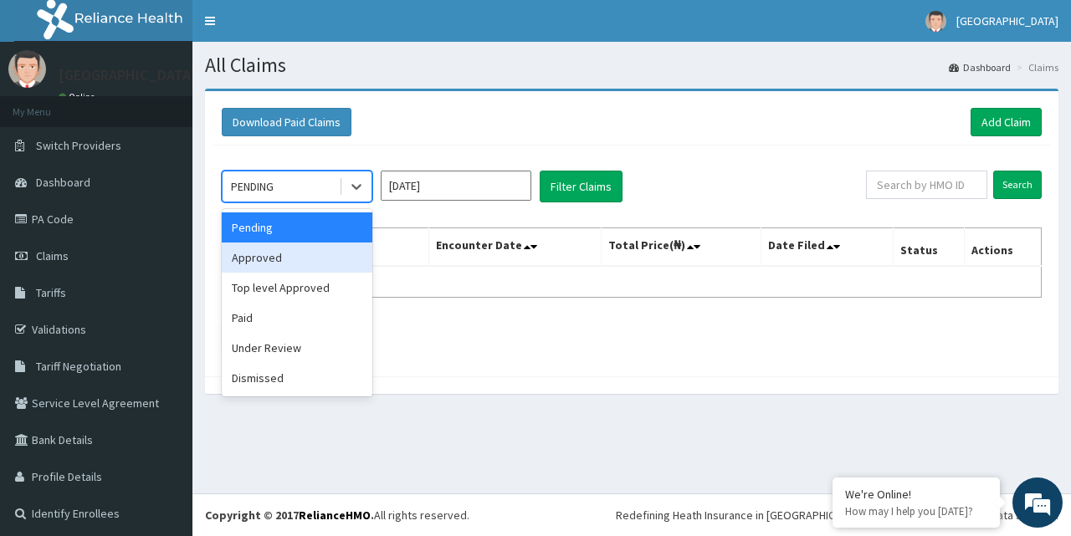
click at [264, 254] on div "Approved" at bounding box center [297, 258] width 151 height 30
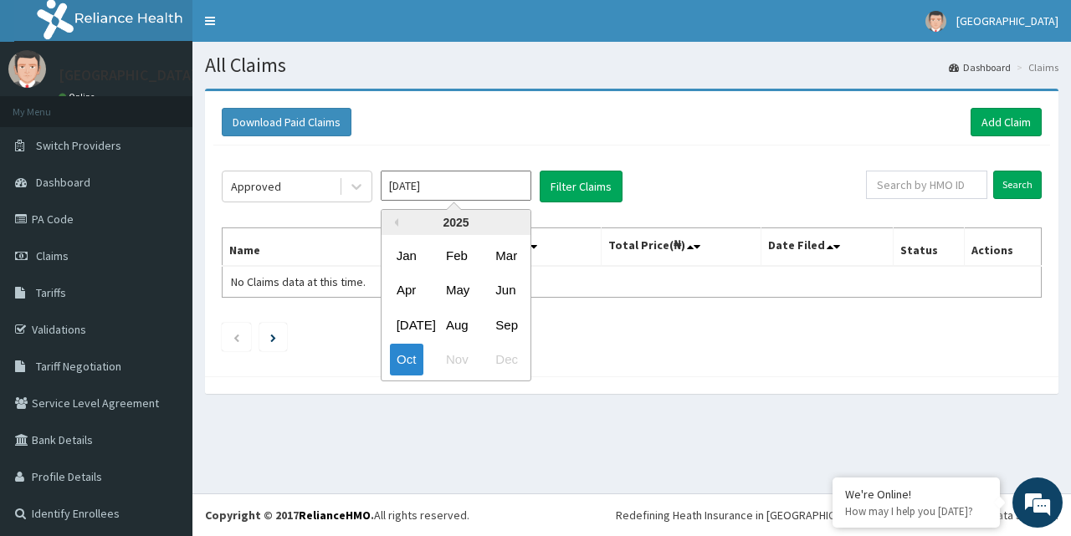
click at [487, 186] on input "[DATE]" at bounding box center [456, 186] width 151 height 30
click at [509, 328] on div "Sep" at bounding box center [505, 325] width 33 height 31
type input "[DATE]"
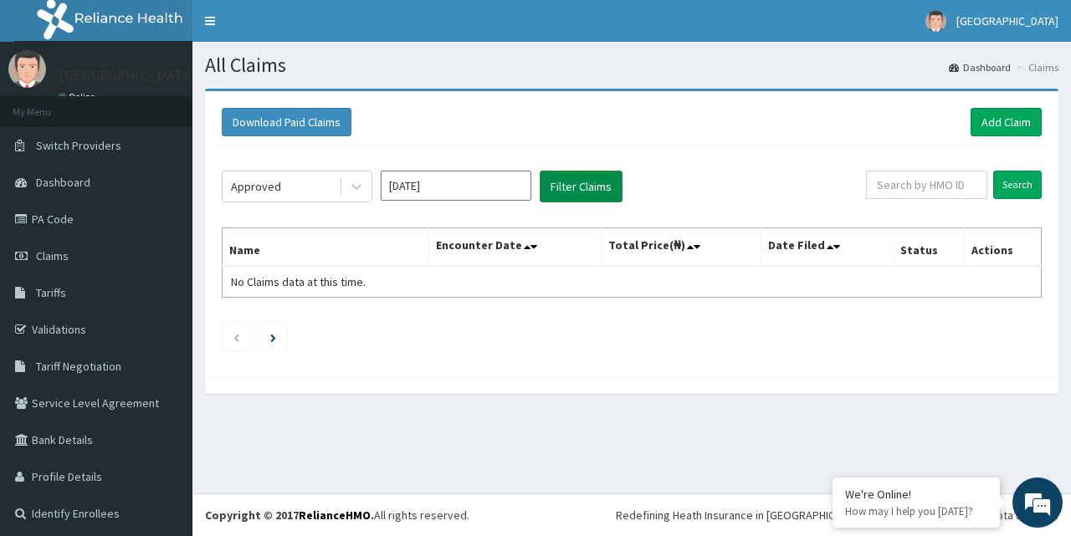
click at [573, 190] on button "Filter Claims" at bounding box center [581, 187] width 83 height 32
